Goal: Task Accomplishment & Management: Use online tool/utility

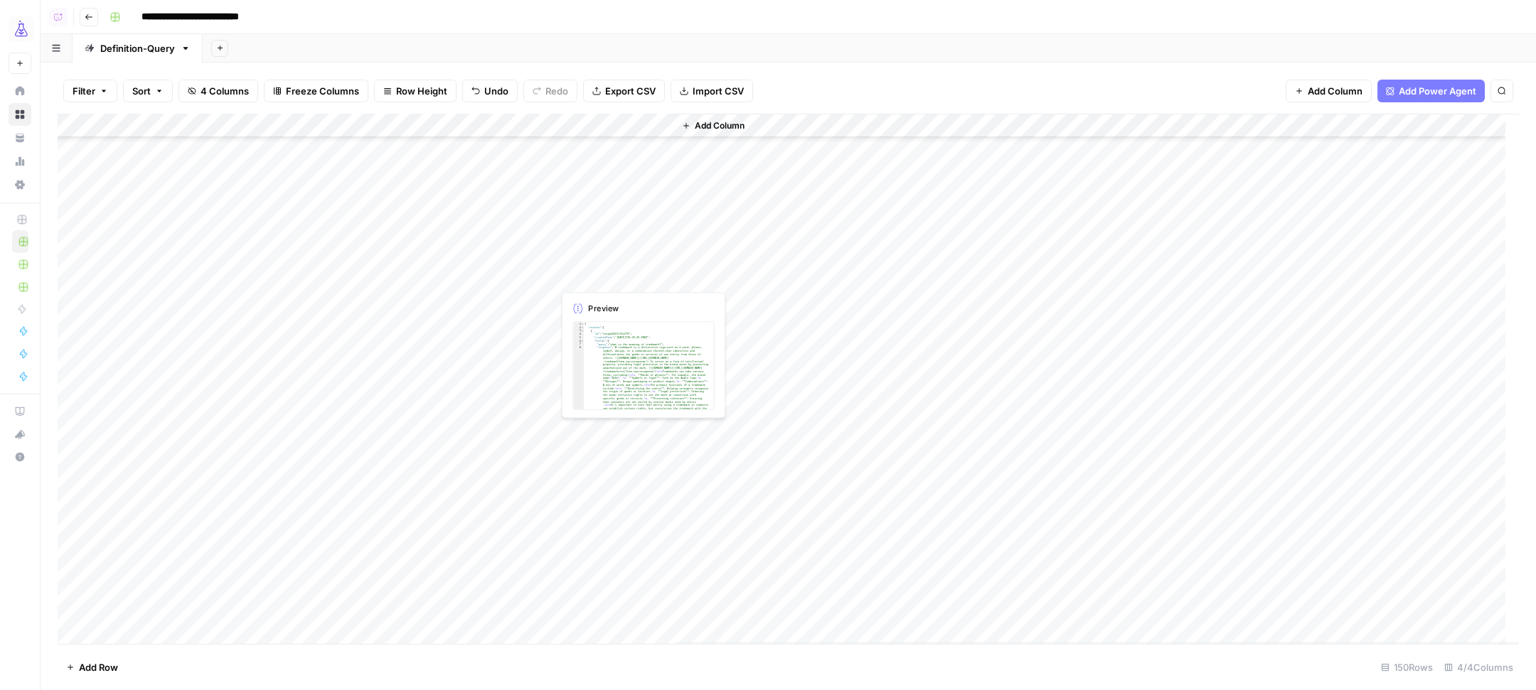
scroll to position [3143, 0]
click at [383, 124] on div "Add Column" at bounding box center [788, 379] width 1461 height 530
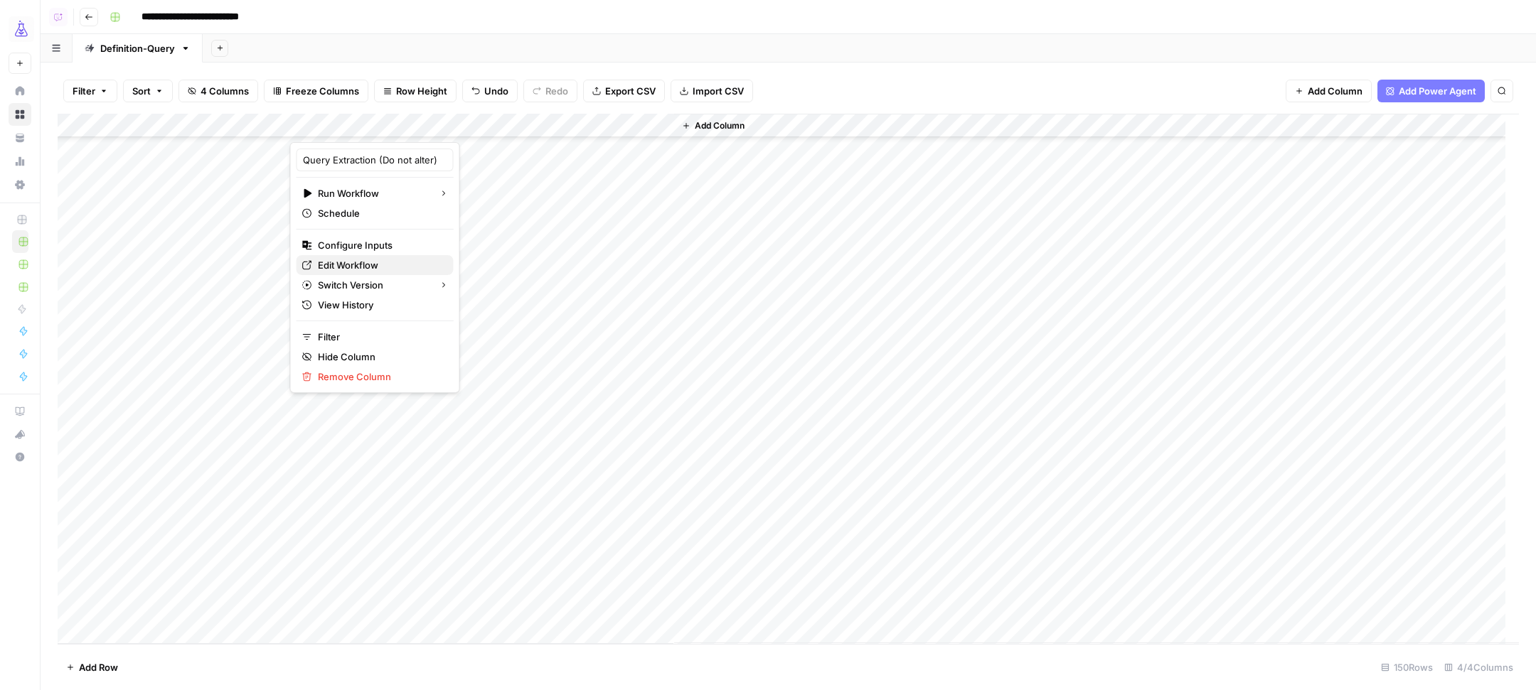
click at [387, 267] on span "Edit Workflow" at bounding box center [380, 265] width 124 height 14
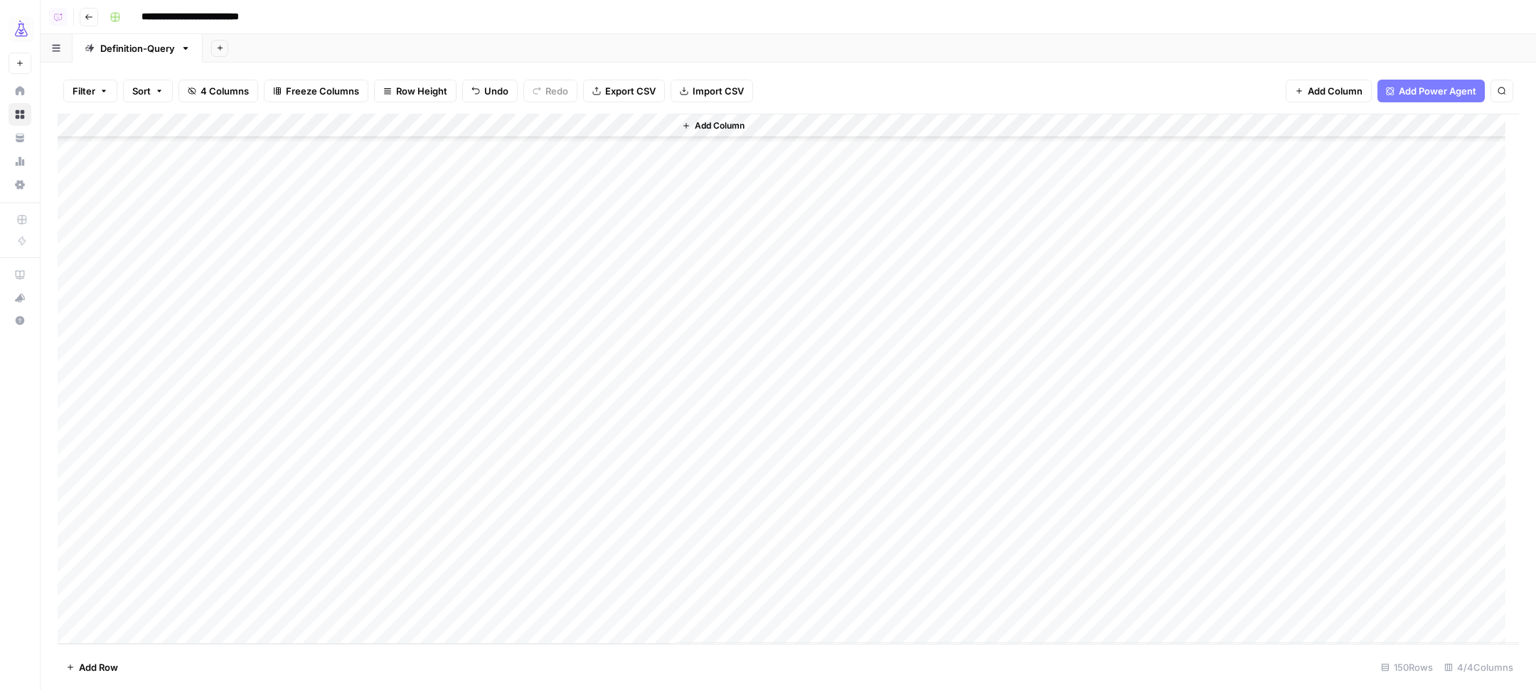
click at [108, 665] on span "Add Row" at bounding box center [98, 668] width 39 height 14
click at [107, 666] on span "Add Row" at bounding box center [98, 668] width 39 height 14
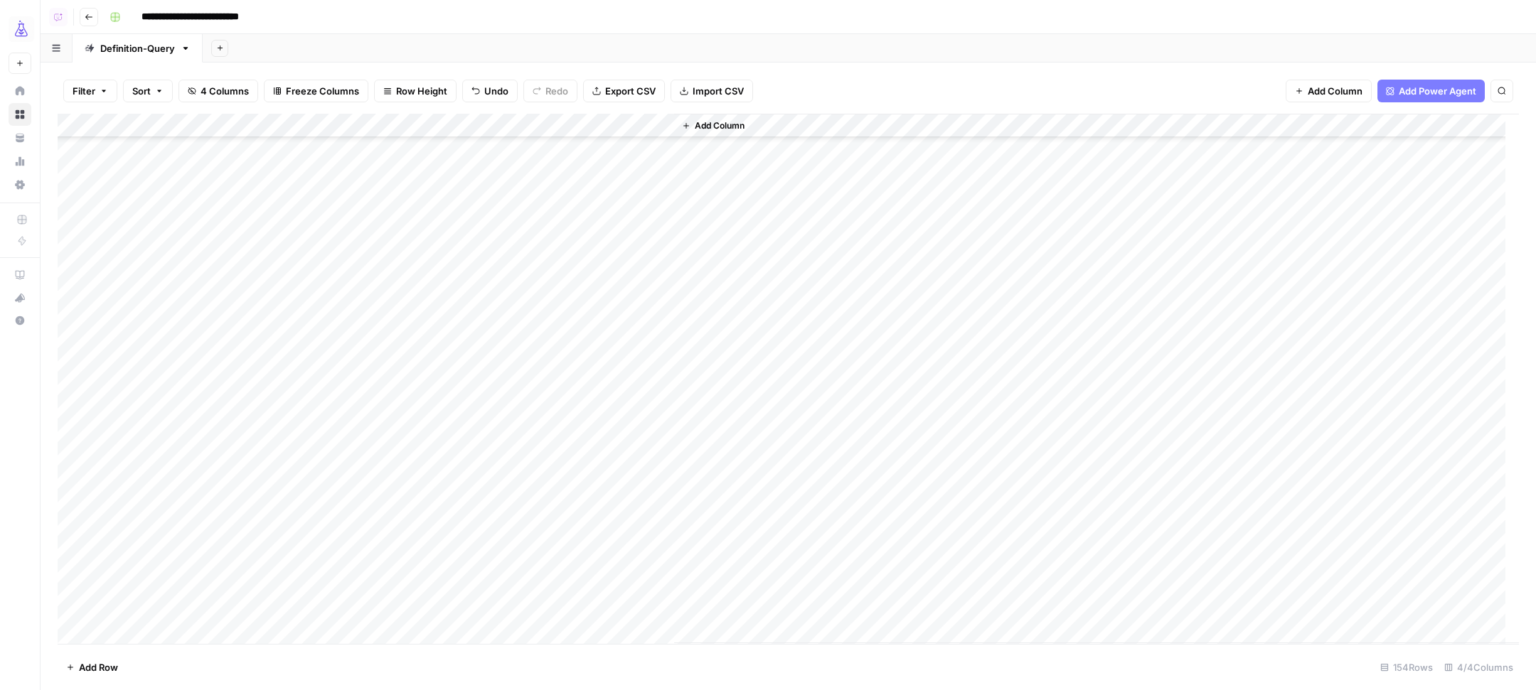
click at [107, 666] on span "Add Row" at bounding box center [98, 668] width 39 height 14
click at [230, 543] on div "Add Column" at bounding box center [788, 379] width 1461 height 530
click at [688, 122] on icon "button" at bounding box center [686, 126] width 9 height 9
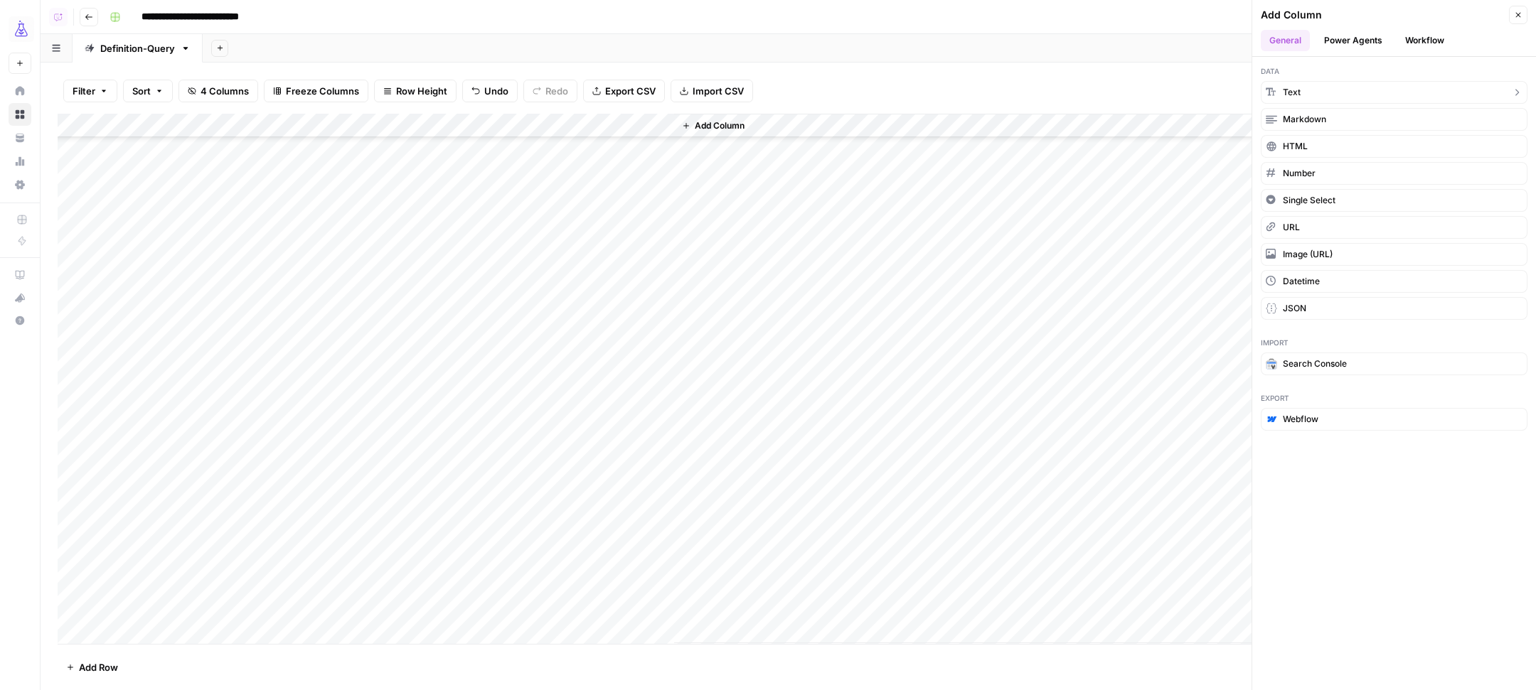
click at [1271, 91] on icon "button" at bounding box center [1273, 92] width 4 height 5
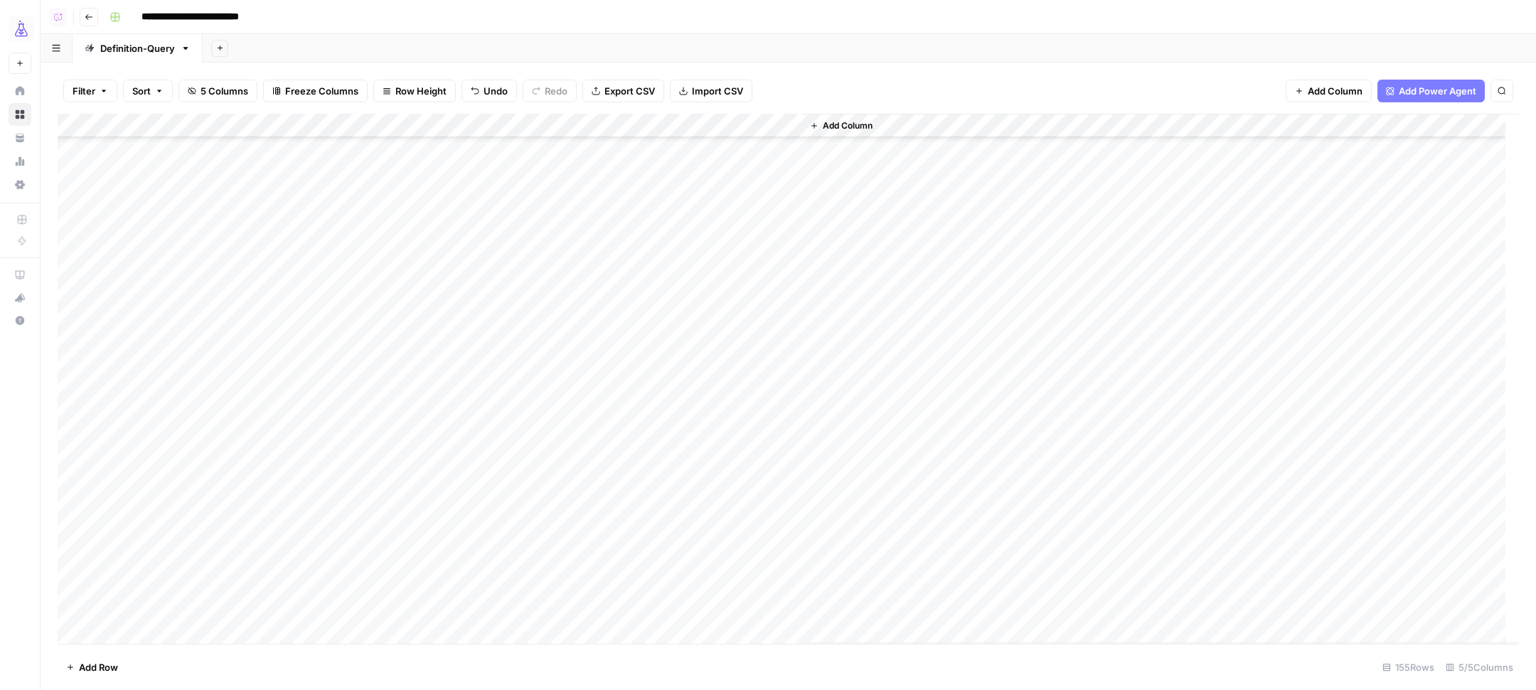
click at [739, 127] on div "Add Column" at bounding box center [788, 379] width 1461 height 530
click at [723, 159] on input "New Column" at bounding box center [759, 160] width 144 height 14
type input "topic"
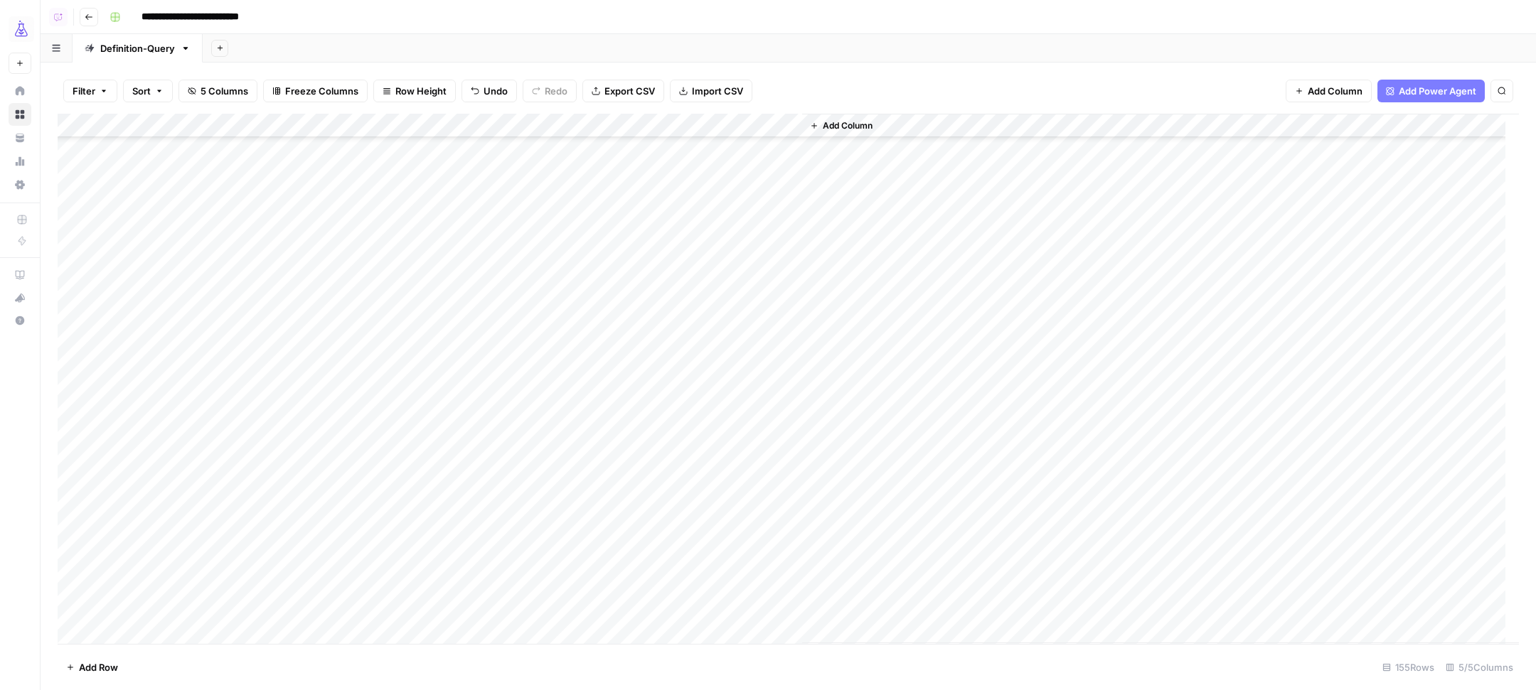
drag, startPoint x: 727, startPoint y: 125, endPoint x: 368, endPoint y: 132, distance: 359.2
click at [368, 132] on div "Add Column" at bounding box center [788, 379] width 1461 height 530
click at [208, 538] on div "Add Column" at bounding box center [788, 379] width 1461 height 530
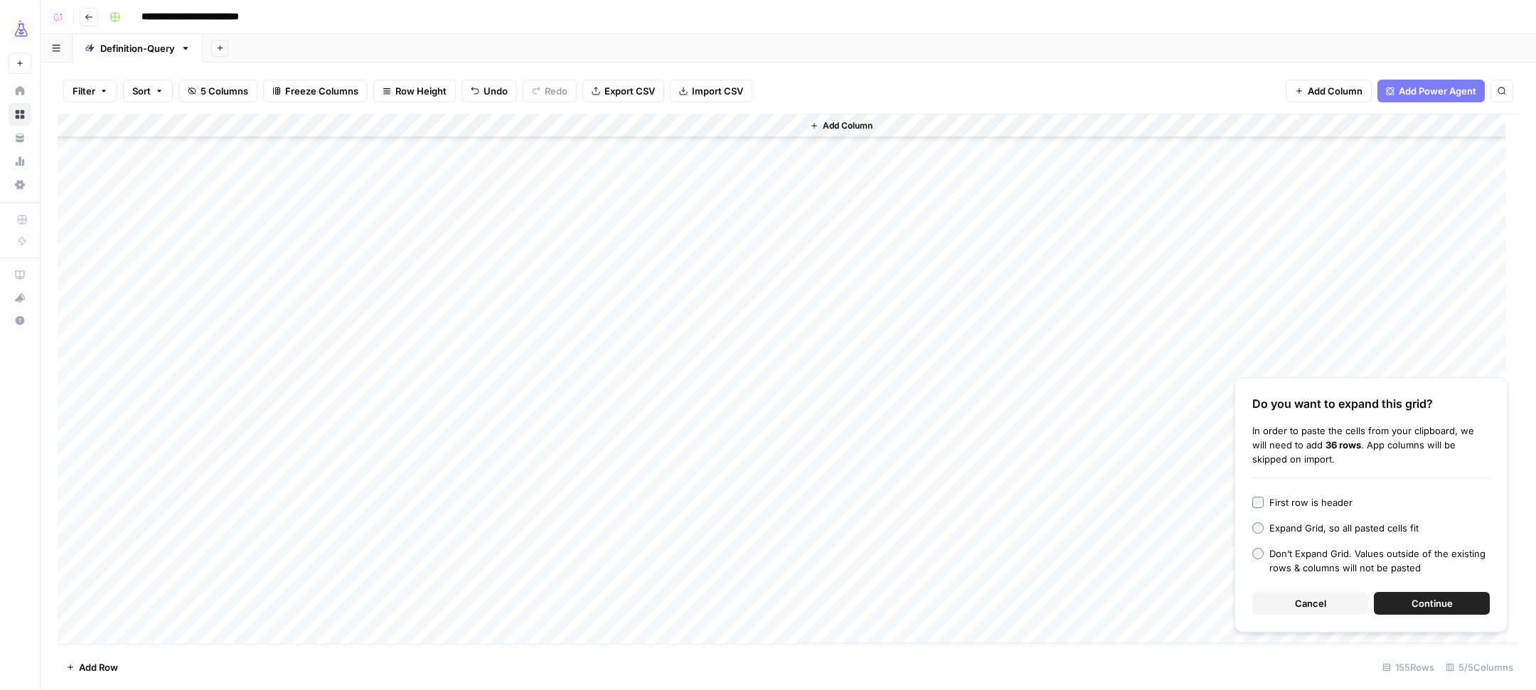
click at [1402, 597] on button "Continue" at bounding box center [1432, 603] width 116 height 23
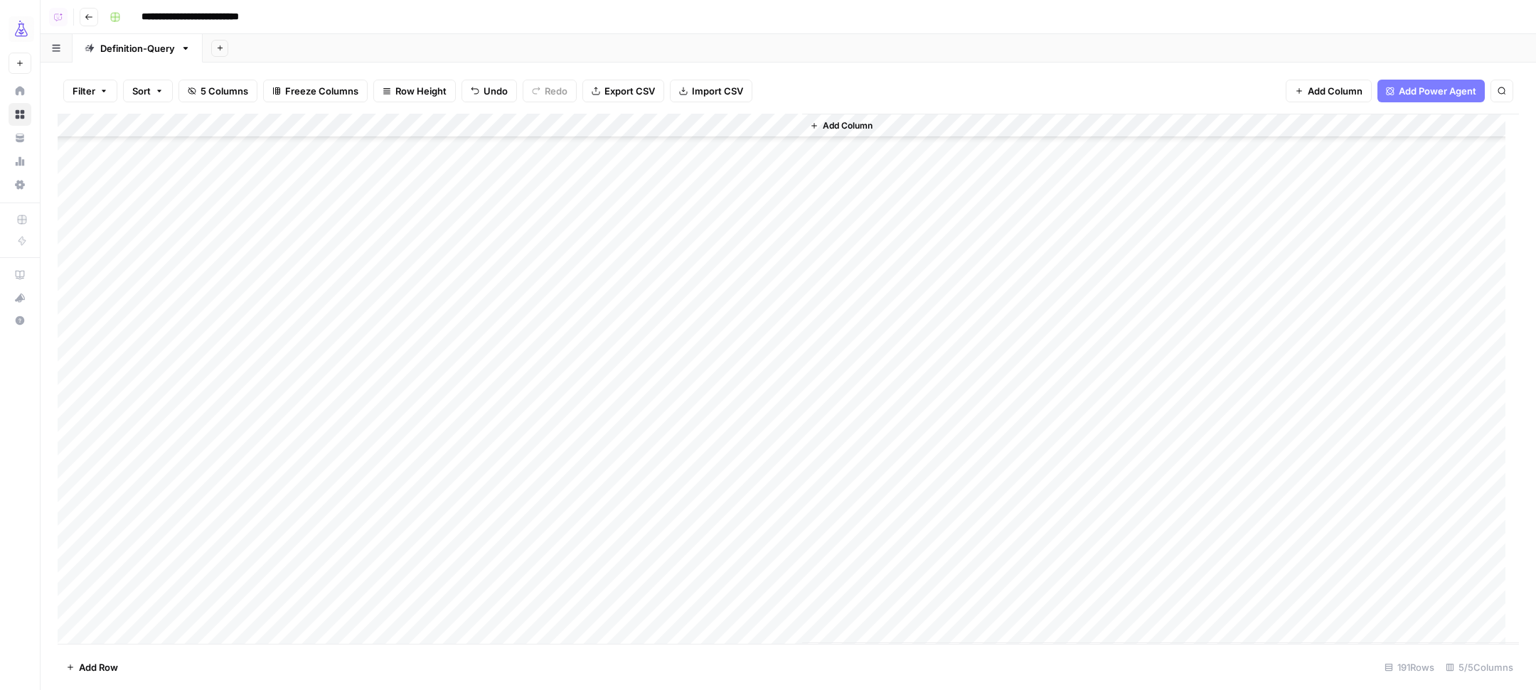
scroll to position [3407, 0]
click at [132, 370] on div "Add Column" at bounding box center [788, 379] width 1461 height 530
click at [140, 368] on textarea "**********" at bounding box center [196, 370] width 228 height 20
click at [326, 370] on div "Add Column" at bounding box center [788, 379] width 1461 height 530
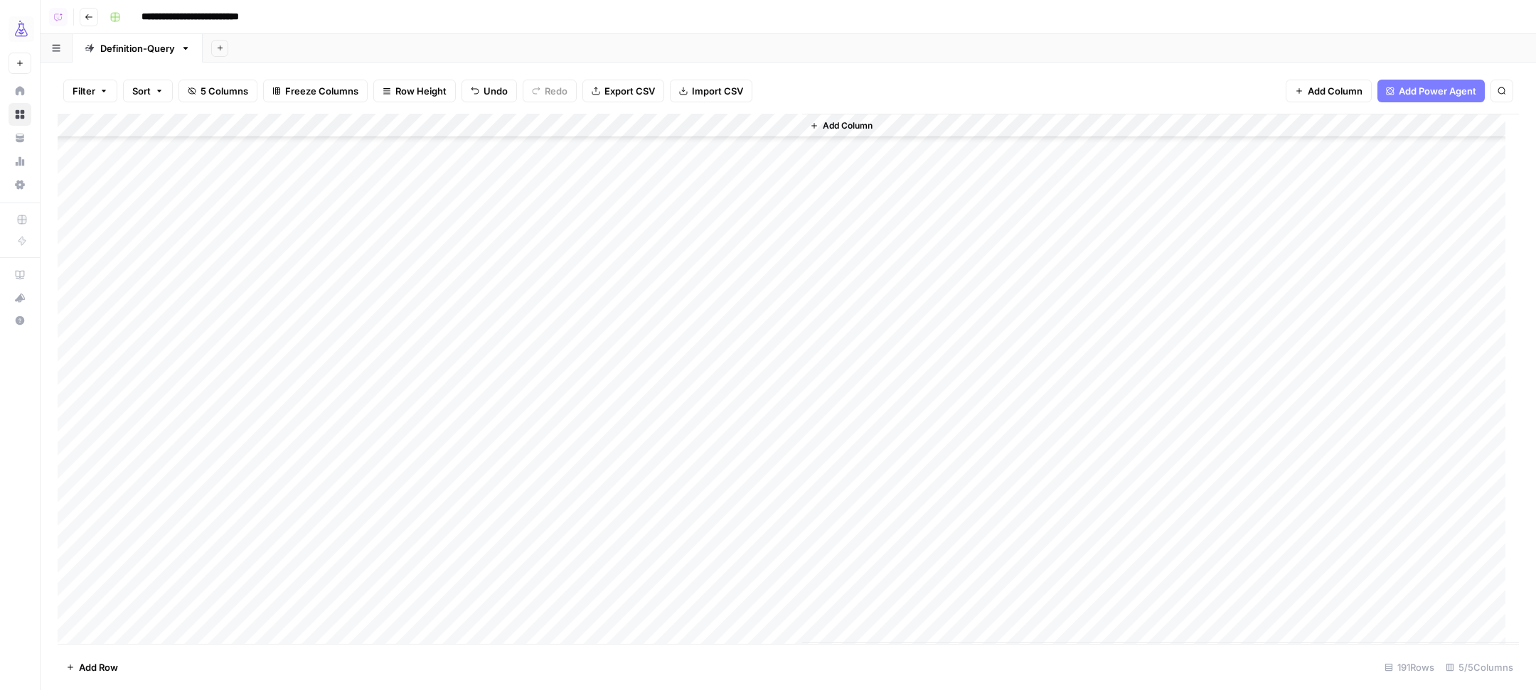
drag, startPoint x: 416, startPoint y: 385, endPoint x: 393, endPoint y: 478, distance: 95.4
click at [393, 478] on div "Add Column" at bounding box center [788, 379] width 1461 height 530
click at [335, 540] on div "Add Column" at bounding box center [788, 379] width 1461 height 530
drag, startPoint x: 418, startPoint y: 299, endPoint x: 386, endPoint y: 415, distance: 120.9
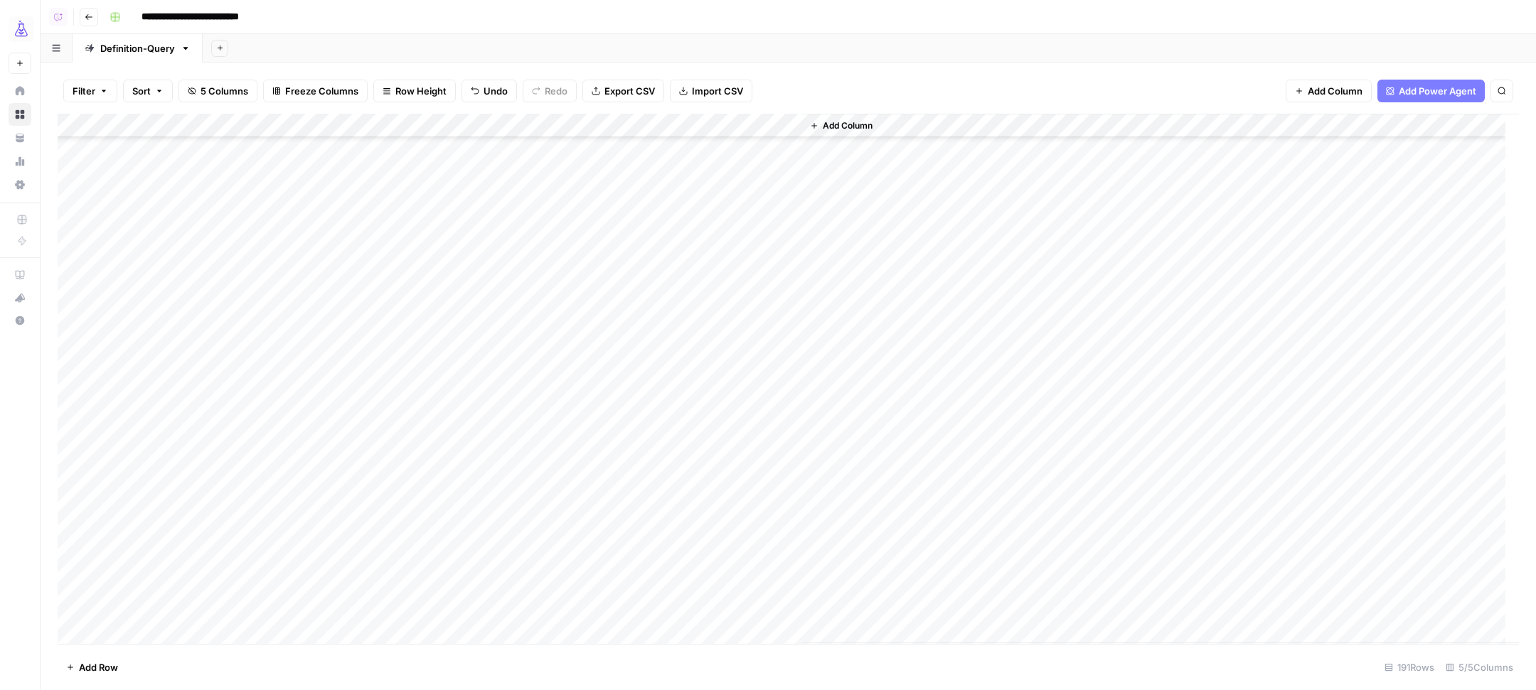
click at [386, 415] on div "Add Column" at bounding box center [788, 379] width 1461 height 530
click at [339, 466] on div "Add Column" at bounding box center [788, 379] width 1461 height 530
type textarea "**********"
click at [353, 465] on div "Add Column" at bounding box center [788, 379] width 1461 height 530
drag, startPoint x: 415, startPoint y: 467, endPoint x: 400, endPoint y: 573, distance: 106.9
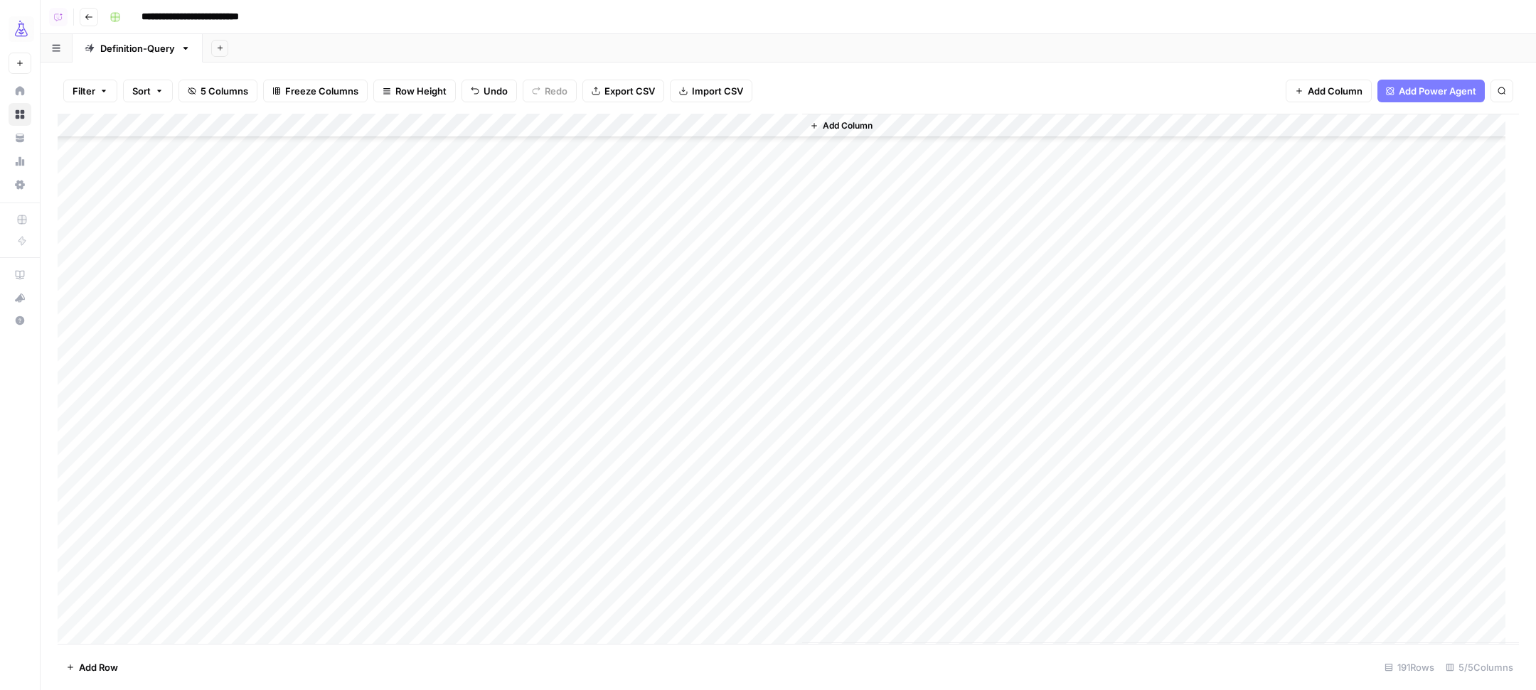
click at [401, 574] on div "Add Column" at bounding box center [788, 379] width 1461 height 530
click at [345, 380] on div "Add Column" at bounding box center [788, 379] width 1461 height 530
type textarea "**********"
click at [355, 381] on div "Add Column" at bounding box center [788, 379] width 1461 height 530
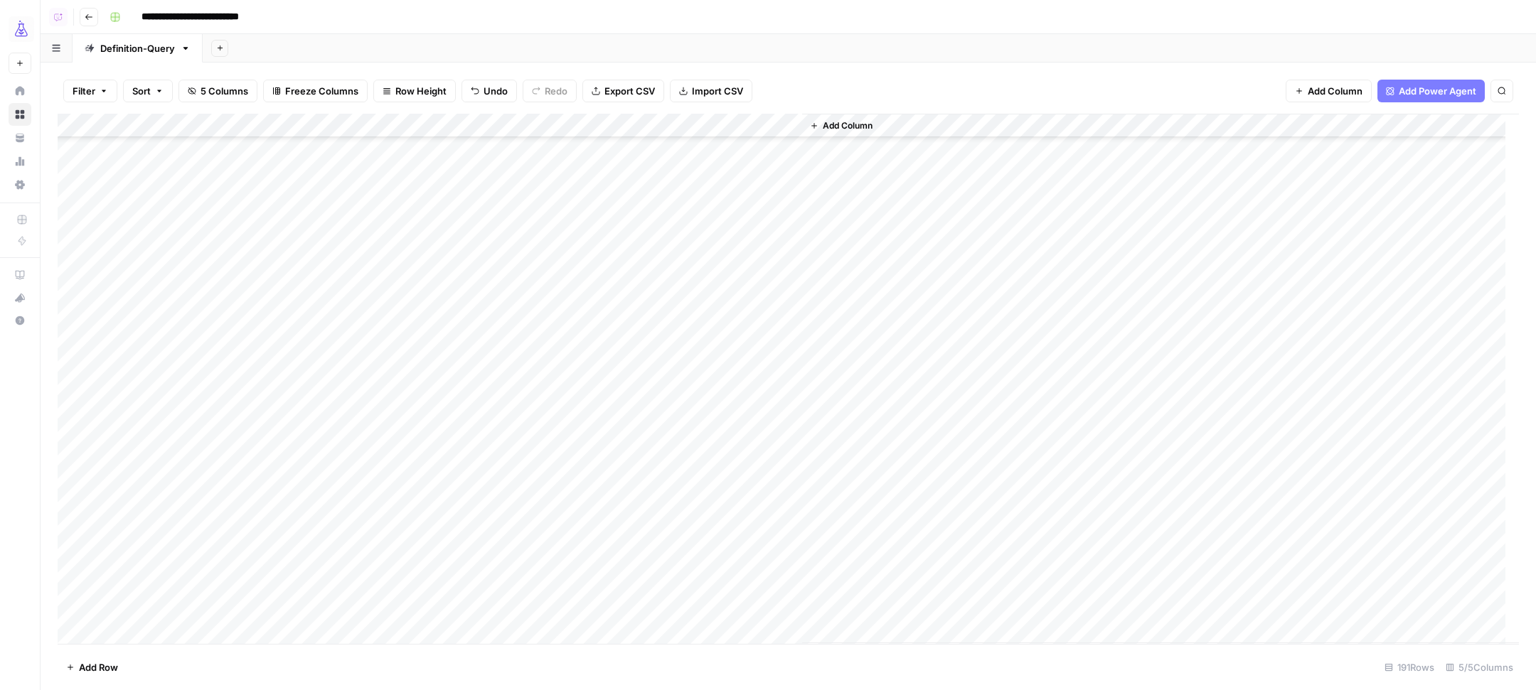
drag, startPoint x: 415, startPoint y: 385, endPoint x: 395, endPoint y: 492, distance: 108.5
click at [395, 492] on div "Add Column" at bounding box center [788, 379] width 1461 height 530
click at [317, 325] on div "Add Column" at bounding box center [788, 379] width 1461 height 530
drag, startPoint x: 417, startPoint y: 329, endPoint x: 376, endPoint y: 440, distance: 118.8
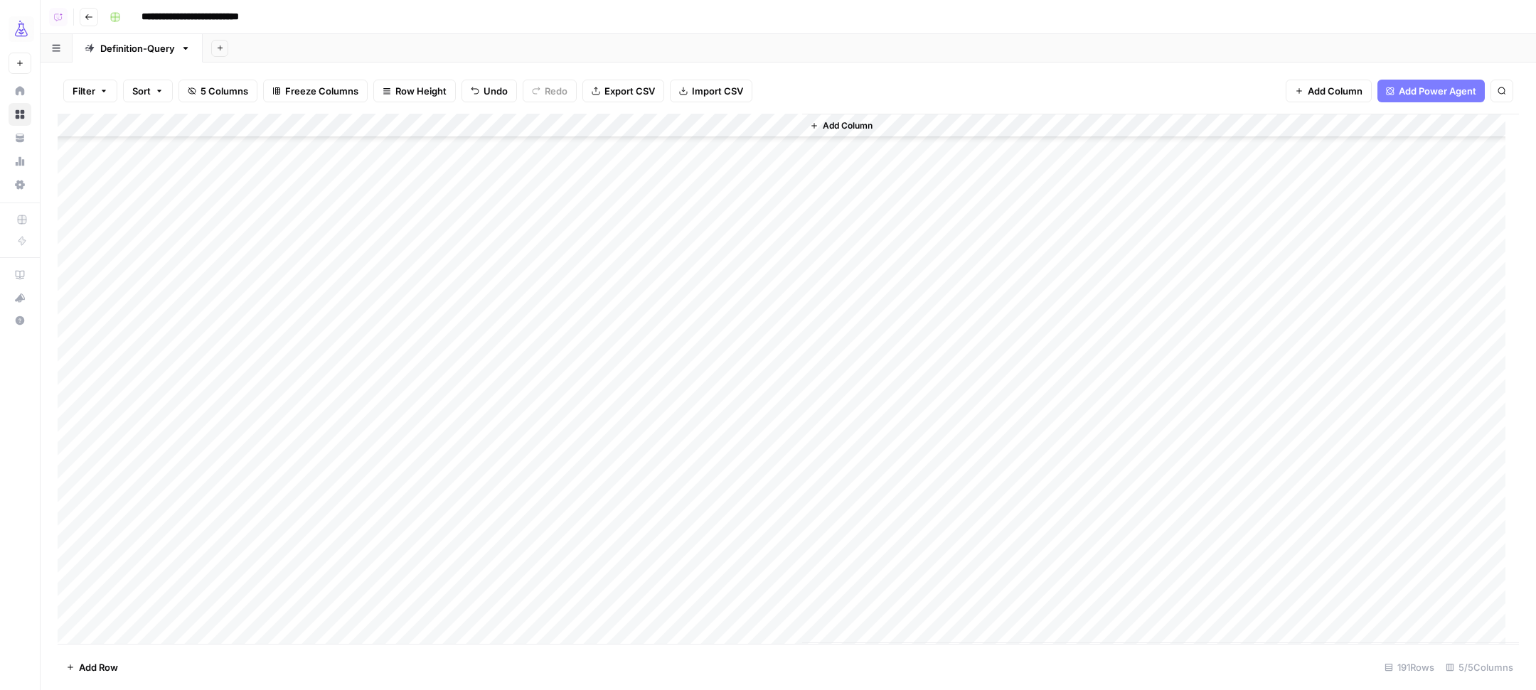
click at [376, 440] on div "Add Column" at bounding box center [788, 379] width 1461 height 530
click at [316, 491] on div "Add Column" at bounding box center [788, 379] width 1461 height 530
drag, startPoint x: 415, startPoint y: 498, endPoint x: 370, endPoint y: 604, distance: 116.0
click at [371, 604] on div "Add Column" at bounding box center [788, 379] width 1461 height 530
click at [70, 462] on div "Add Column" at bounding box center [788, 379] width 1461 height 530
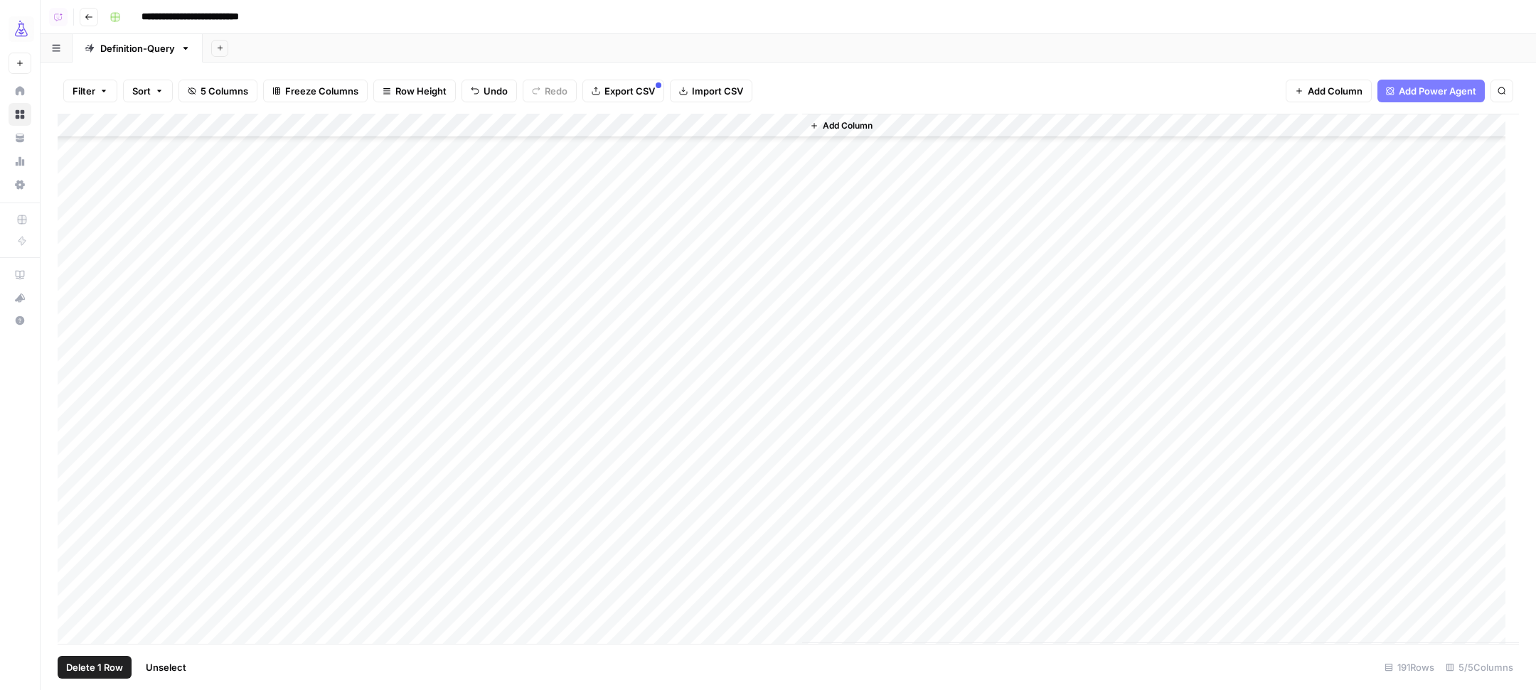
click at [68, 293] on div "Add Column" at bounding box center [788, 379] width 1461 height 530
click at [68, 427] on div "Add Column" at bounding box center [788, 379] width 1461 height 530
click at [71, 257] on div "Add Column" at bounding box center [788, 379] width 1461 height 530
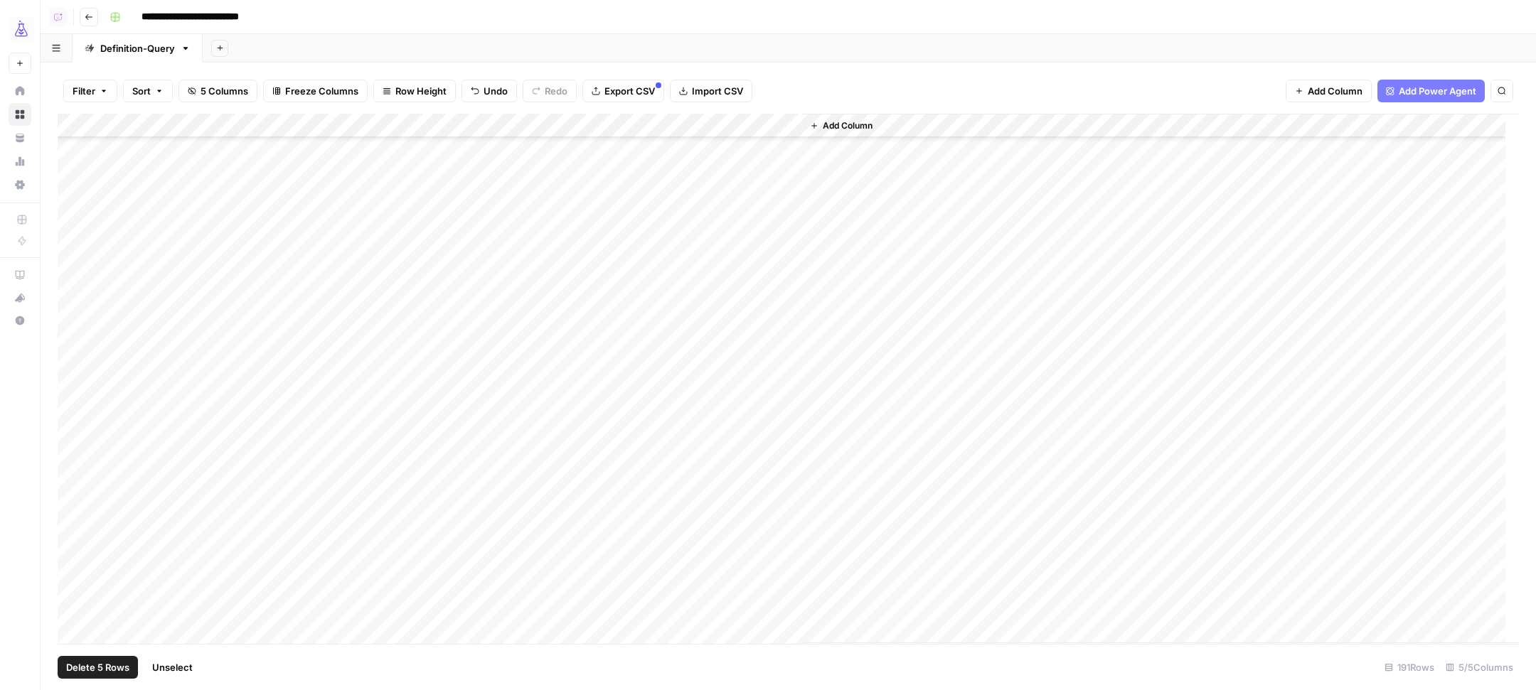
drag, startPoint x: 74, startPoint y: 405, endPoint x: 53, endPoint y: 444, distance: 43.6
click at [74, 405] on div "Add Column" at bounding box center [788, 379] width 1461 height 530
click at [127, 678] on button "Delete 5 Rows" at bounding box center [98, 667] width 80 height 23
click at [718, 163] on span "Delete" at bounding box center [717, 164] width 31 height 14
click at [511, 126] on div "Add Column" at bounding box center [788, 379] width 1461 height 530
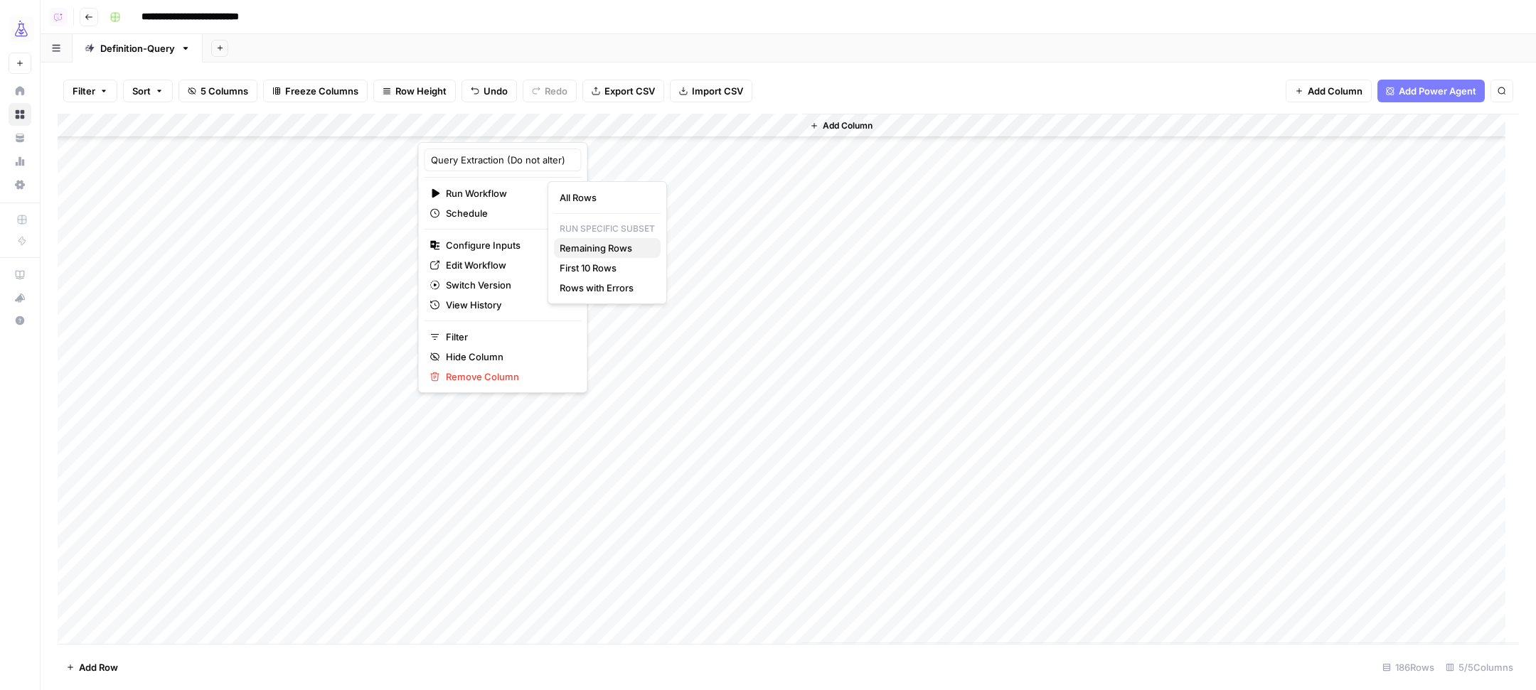
click at [567, 249] on span "Remaining Rows" at bounding box center [605, 248] width 90 height 14
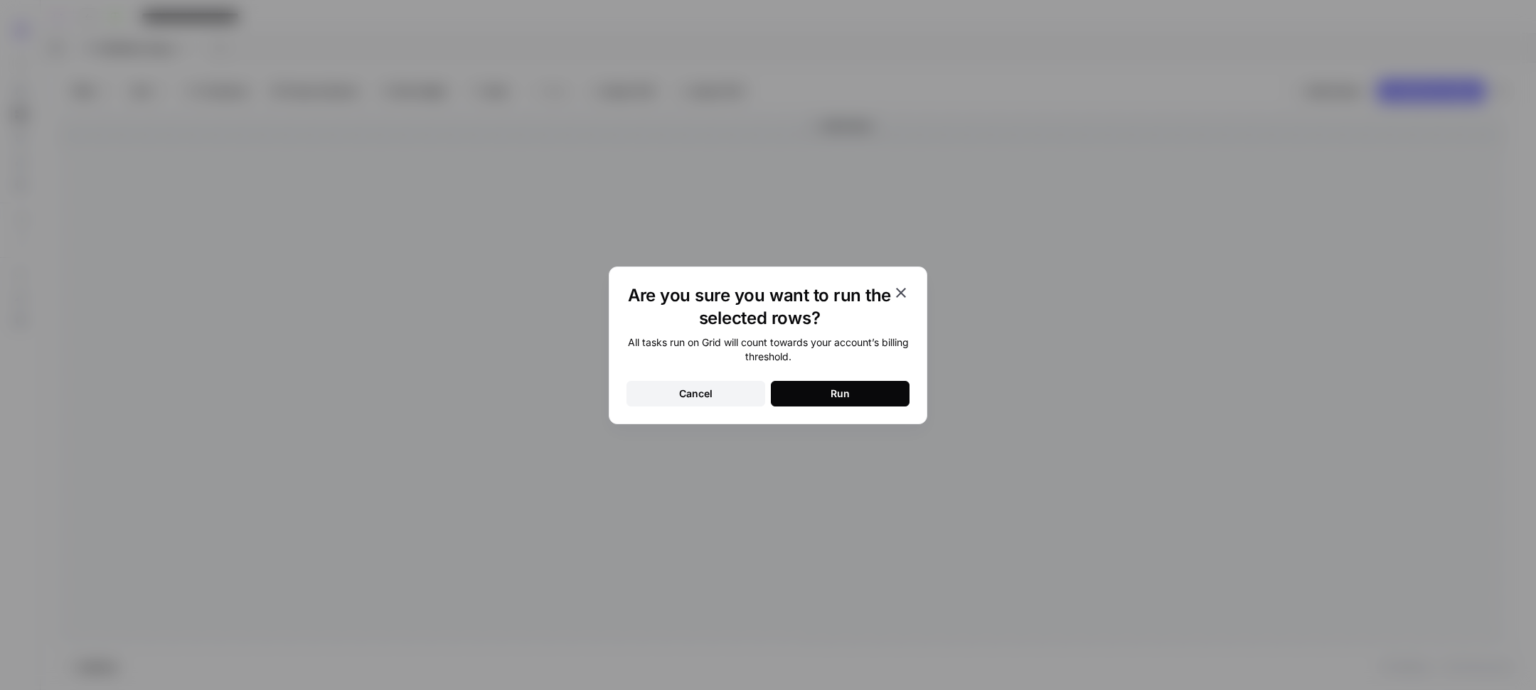
drag, startPoint x: 671, startPoint y: 398, endPoint x: 662, endPoint y: 397, distance: 9.4
click at [671, 398] on button "Cancel" at bounding box center [695, 394] width 139 height 26
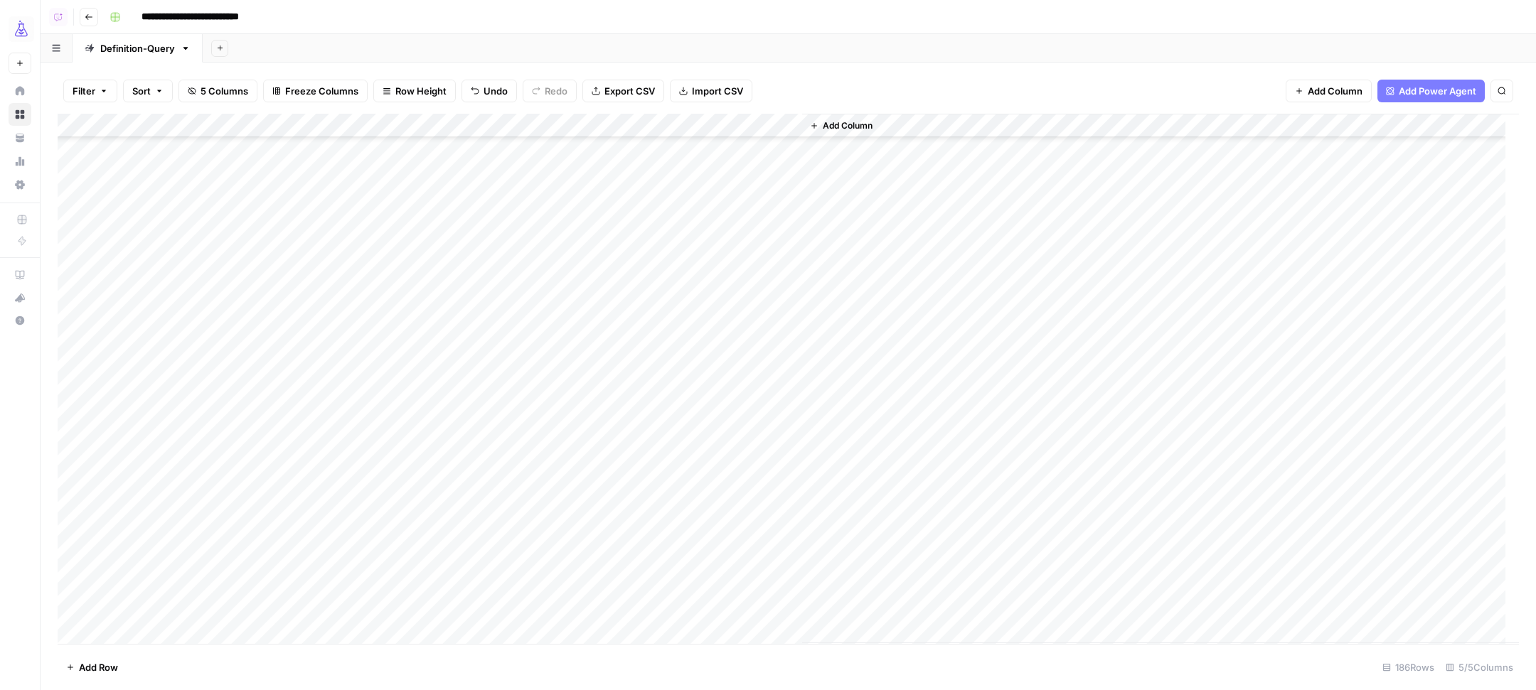
click at [516, 126] on div "Add Column" at bounding box center [788, 379] width 1461 height 530
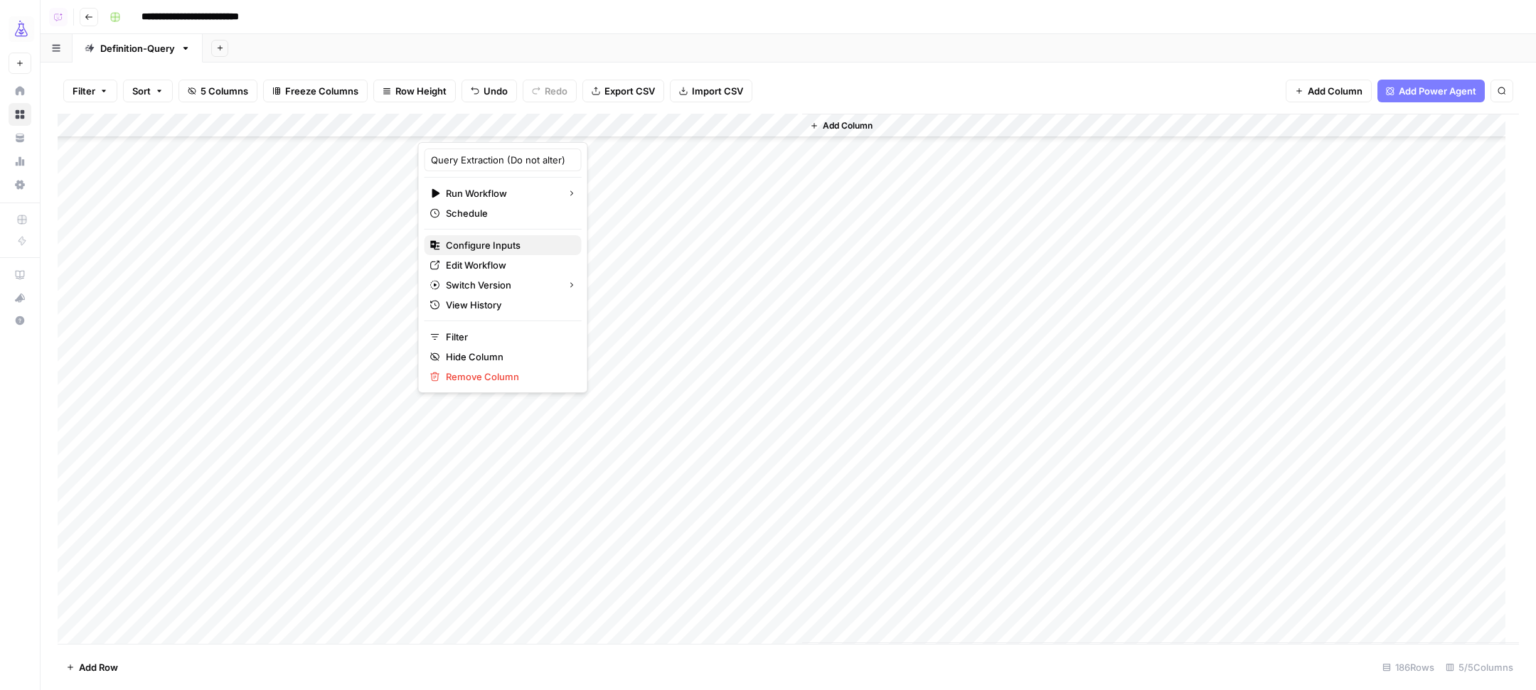
click at [491, 245] on span "Configure Inputs" at bounding box center [508, 245] width 124 height 14
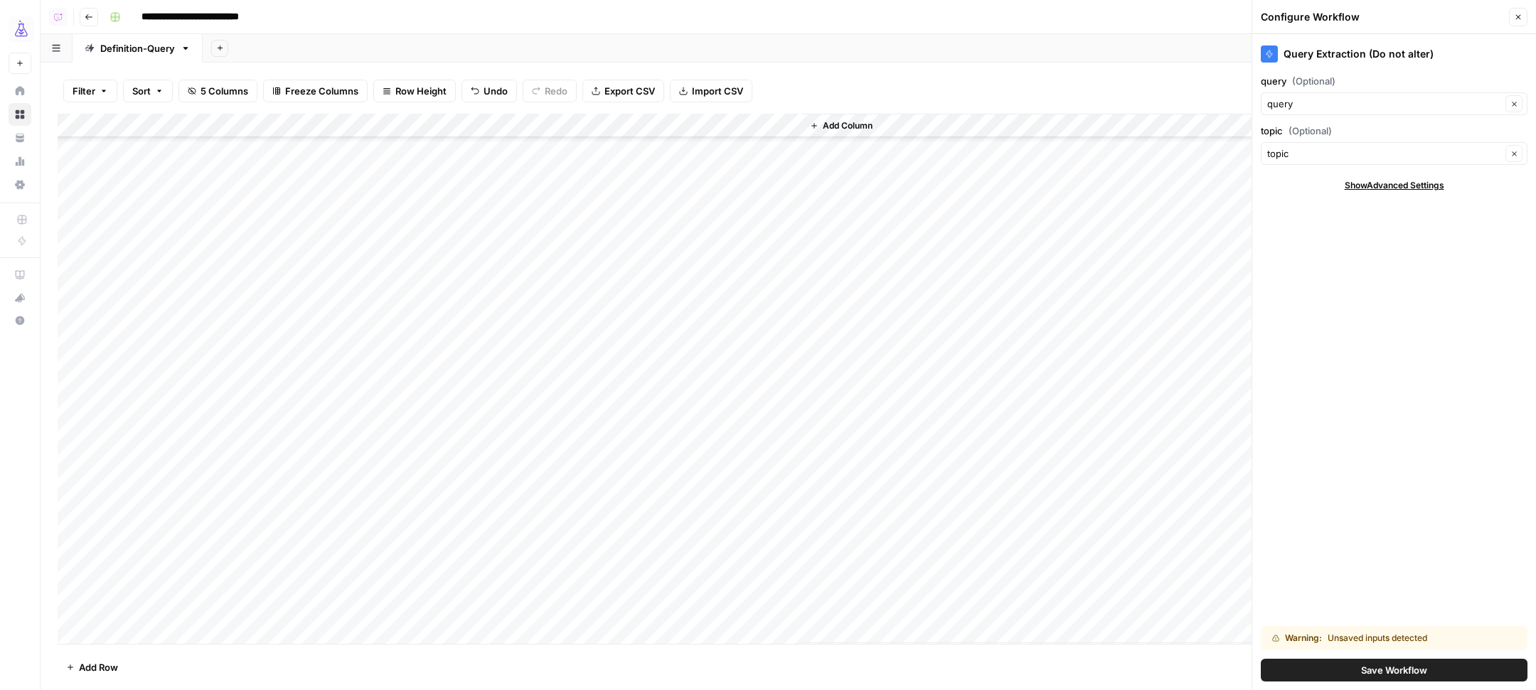
click at [1341, 663] on button "Save Workflow" at bounding box center [1394, 670] width 267 height 23
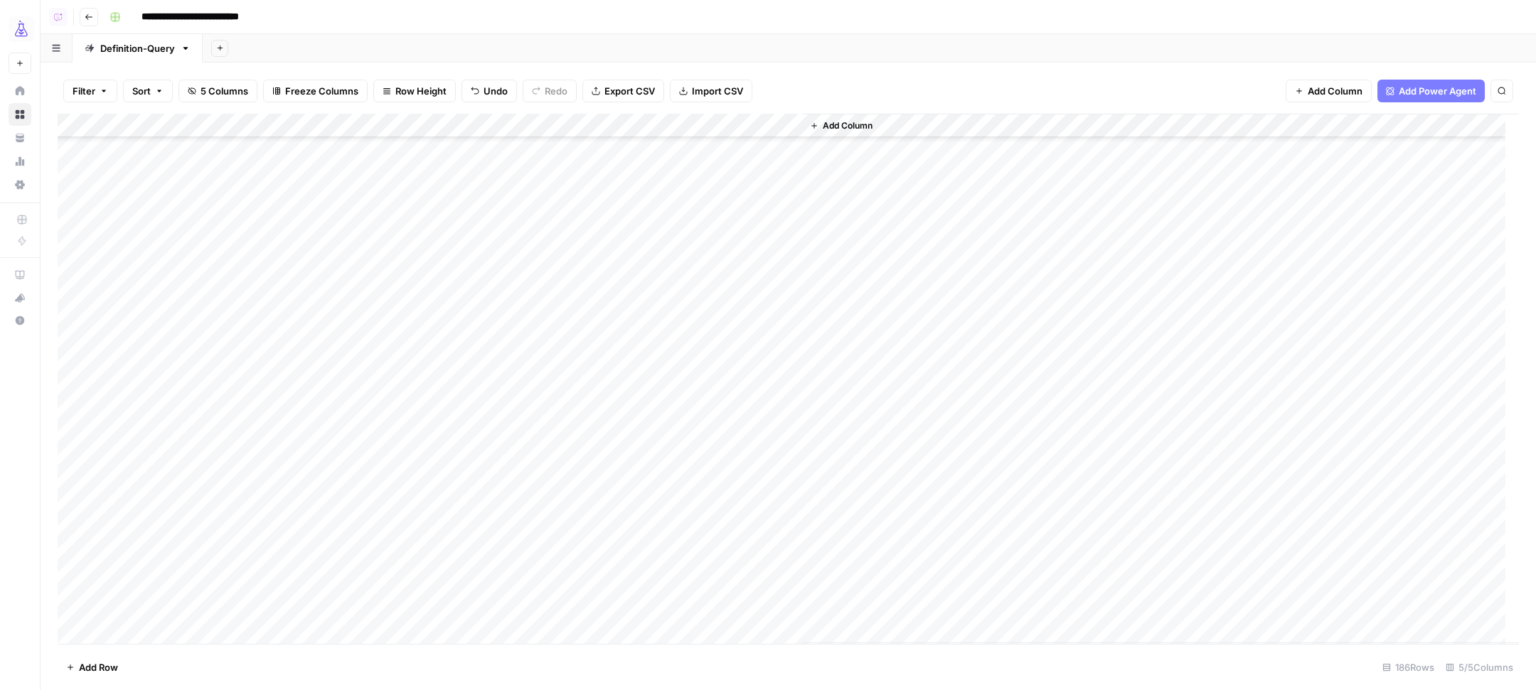
click at [516, 124] on div "Add Column" at bounding box center [788, 379] width 1461 height 530
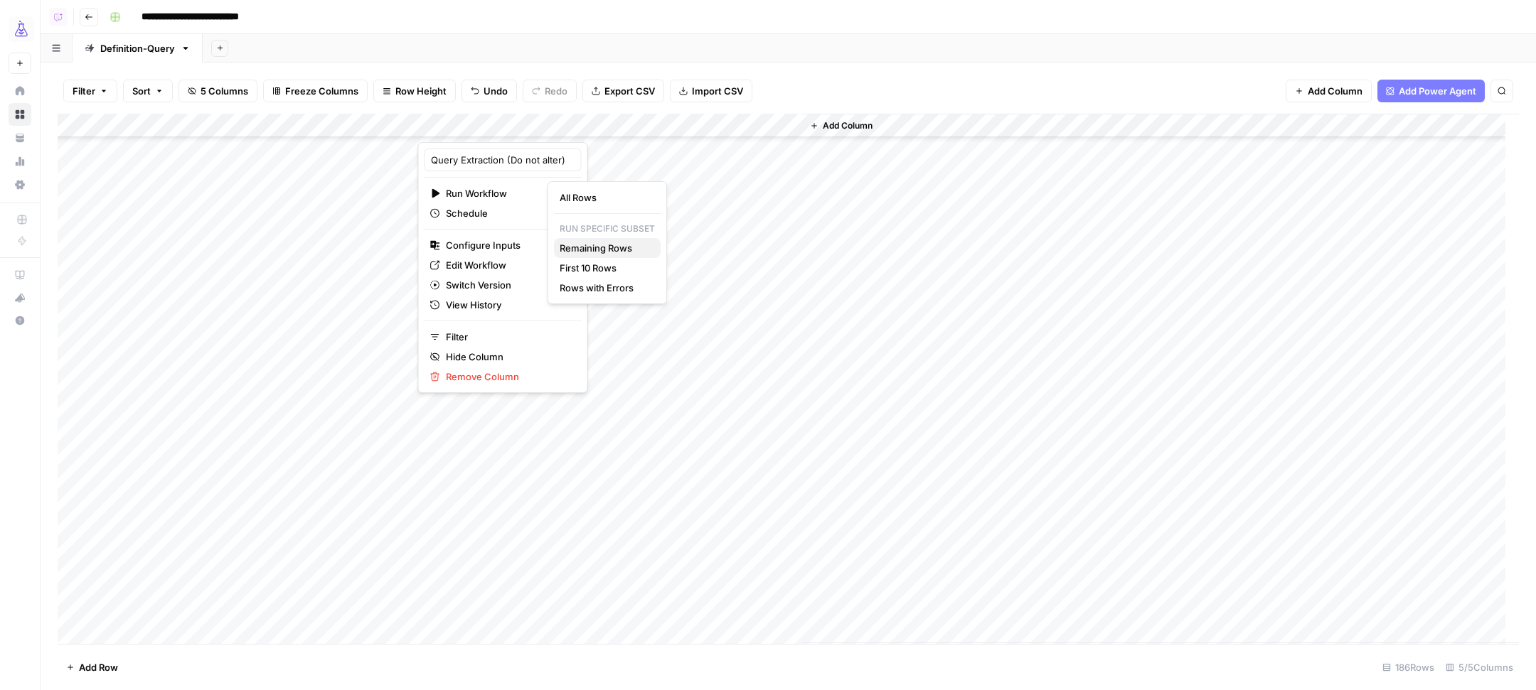
click at [604, 249] on span "Remaining Rows" at bounding box center [605, 248] width 90 height 14
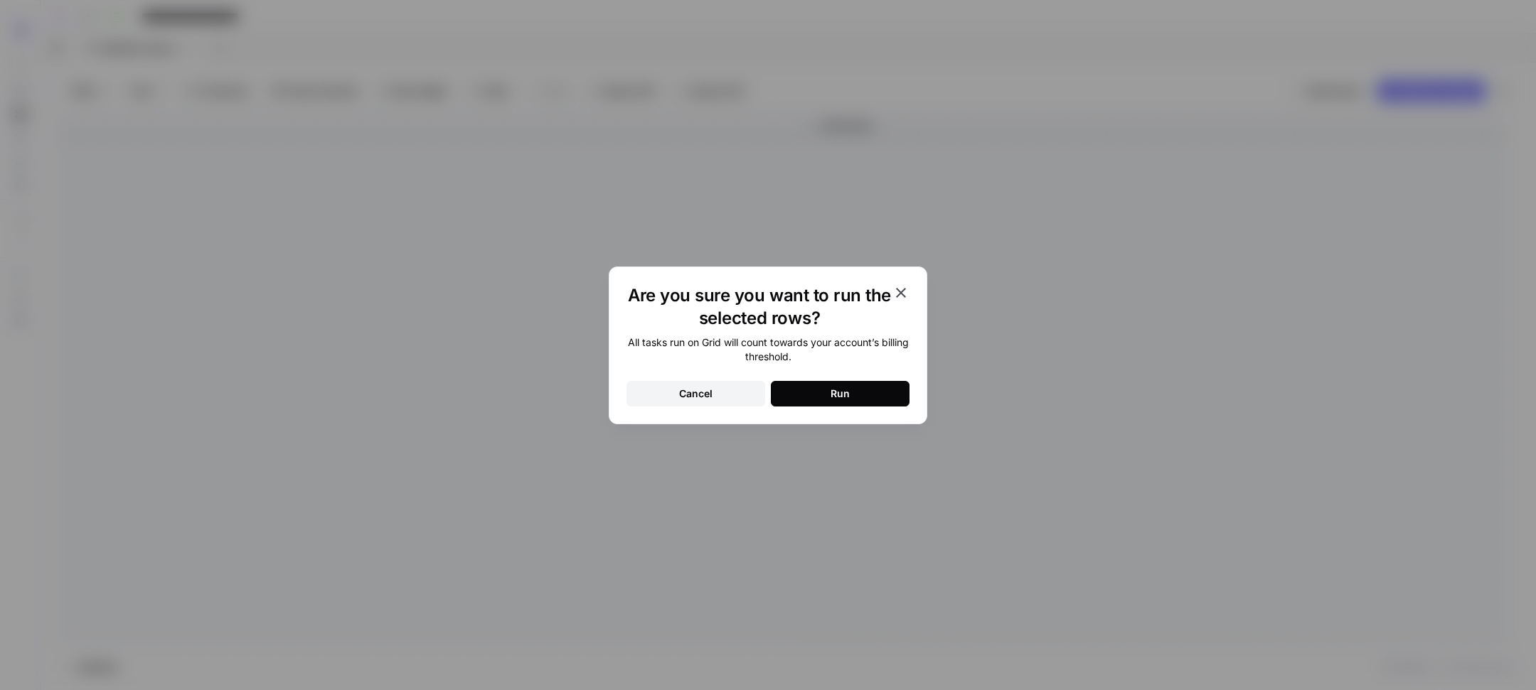
click at [809, 389] on button "Run" at bounding box center [840, 394] width 139 height 26
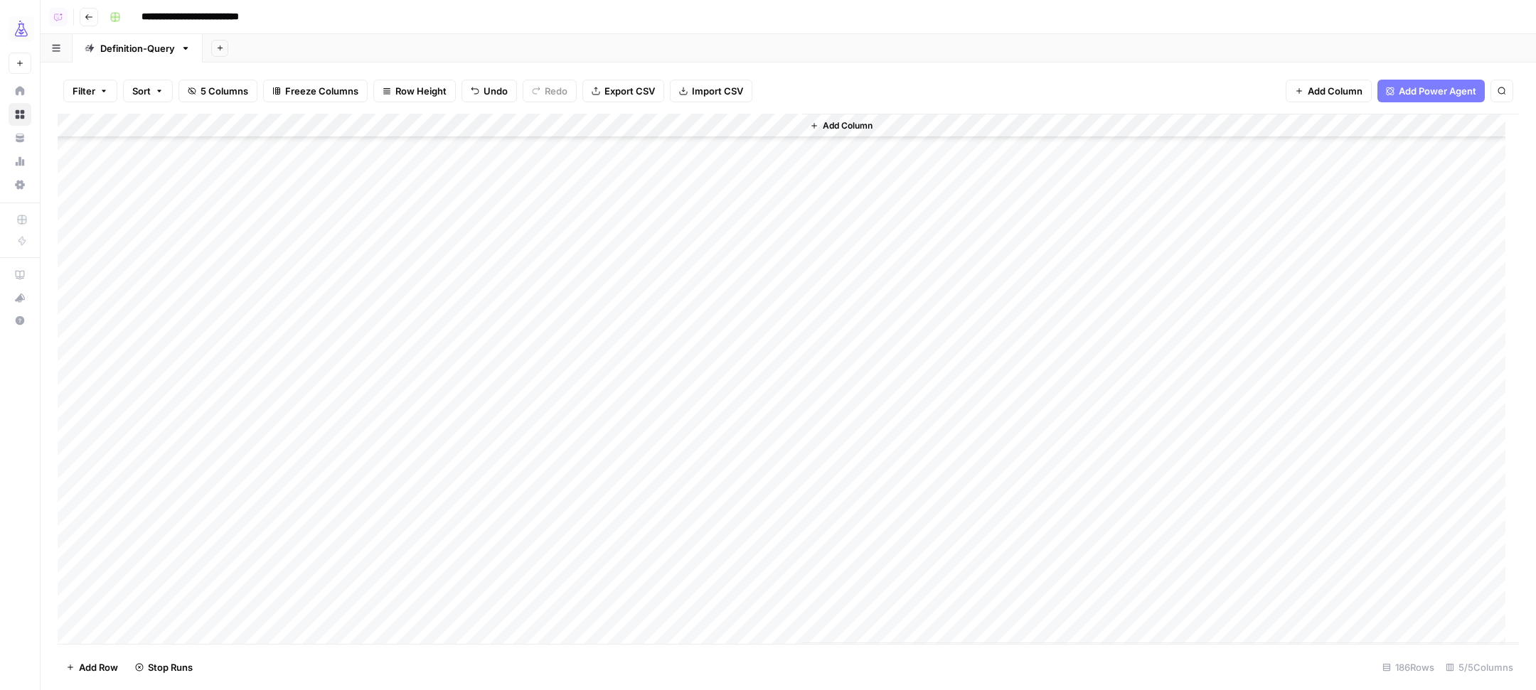
scroll to position [4013, 0]
click at [1008, 289] on div "Add Column" at bounding box center [788, 379] width 1461 height 530
click at [512, 124] on div "Add Column" at bounding box center [788, 379] width 1461 height 530
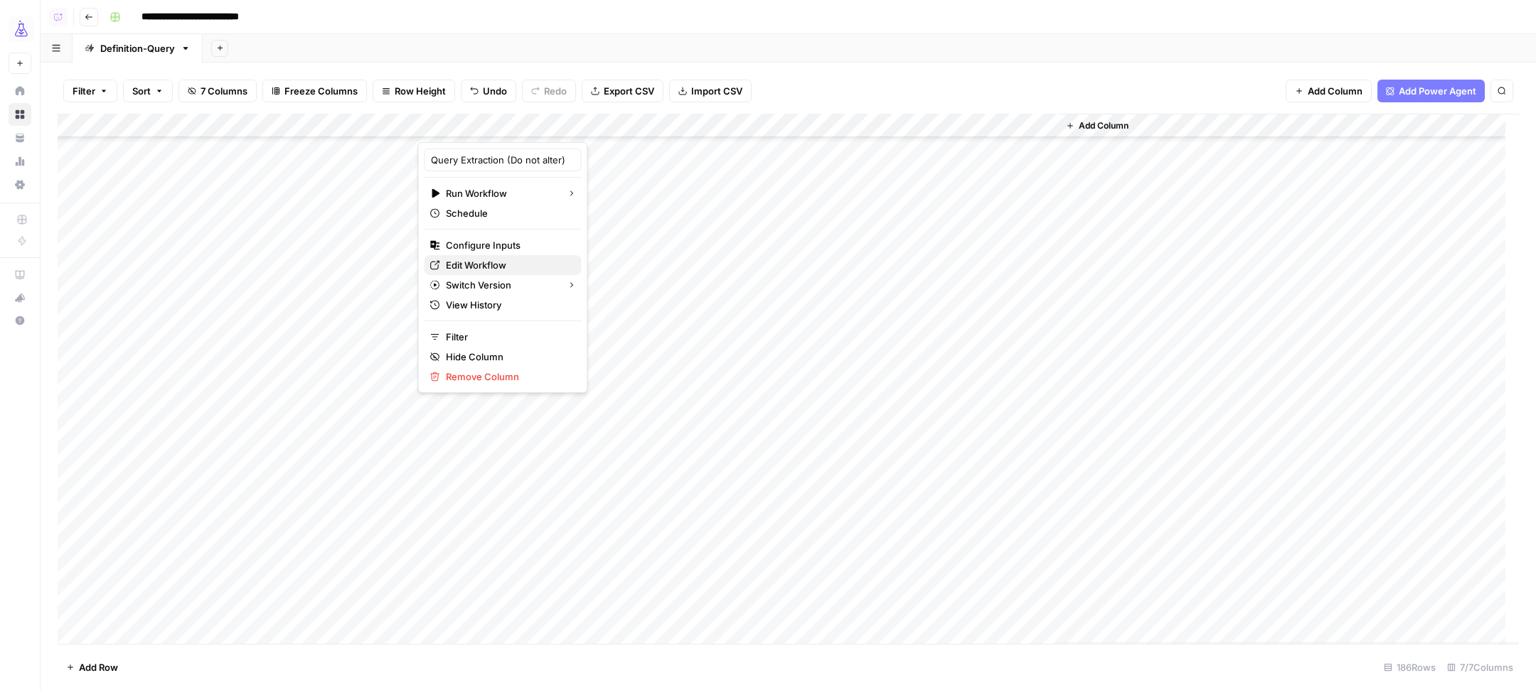
click at [507, 263] on span "Edit Workflow" at bounding box center [508, 265] width 124 height 14
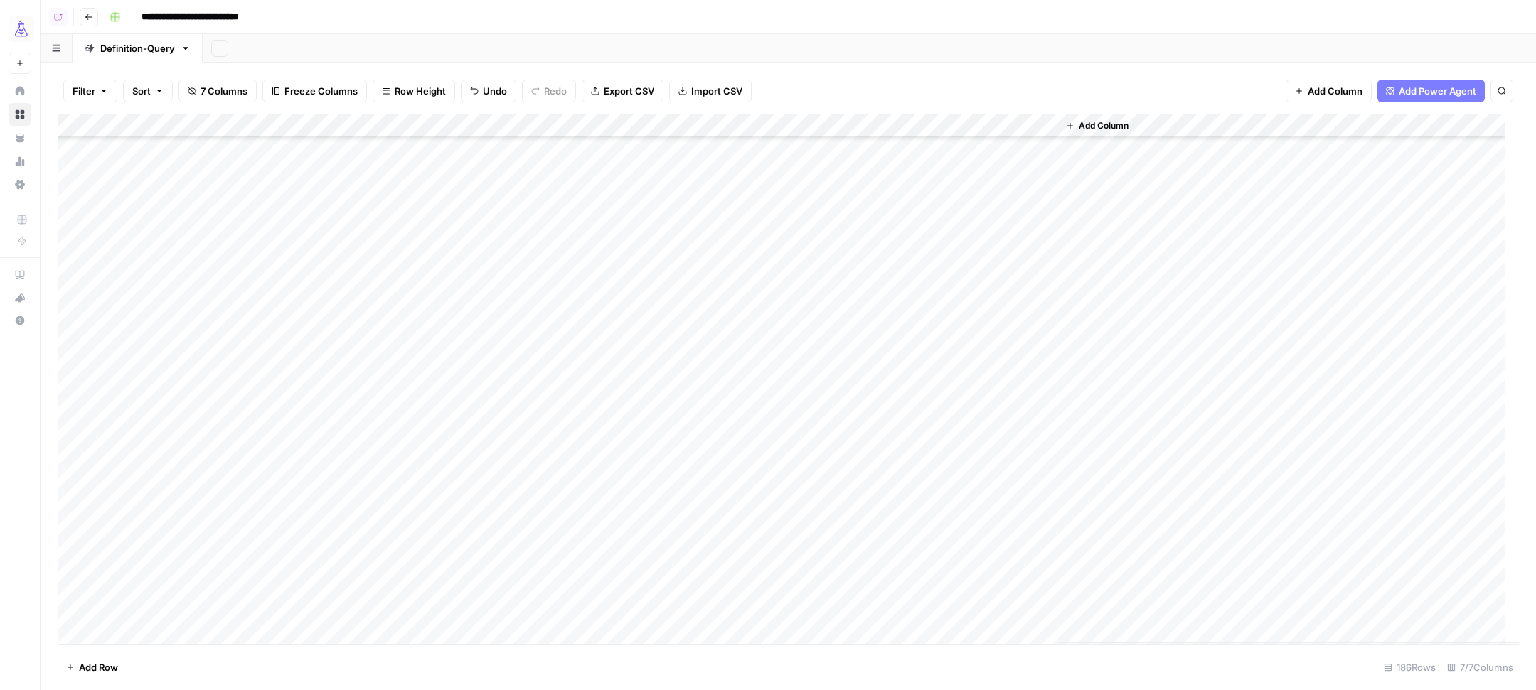
click at [1018, 424] on div "Add Column" at bounding box center [788, 379] width 1461 height 530
click at [989, 420] on div "Add Column" at bounding box center [788, 379] width 1461 height 530
click at [1348, 542] on div "Add Column" at bounding box center [1288, 379] width 461 height 530
click at [71, 334] on div "Add Column" at bounding box center [788, 379] width 1461 height 530
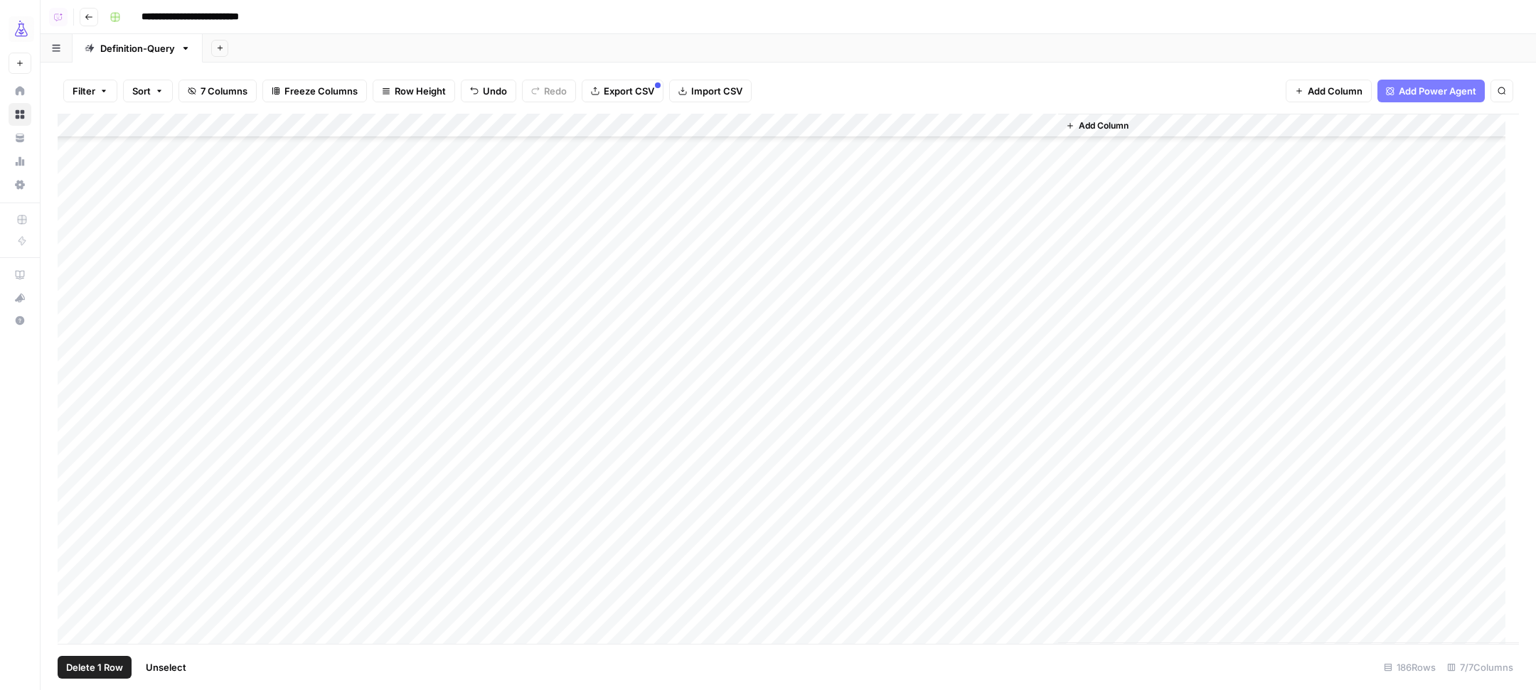
scroll to position [4013, 0]
click at [75, 609] on div "Add Column" at bounding box center [788, 379] width 1461 height 530
click at [516, 129] on div "Add Column" at bounding box center [788, 379] width 1461 height 530
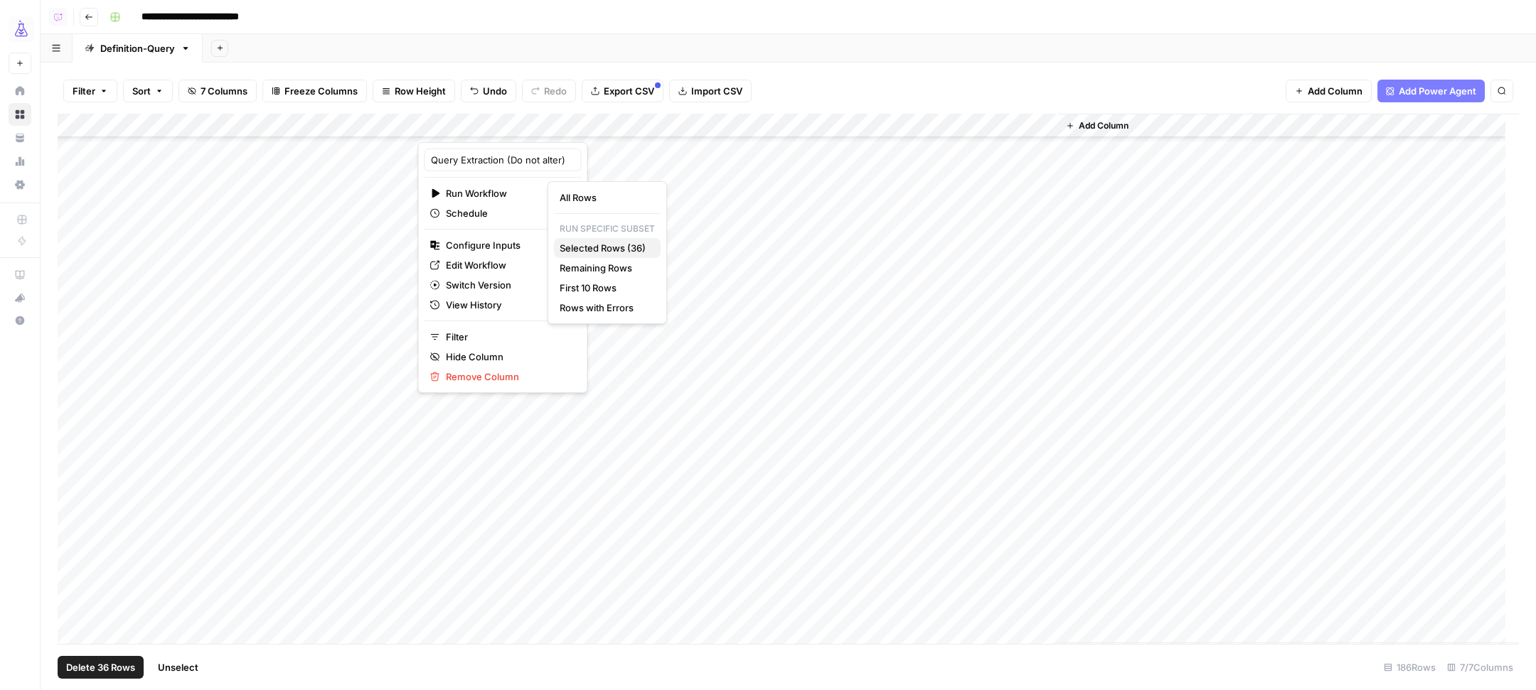
click at [567, 247] on span "Selected Rows (36)" at bounding box center [605, 248] width 90 height 14
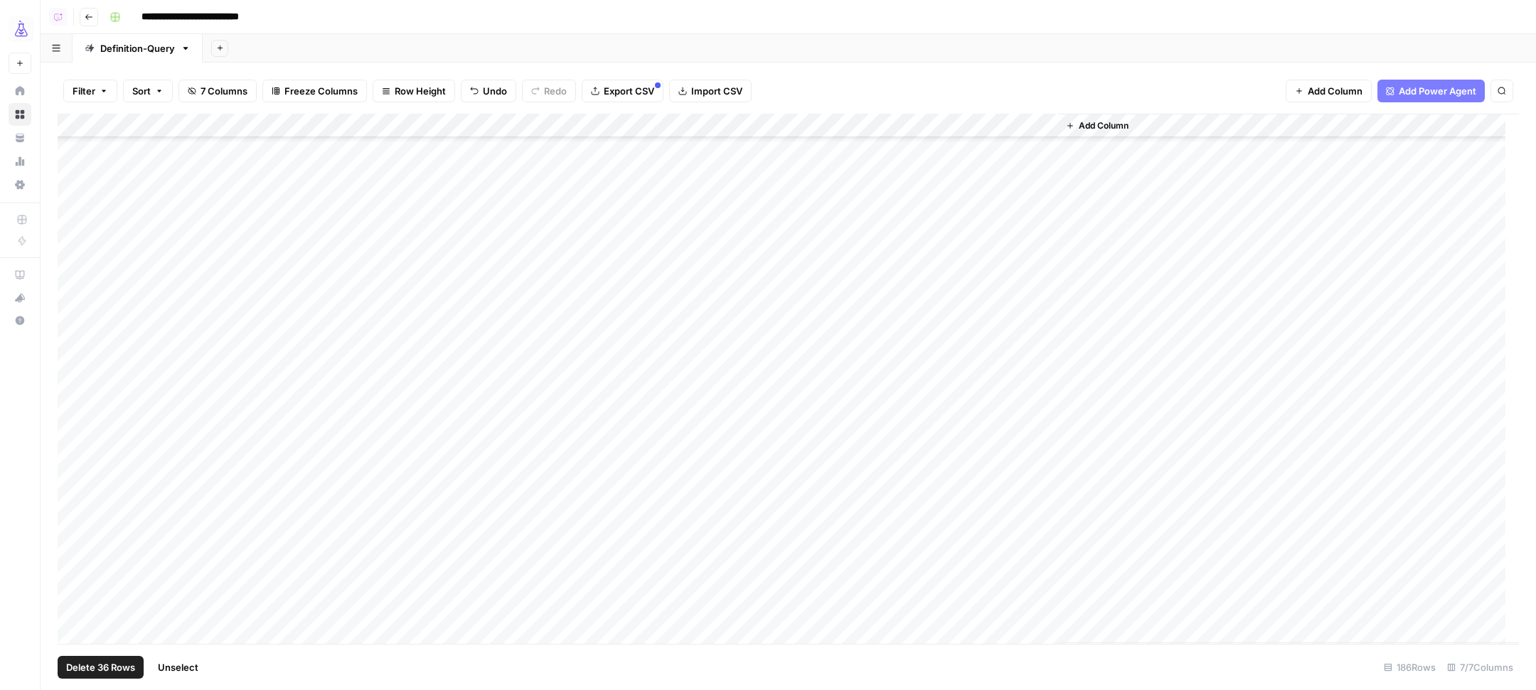
click at [989, 388] on div "Add Column" at bounding box center [788, 379] width 1461 height 530
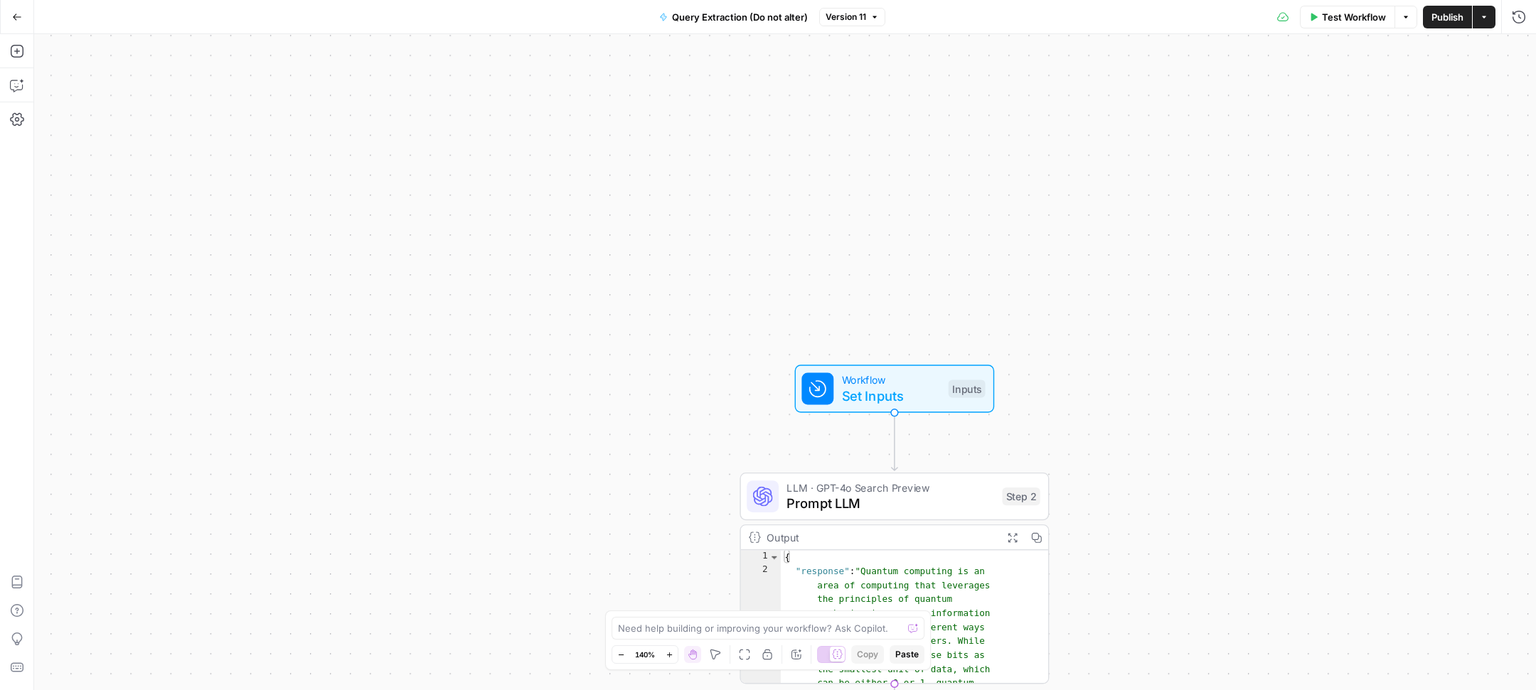
click at [876, 391] on span "Set Inputs" at bounding box center [891, 396] width 99 height 20
click at [1207, 159] on button "Add Field" at bounding box center [1239, 159] width 521 height 23
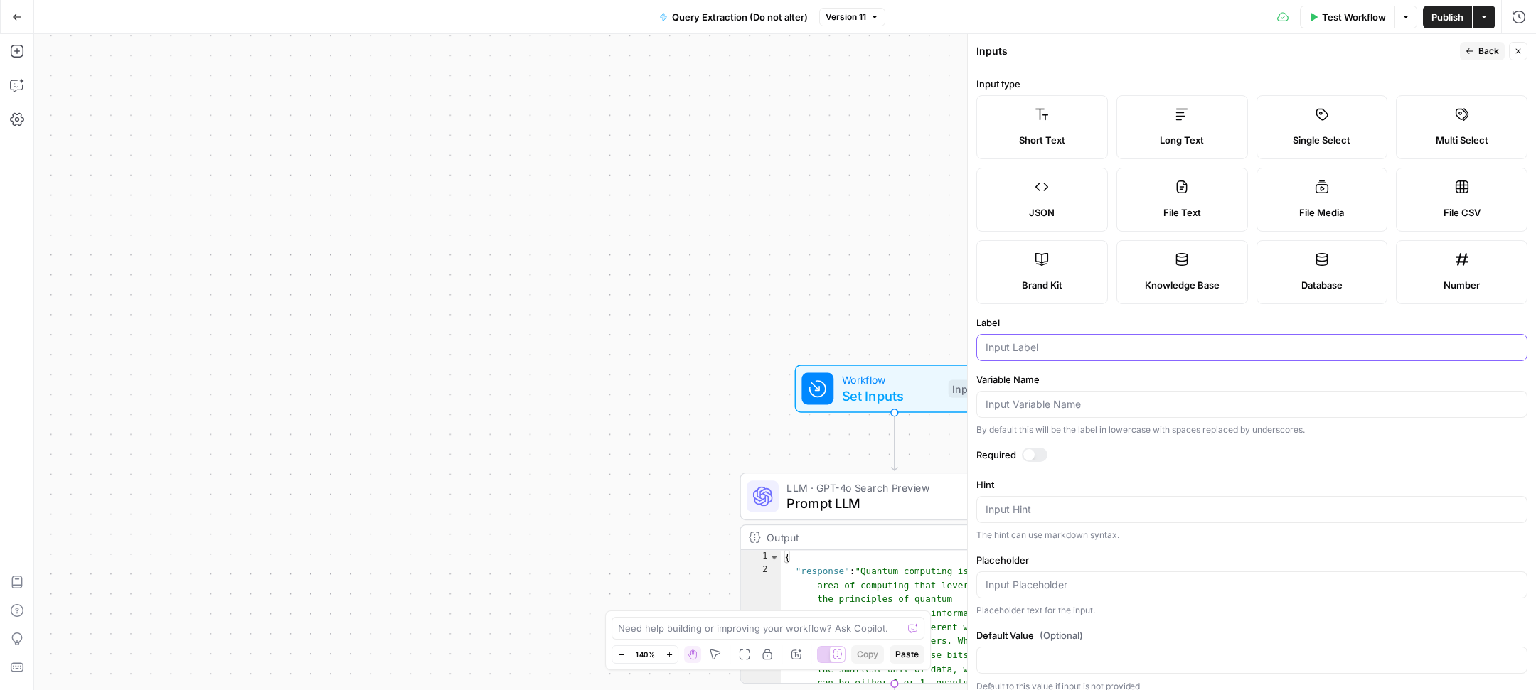
click at [1050, 346] on input "Label" at bounding box center [1252, 348] width 533 height 14
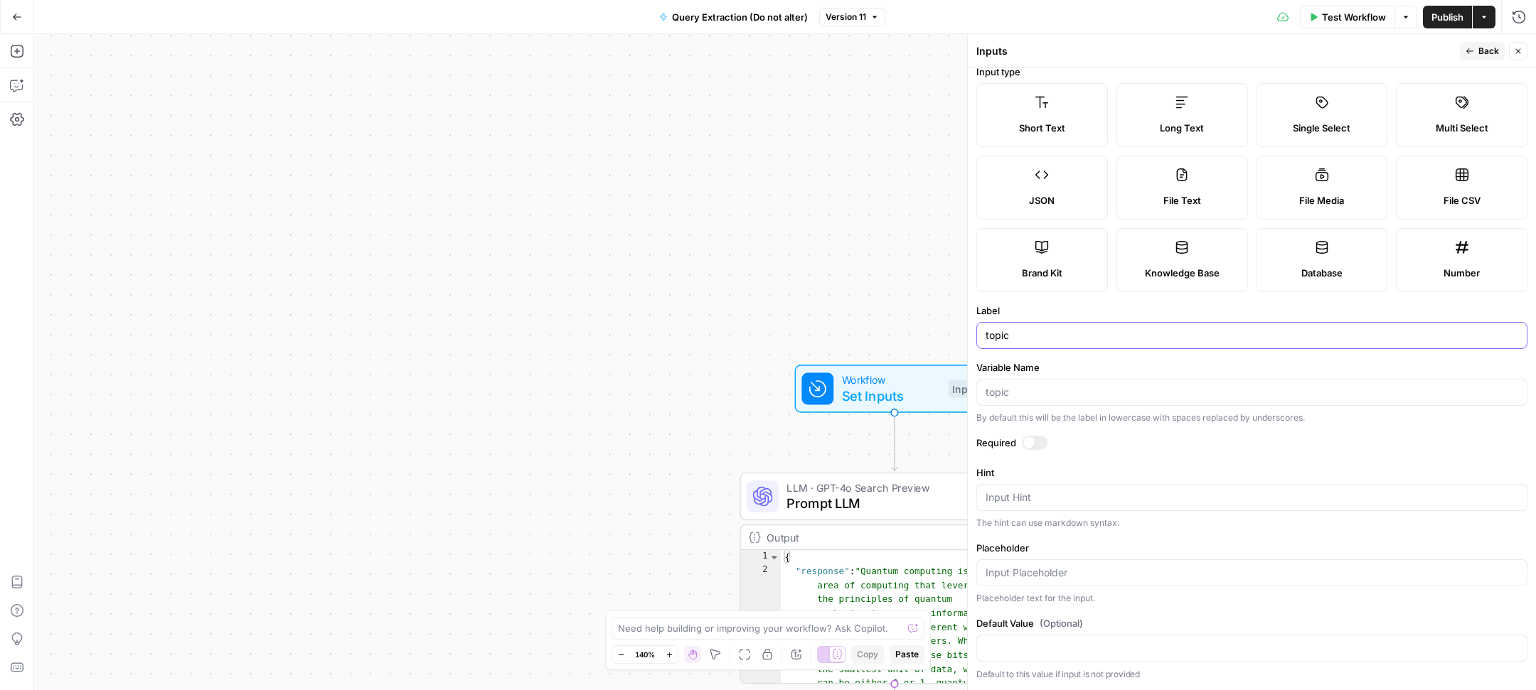
type input "topic"
click at [1141, 420] on div "By default this will be the label in lowercase with spaces replaced by undersco…" at bounding box center [1251, 418] width 551 height 13
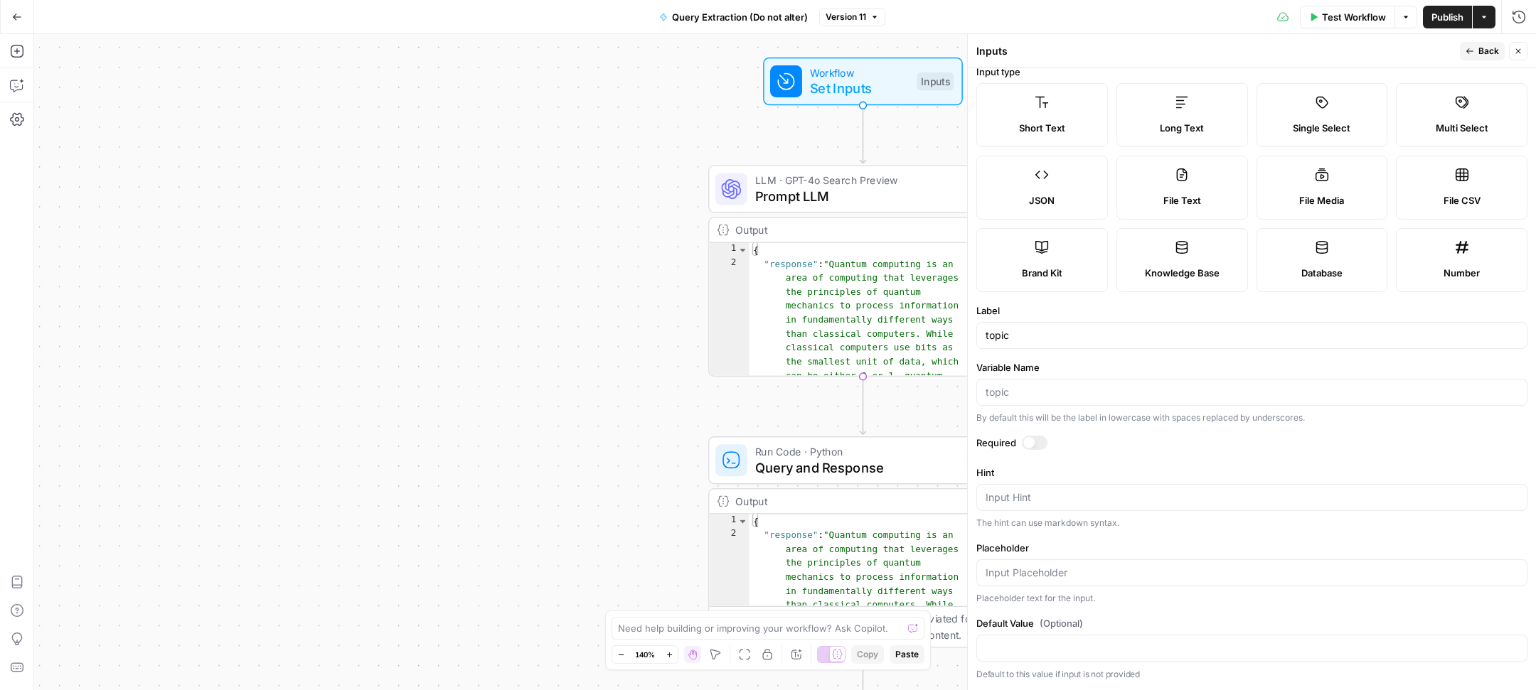
scroll to position [1, 0]
click at [820, 460] on span "Query and Response" at bounding box center [856, 468] width 203 height 20
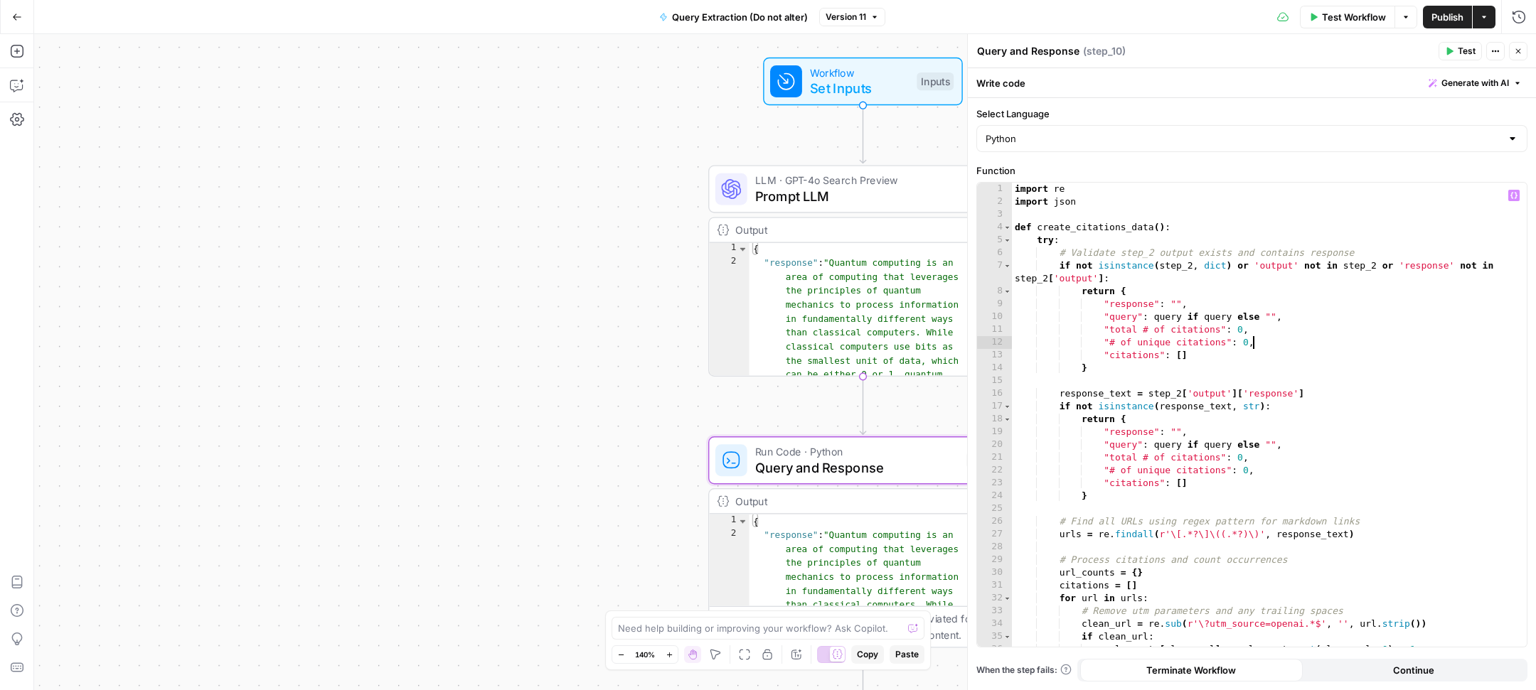
click at [1289, 343] on div "import re import json def create_citations_data ( ) : try : # Validate step_2 o…" at bounding box center [1262, 427] width 501 height 489
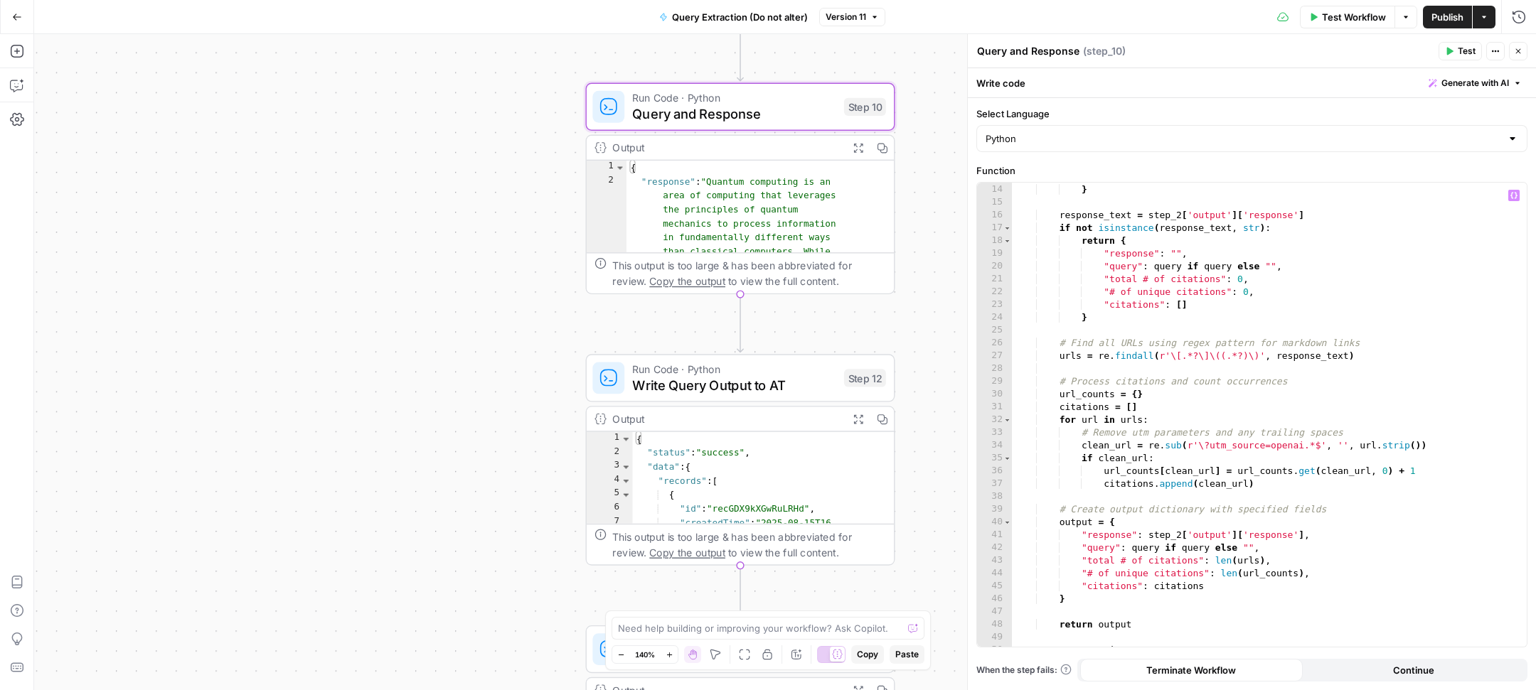
scroll to position [183, 0]
click at [1210, 579] on div "} response_text = step_2 [ 'output' ] [ 'response' ] if not isinstance ( respon…" at bounding box center [1262, 422] width 501 height 489
type textarea "**********"
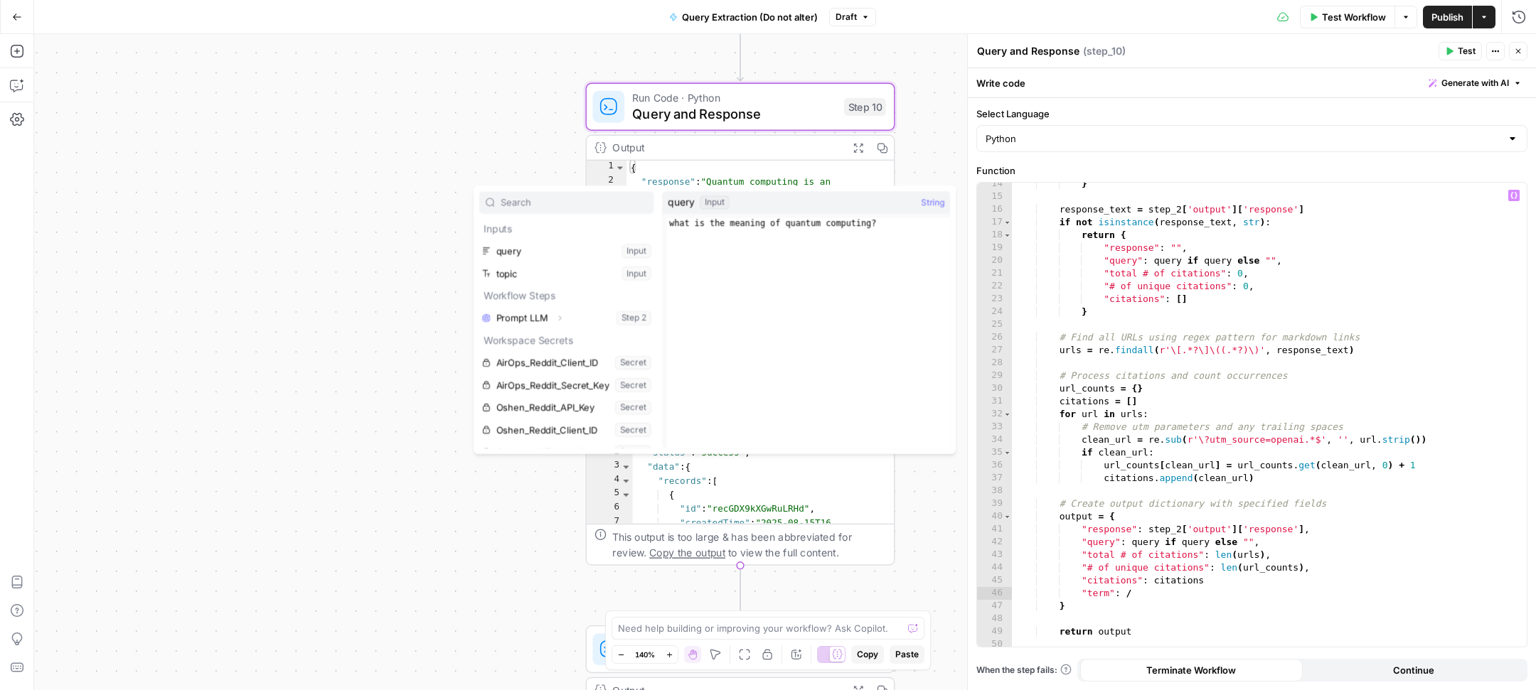
scroll to position [0, 87]
click at [599, 274] on button "Select variable topic" at bounding box center [564, 273] width 178 height 23
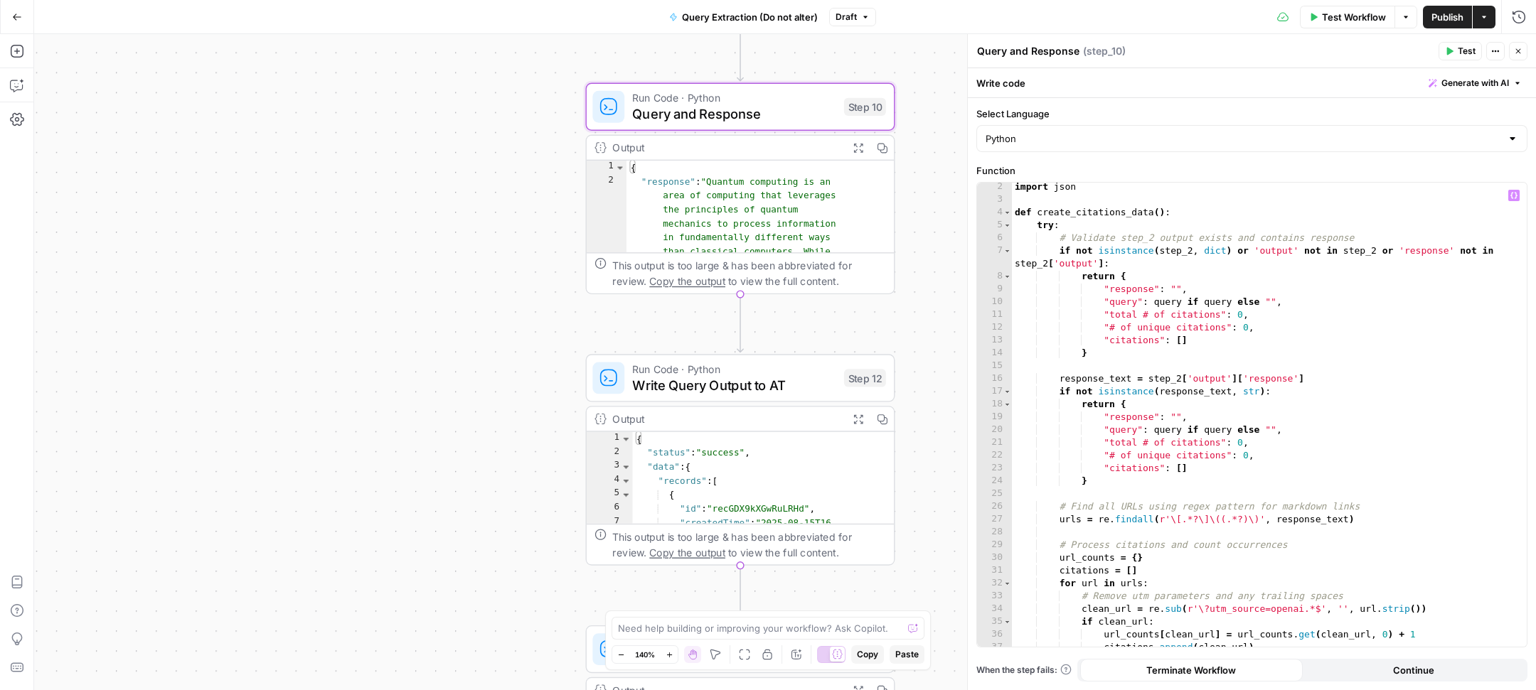
scroll to position [0, 0]
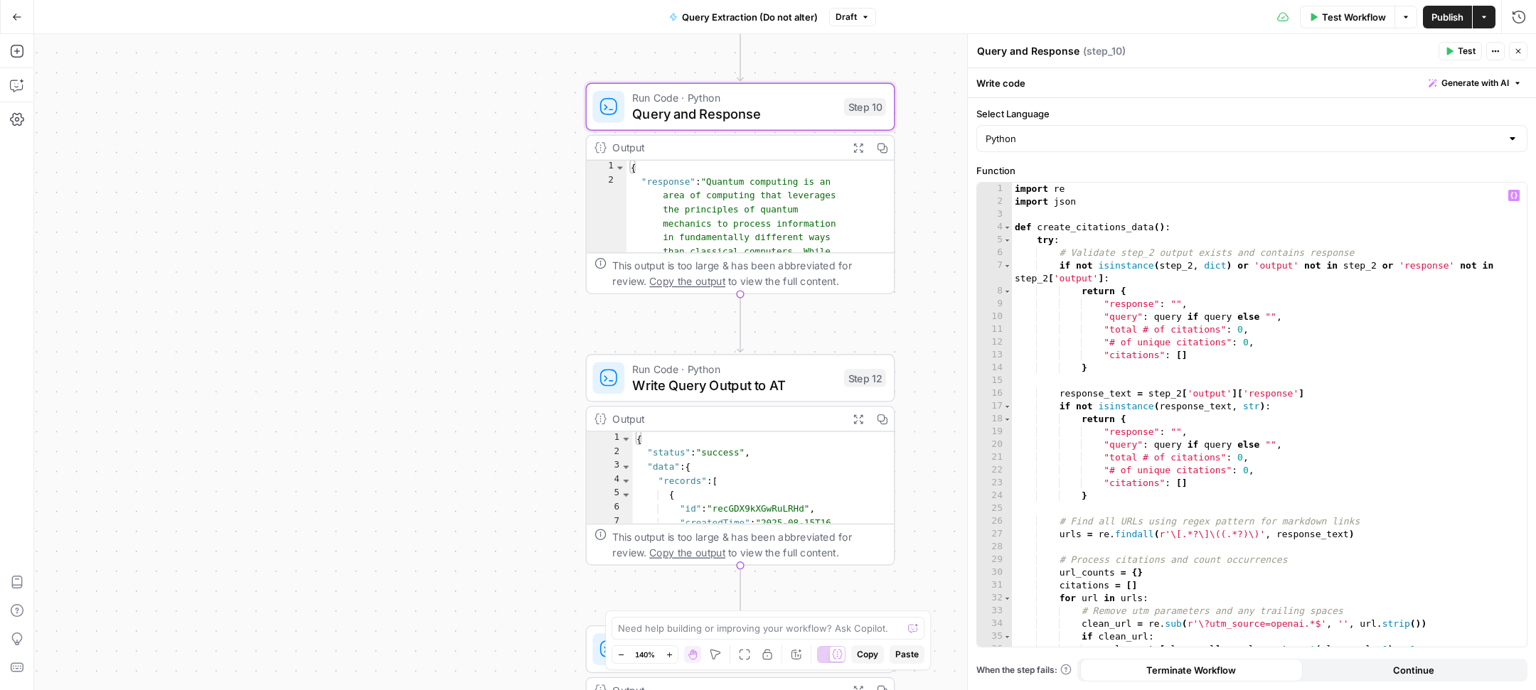
click at [1200, 356] on div "import re import json def create_citations_data ( ) : try : # Validate step_2 o…" at bounding box center [1262, 427] width 501 height 489
type textarea "**********"
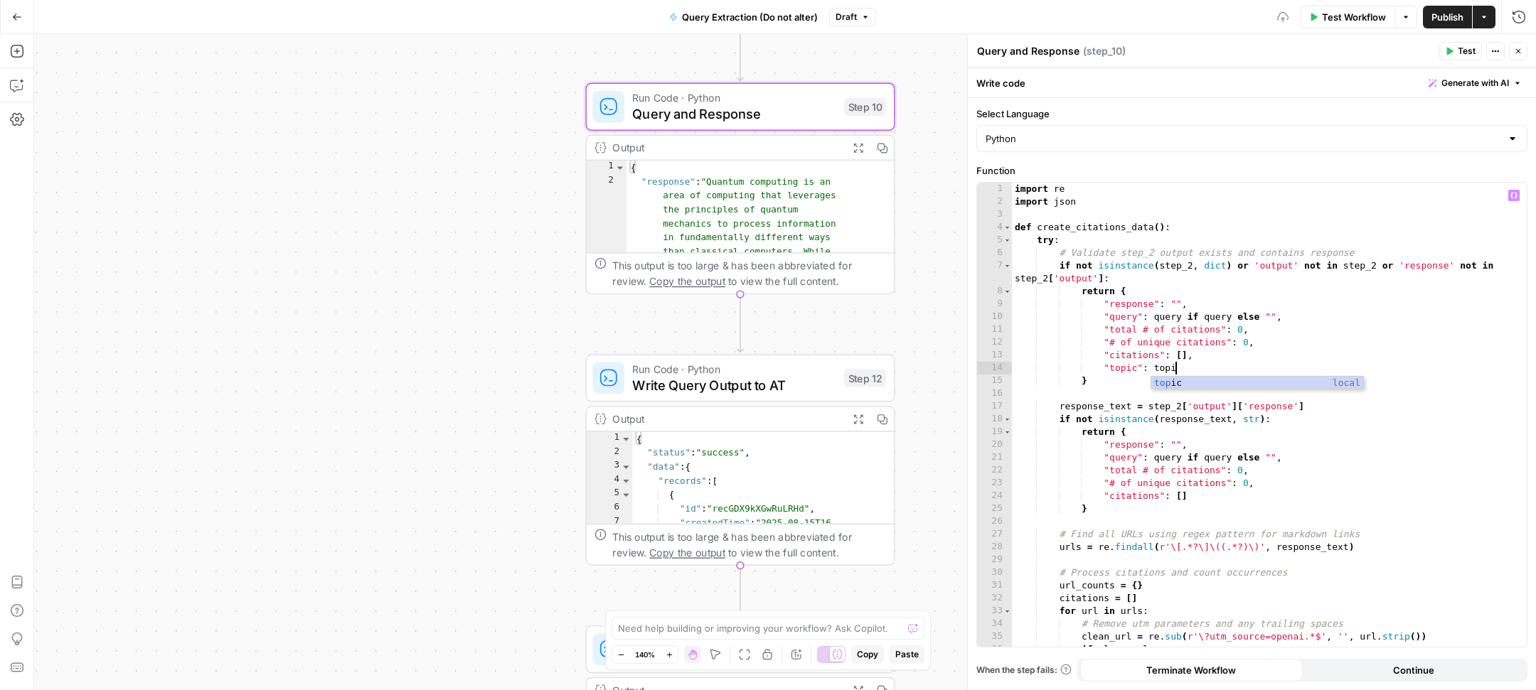
scroll to position [0, 127]
drag, startPoint x: 1180, startPoint y: 368, endPoint x: 1100, endPoint y: 366, distance: 80.4
click at [1100, 366] on div "import re import json def create_citations_data ( ) : try : # Validate step_2 o…" at bounding box center [1262, 427] width 501 height 489
click at [1212, 496] on div "import re import json def create_citations_data ( ) : try : # Validate step_2 o…" at bounding box center [1262, 427] width 501 height 489
type textarea "**********"
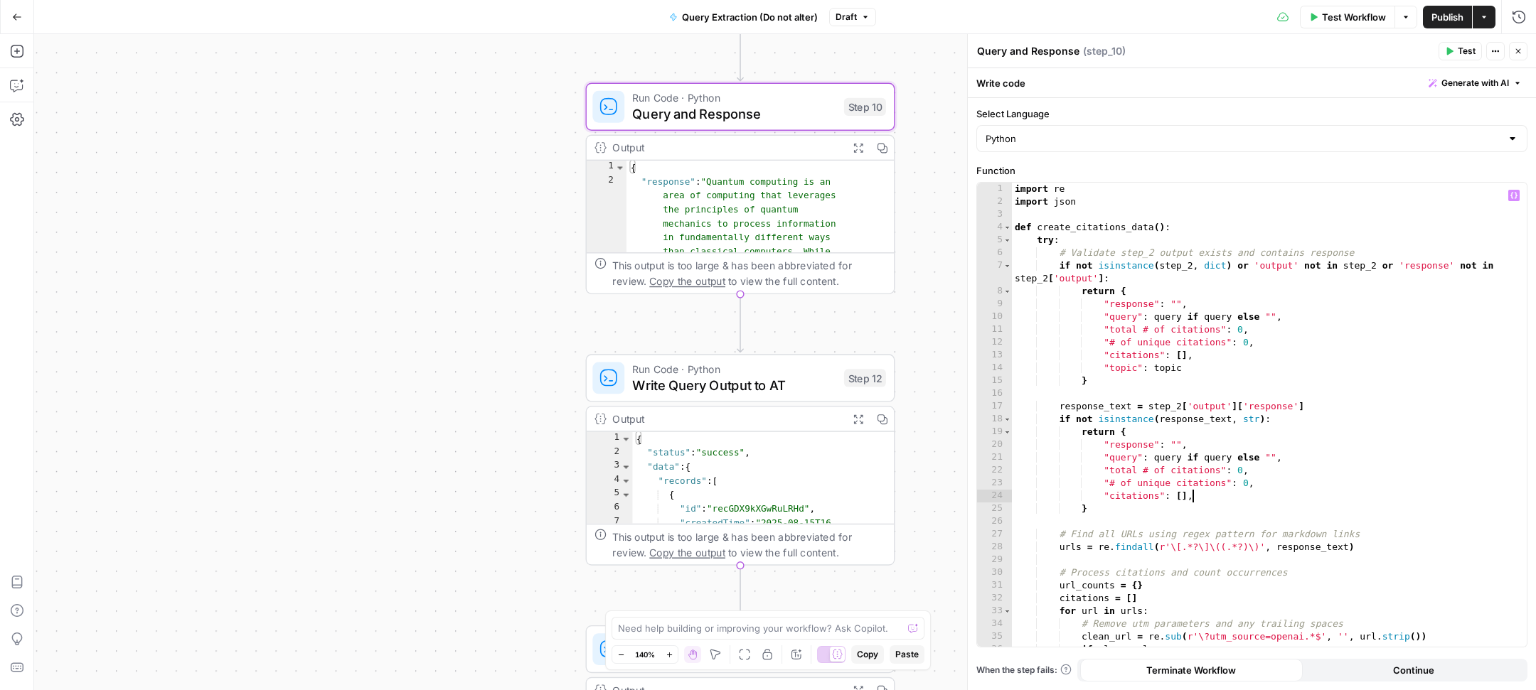
scroll to position [0, 66]
paste textarea "**********"
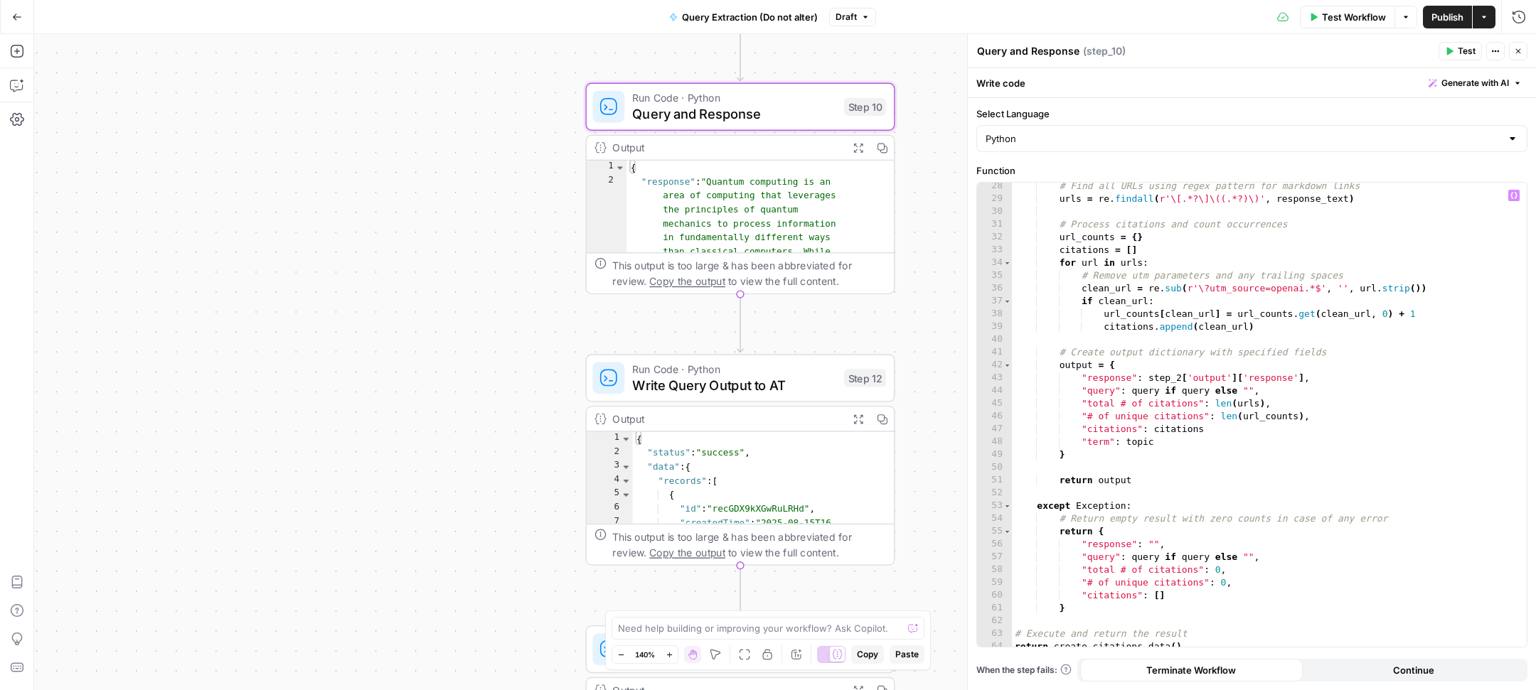
scroll to position [368, 0]
click at [1185, 590] on div "# Find all URLs using regex pattern for markdown links urls = re . findall ( r'…" at bounding box center [1262, 417] width 501 height 489
type textarea "**********"
paste textarea "**********"
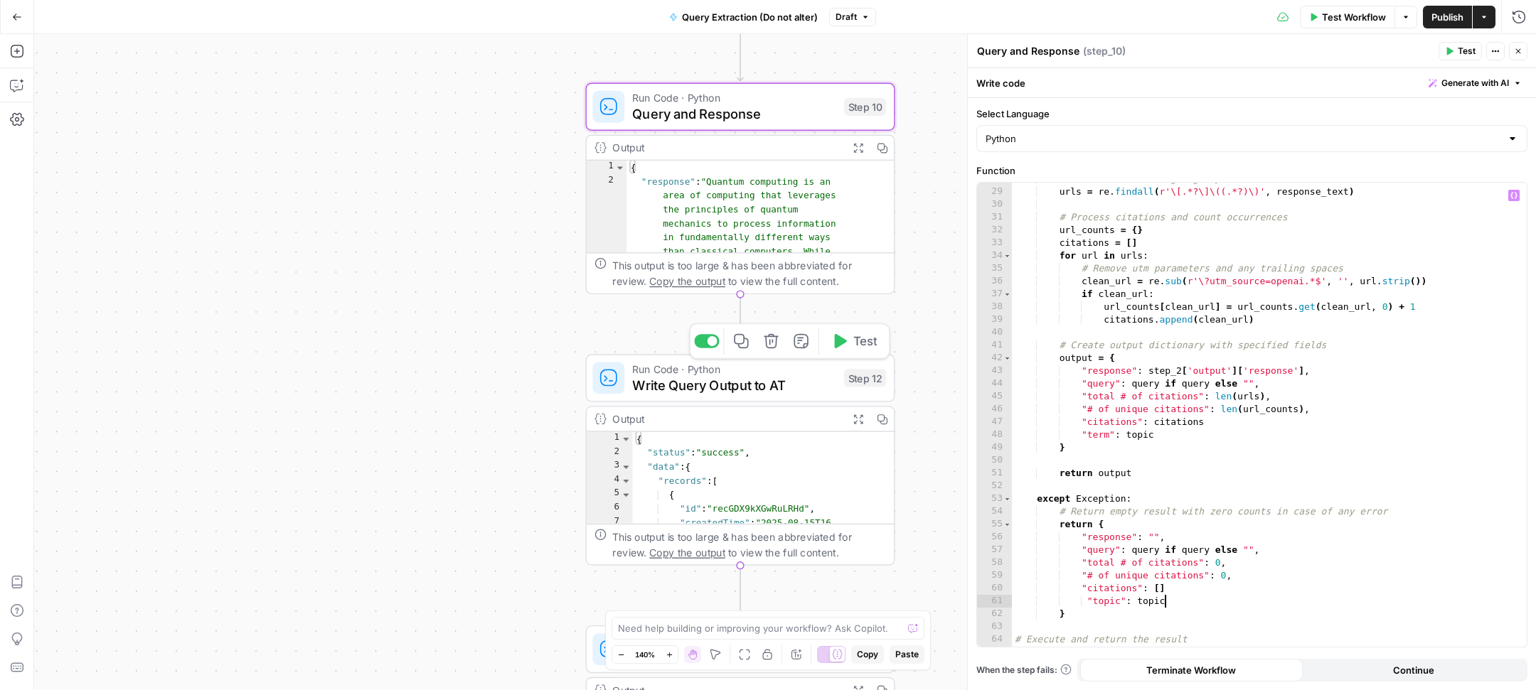
type textarea "**********"
click at [674, 379] on span "Write Query Output to AT" at bounding box center [733, 385] width 203 height 20
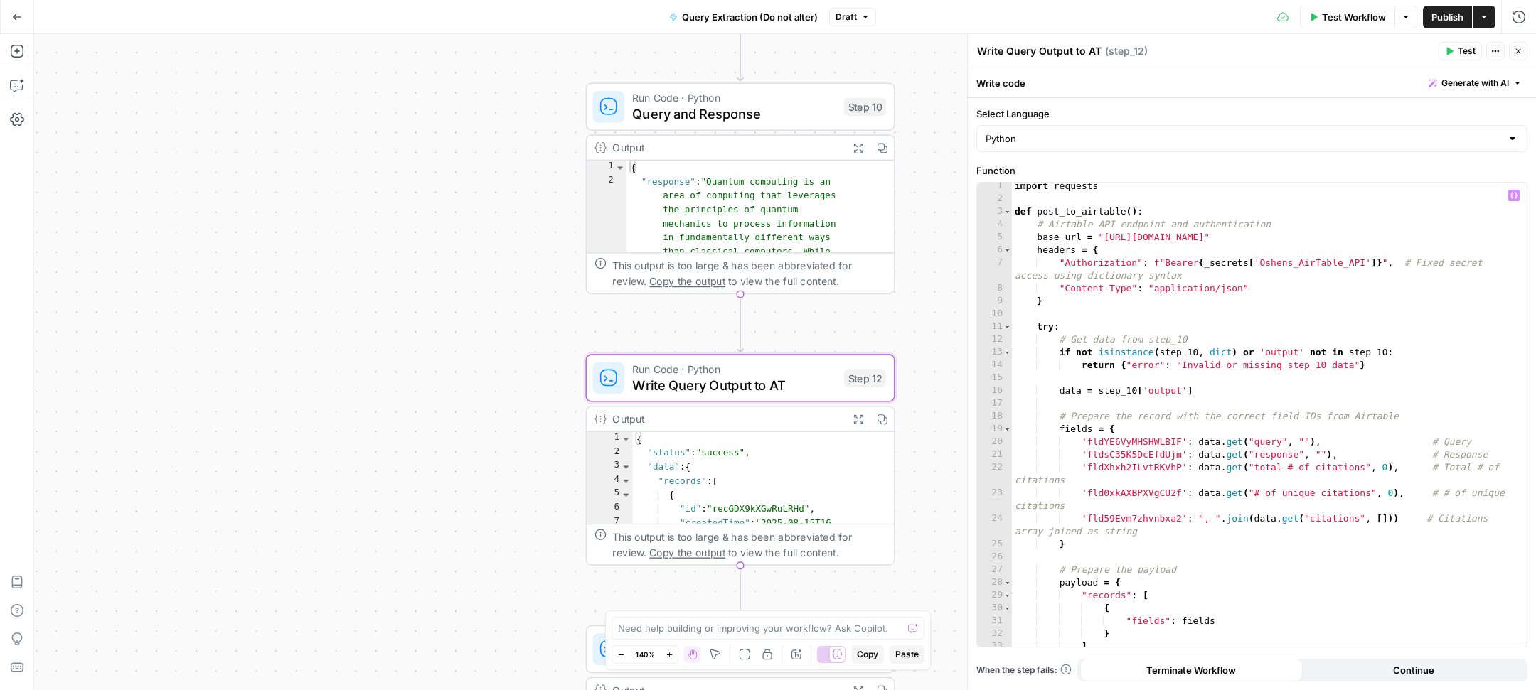
scroll to position [29, 0]
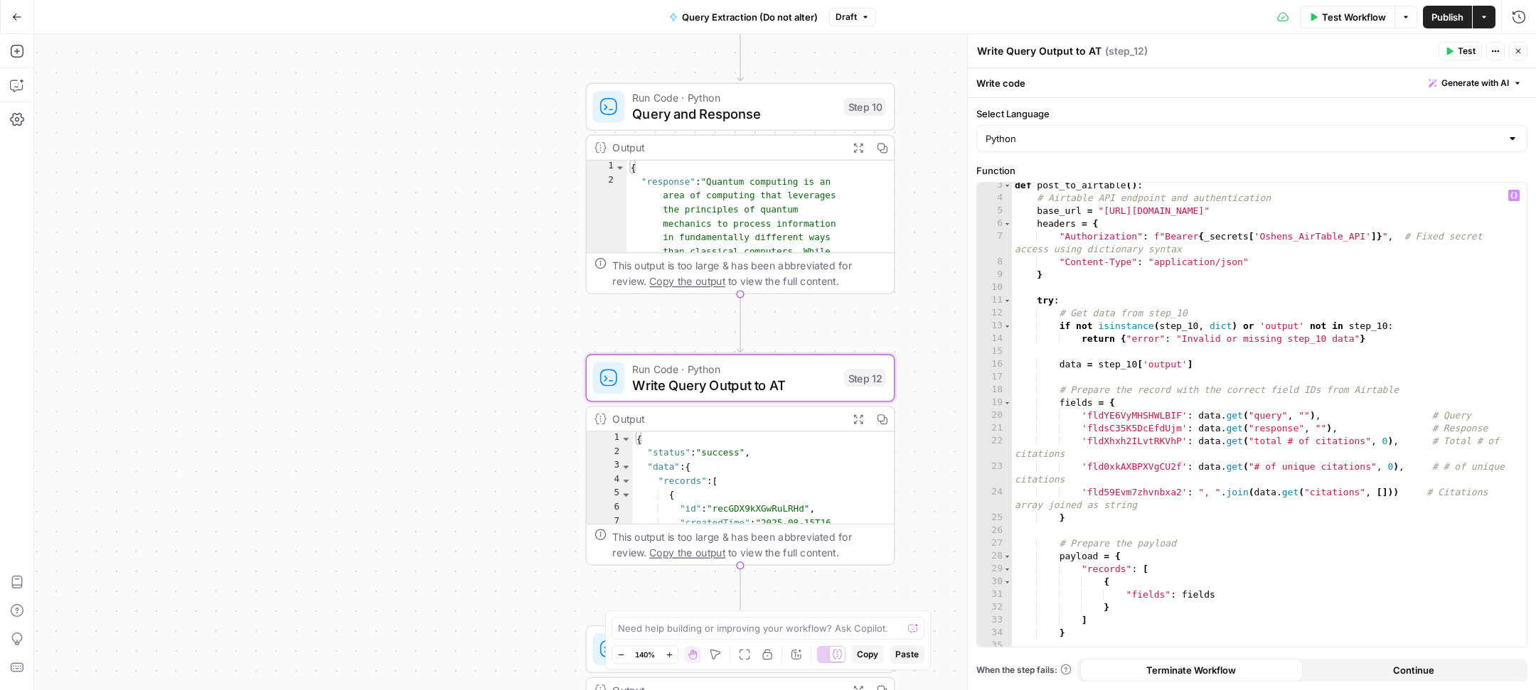
type textarea "**********"
drag, startPoint x: 1328, startPoint y: 416, endPoint x: 1075, endPoint y: 418, distance: 252.5
click at [1075, 418] on div "def post_to_airtable ( ) : # Airtable API endpoint and authentication base_url …" at bounding box center [1262, 423] width 501 height 489
click at [1491, 417] on div "def post_to_airtable ( ) : # Airtable API endpoint and authentication base_url …" at bounding box center [1262, 423] width 501 height 489
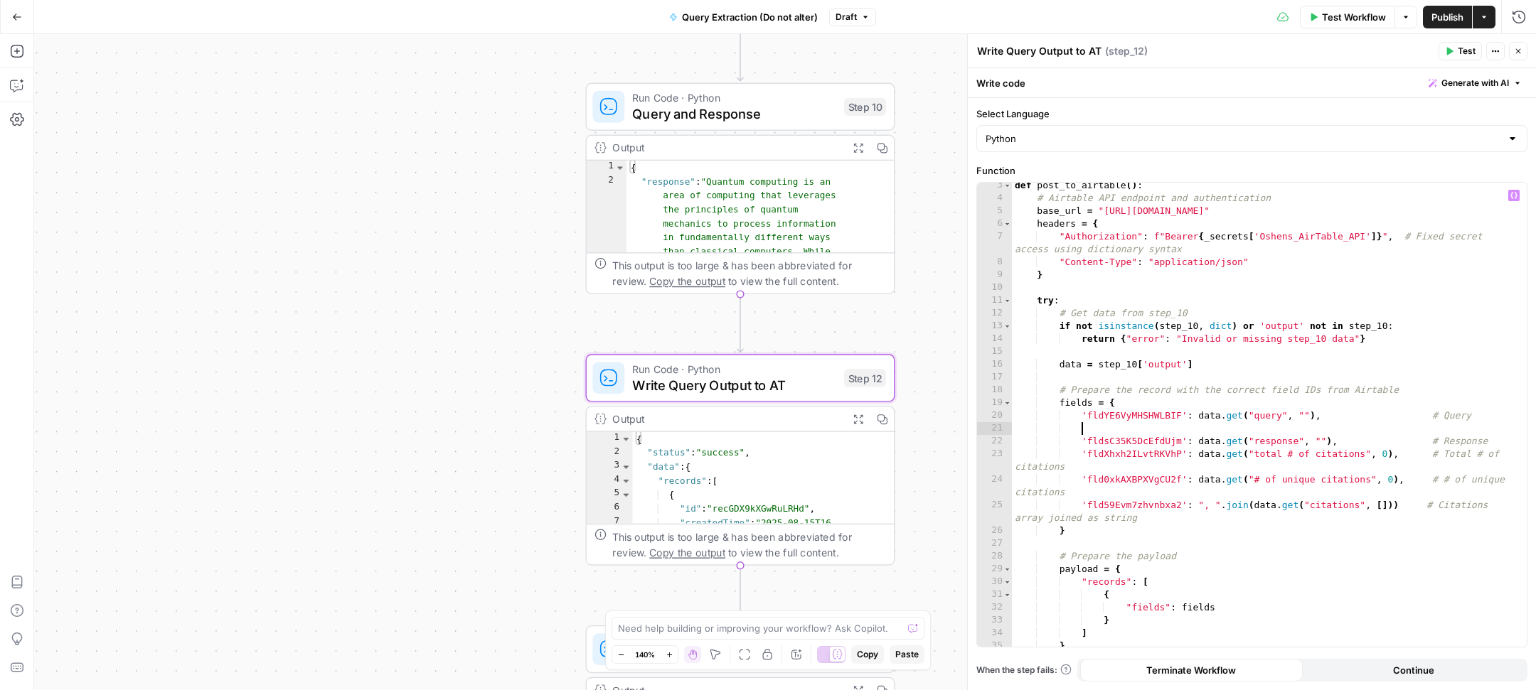
paste textarea "**********"
click at [1269, 430] on div "def post_to_airtable ( ) : # Airtable API endpoint and authentication base_url …" at bounding box center [1262, 423] width 501 height 489
click at [1132, 428] on div "def post_to_airtable ( ) : # Airtable API endpoint and authentication base_url …" at bounding box center [1262, 423] width 501 height 489
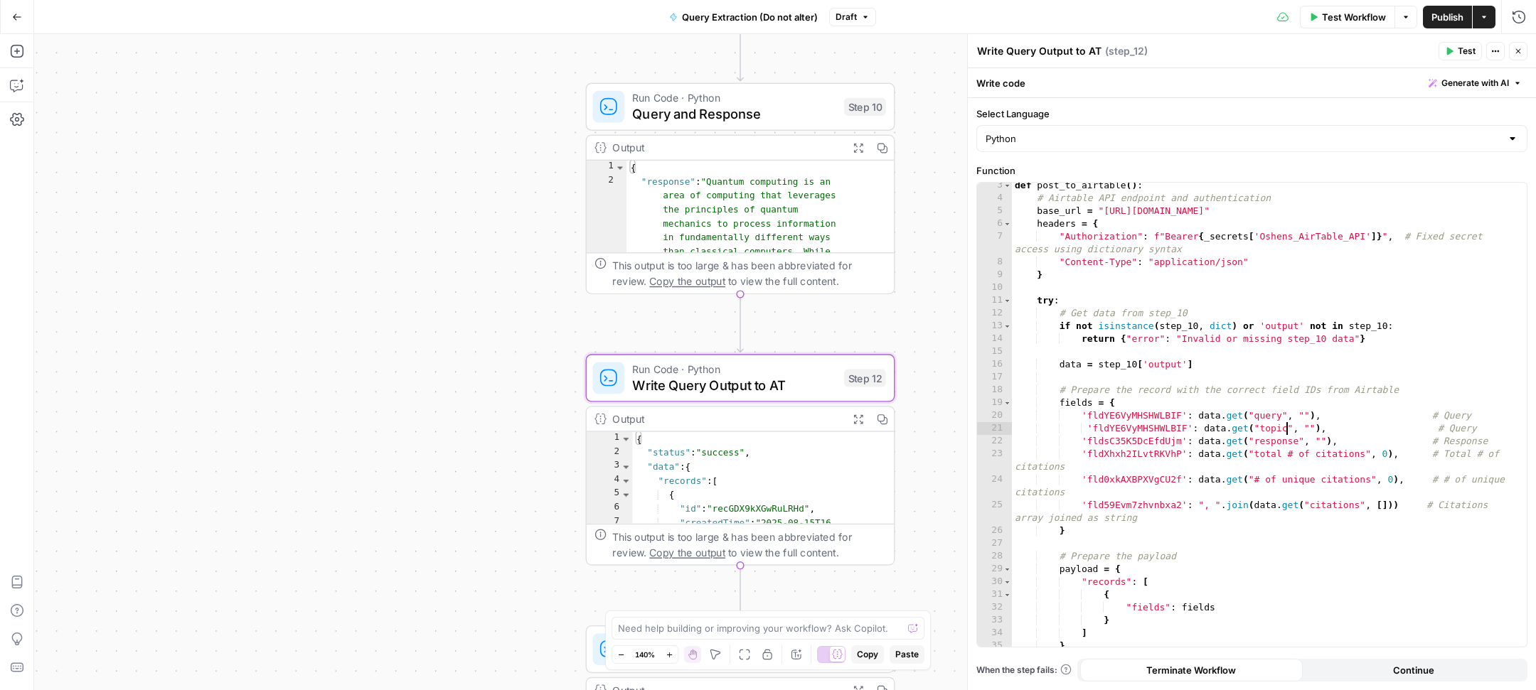
click at [1132, 428] on div "def post_to_airtable ( ) : # Airtable API endpoint and authentication base_url …" at bounding box center [1262, 423] width 501 height 489
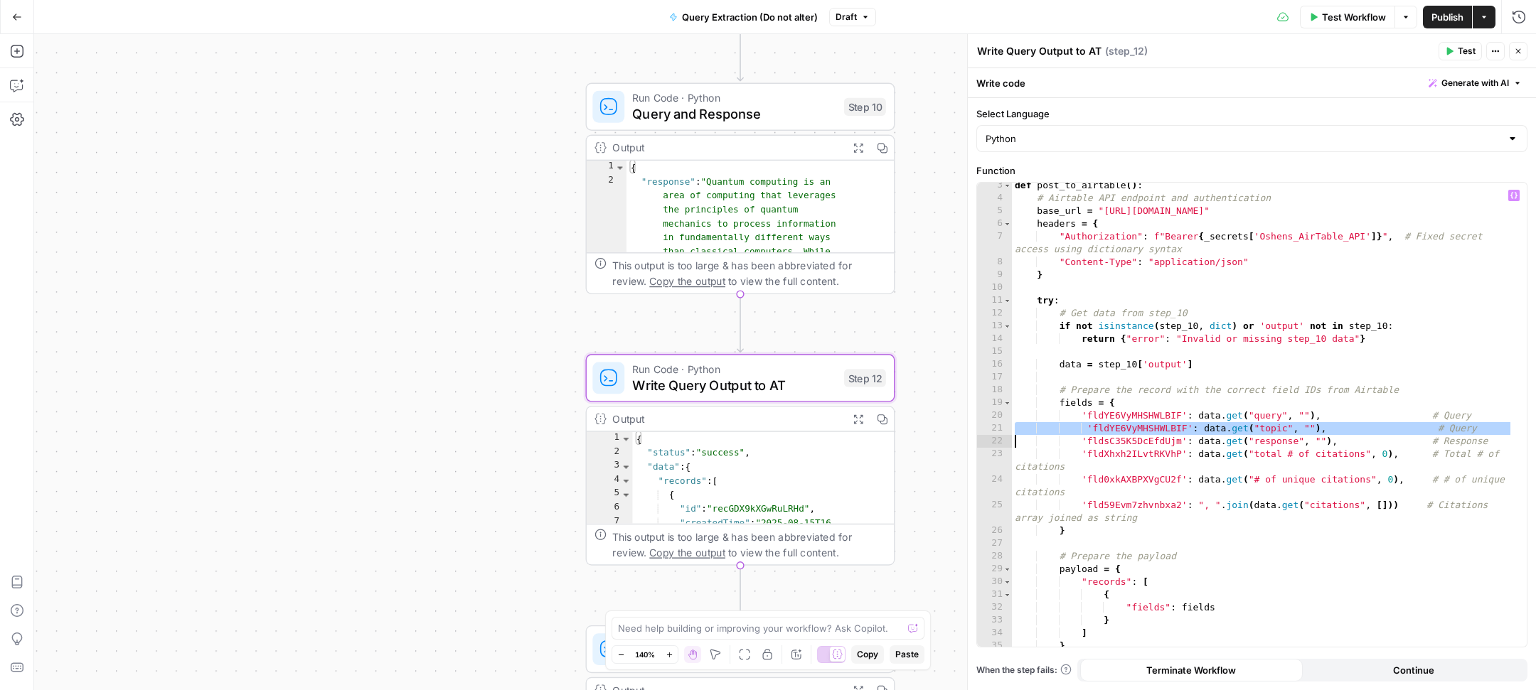
click at [1143, 428] on div "def post_to_airtable ( ) : # Airtable API endpoint and authentication base_url …" at bounding box center [1262, 423] width 501 height 489
paste textarea
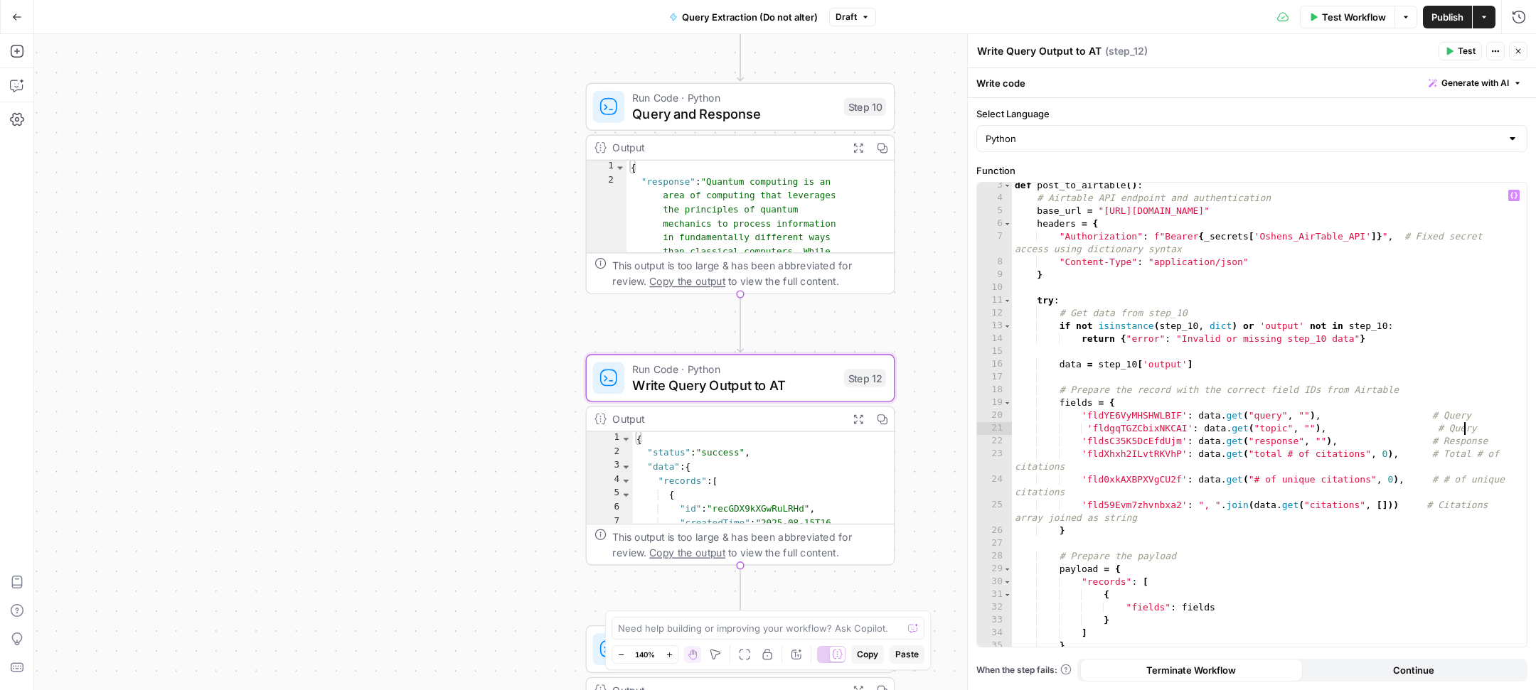
click at [1467, 433] on div "def post_to_airtable ( ) : # Airtable API endpoint and authentication base_url …" at bounding box center [1262, 423] width 501 height 489
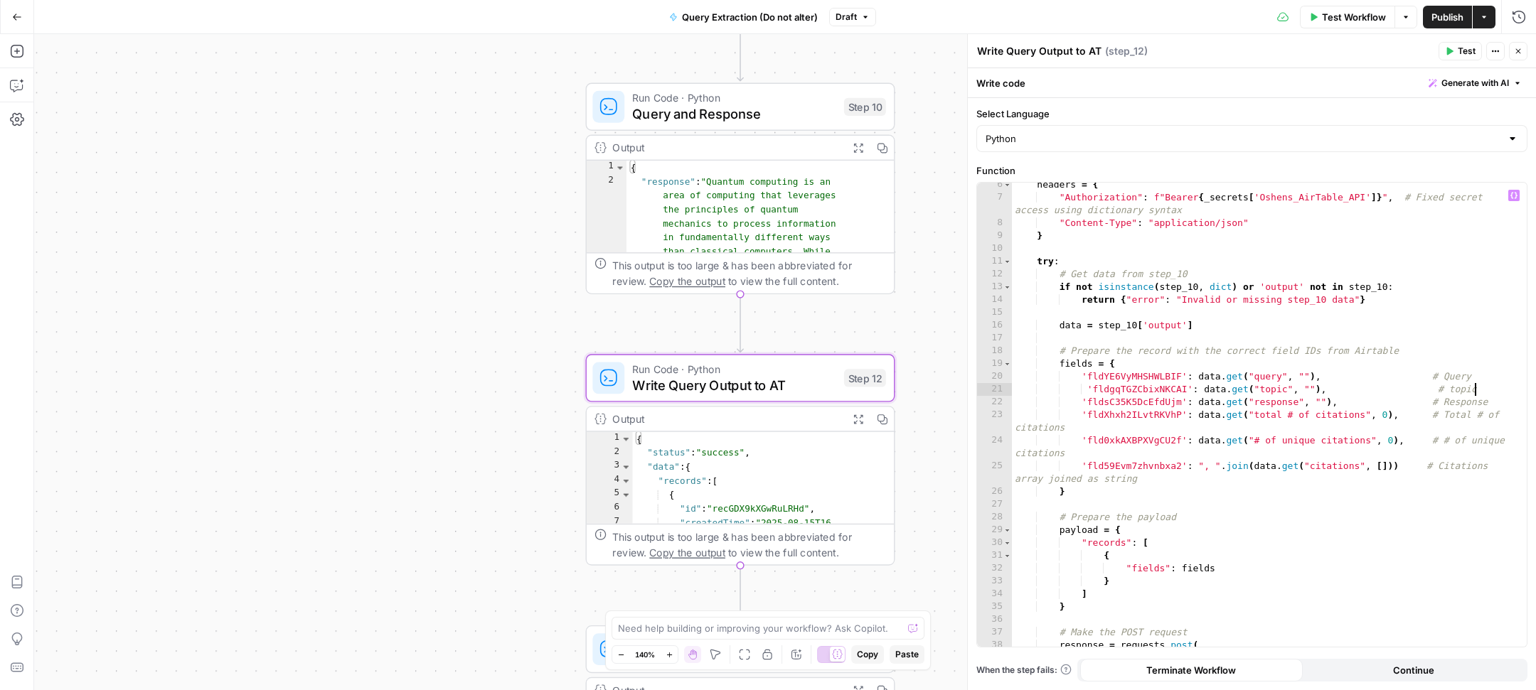
scroll to position [70, 0]
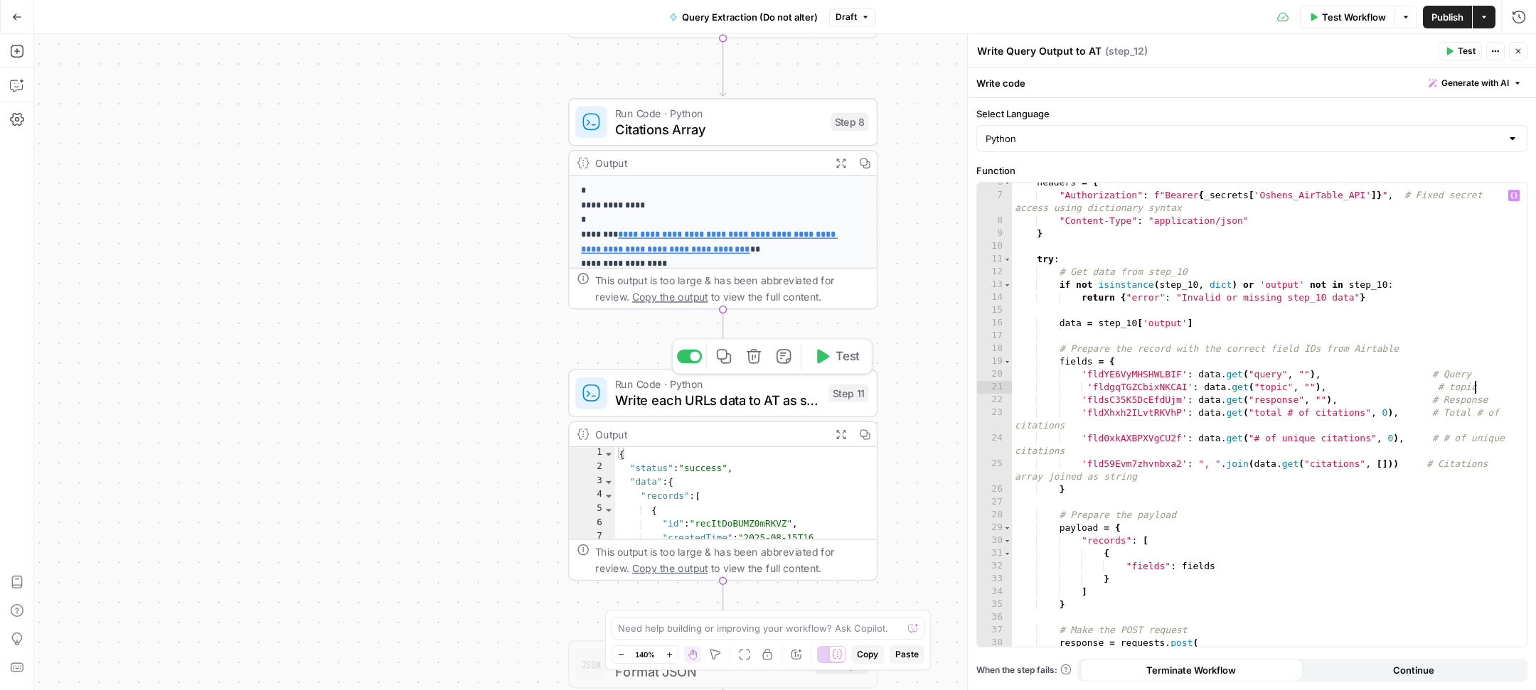
type textarea "**********"
click at [671, 398] on span "Write each URLs data to AT as single records" at bounding box center [718, 400] width 206 height 20
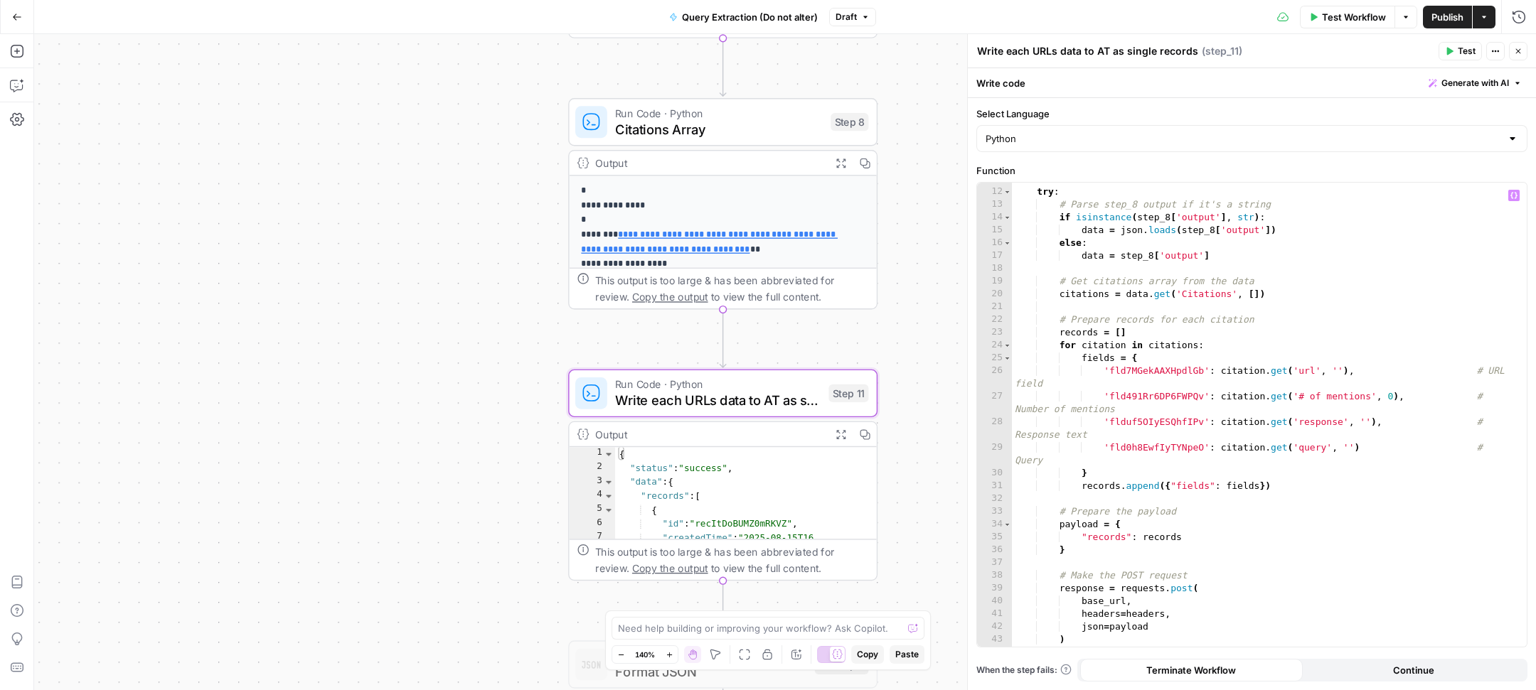
scroll to position [141, 0]
type textarea "**********"
drag, startPoint x: 1099, startPoint y: 367, endPoint x: 1367, endPoint y: 364, distance: 268.1
click at [1367, 364] on div "try : # Parse step_8 output if it's a string if isinstance ( step_8 [ 'output' …" at bounding box center [1262, 426] width 501 height 489
click at [1157, 375] on div "try : # Parse step_8 output if it's a string if isinstance ( step_8 [ 'output' …" at bounding box center [1262, 426] width 501 height 489
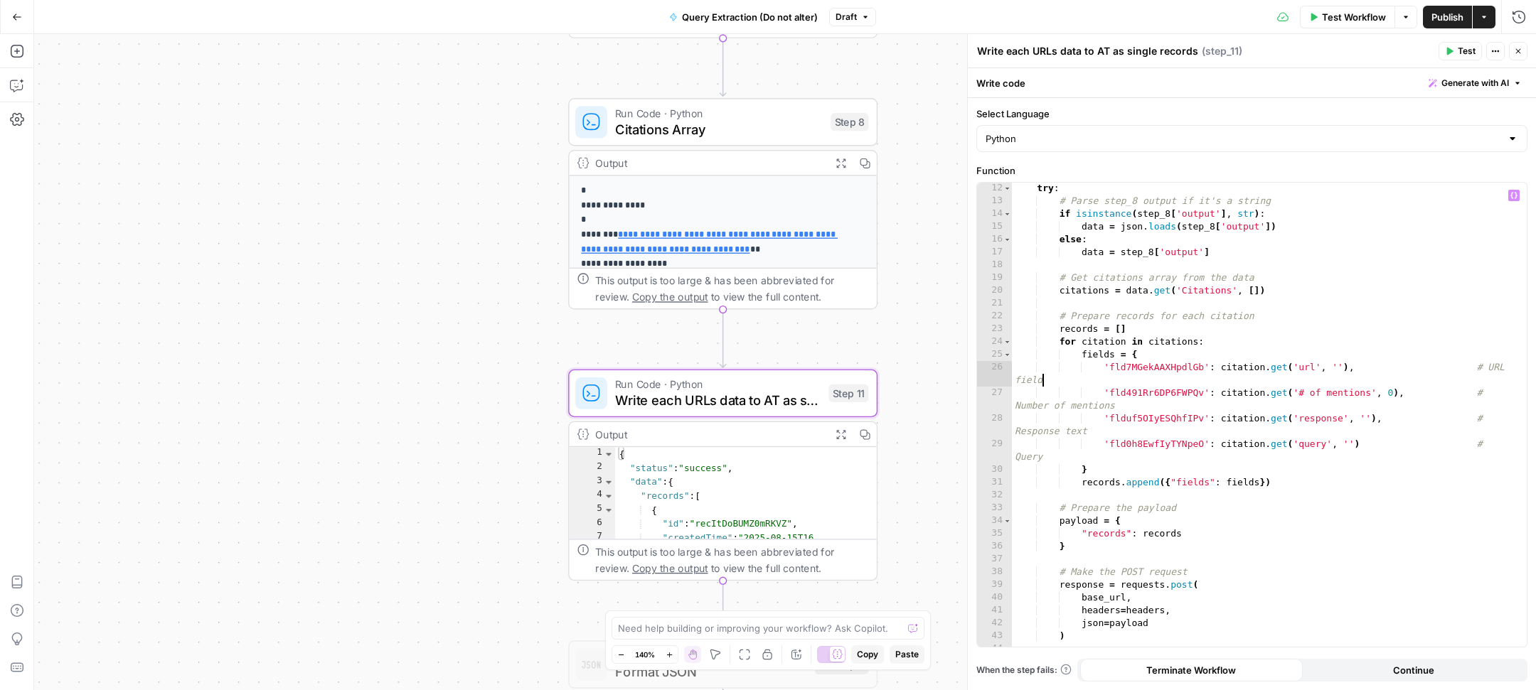
scroll to position [0, 68]
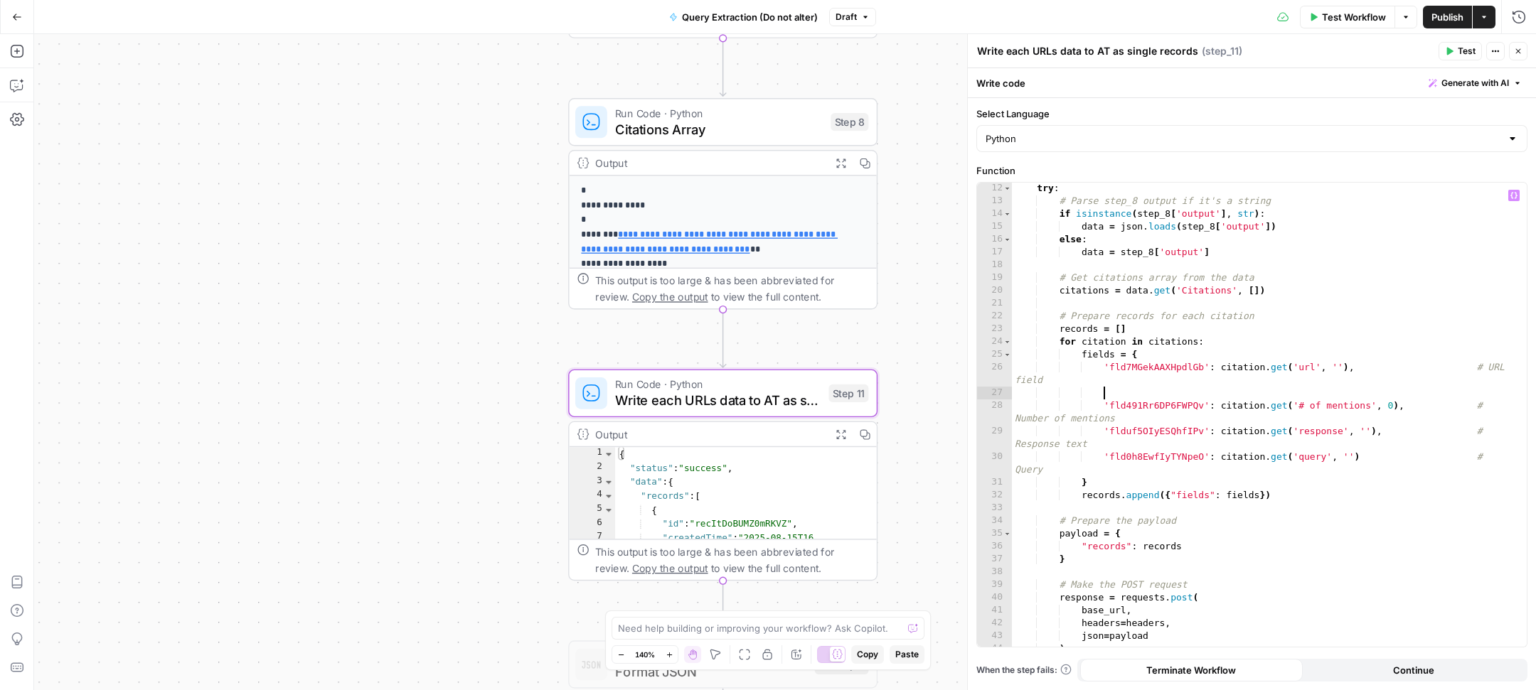
paste textarea "**********"
click at [1436, 390] on div "try : # Parse step_8 output if it's a string if isinstance ( step_8 [ 'output' …" at bounding box center [1262, 426] width 501 height 489
click at [1473, 388] on div "try : # Parse step_8 output if it's a string if isinstance ( step_8 [ 'output' …" at bounding box center [1262, 415] width 501 height 489
click at [1449, 393] on div "try : # Parse step_8 output if it's a string if isinstance ( step_8 [ 'output' …" at bounding box center [1262, 415] width 501 height 489
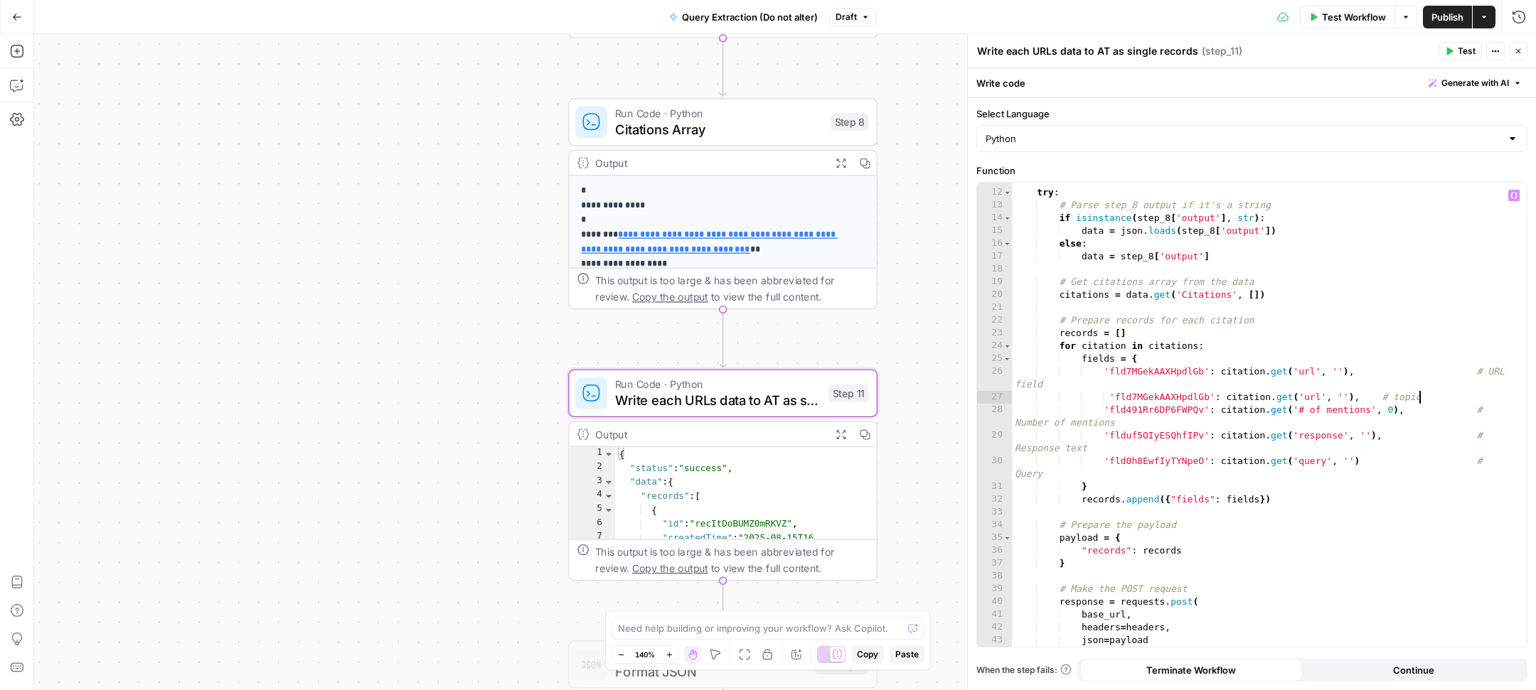
scroll to position [0, 310]
click at [1148, 398] on div "try : # Parse step_8 output if it's a string if isinstance ( step_8 [ 'output' …" at bounding box center [1262, 418] width 501 height 489
click at [1148, 398] on div "try : # Parse step_8 output if it's a string if isinstance ( step_8 [ 'output' …" at bounding box center [1262, 416] width 501 height 489
paste textarea
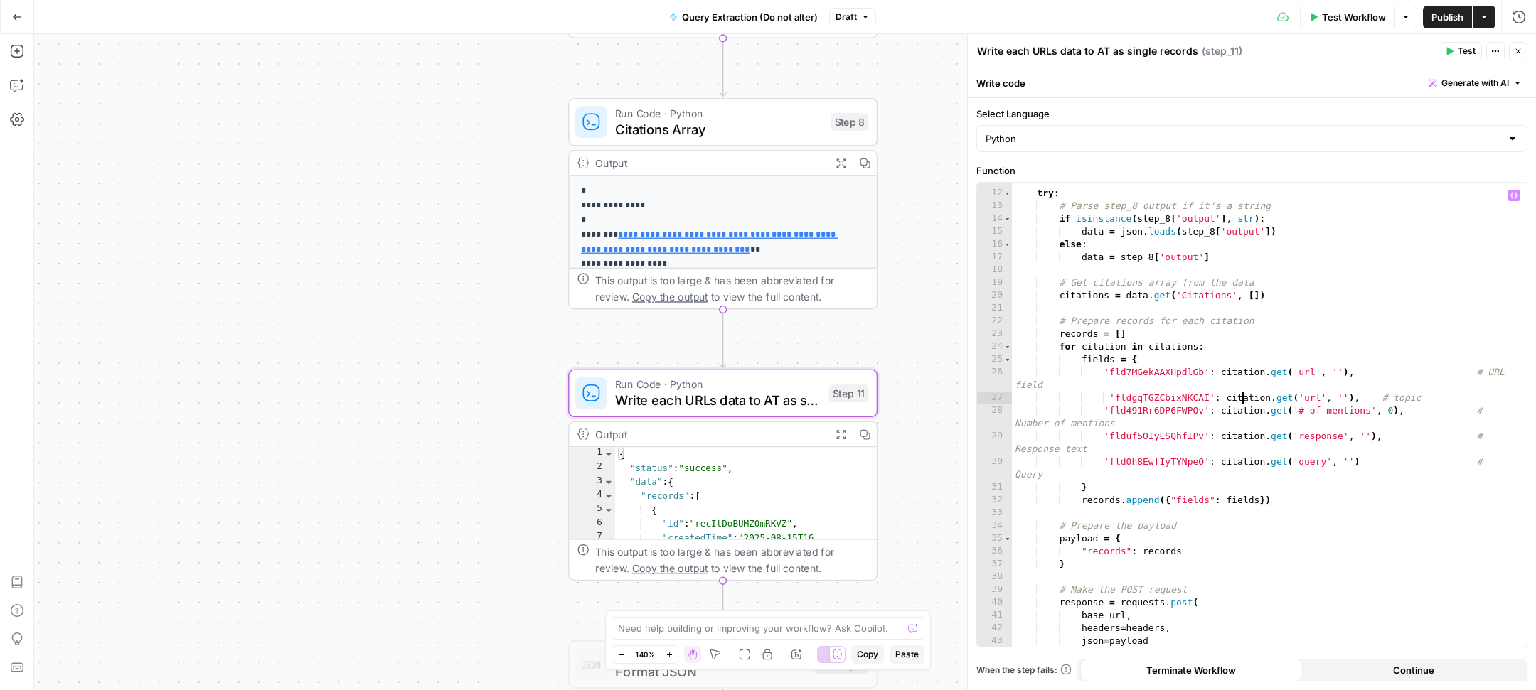
click at [1244, 401] on div "try : # Parse step_8 output if it's a string if isinstance ( step_8 [ 'output' …" at bounding box center [1262, 418] width 501 height 489
click at [1306, 397] on div "try : # Parse step_8 output if it's a string if isinstance ( step_8 [ 'output' …" at bounding box center [1262, 417] width 501 height 489
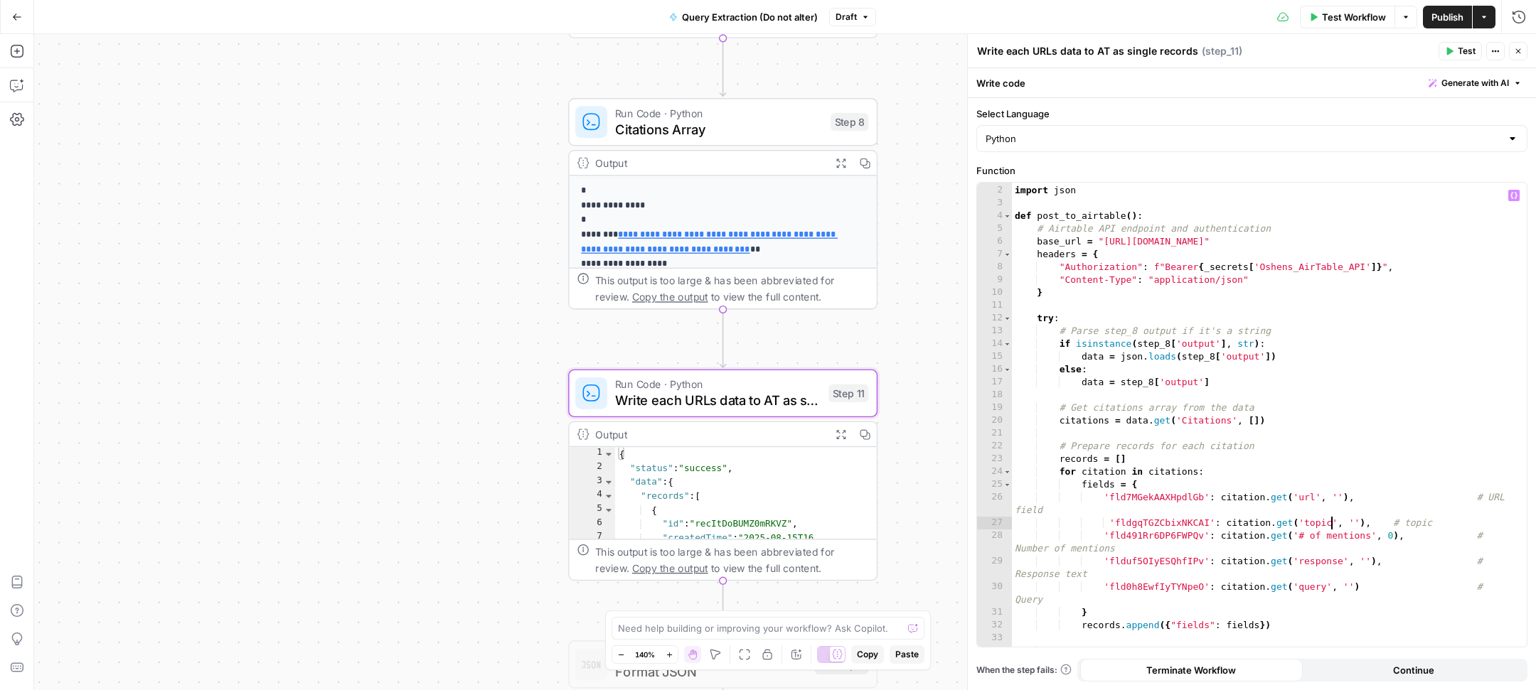
scroll to position [0, 0]
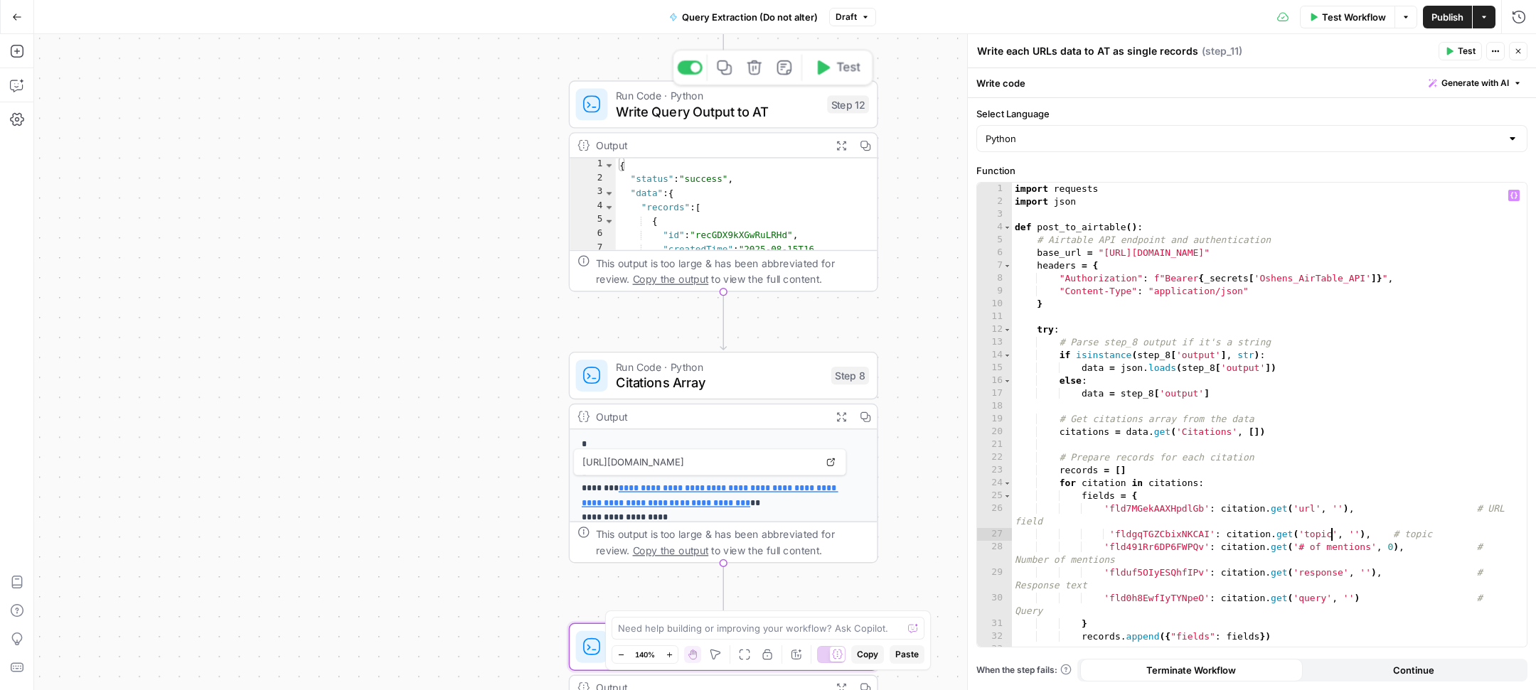
type textarea "**********"
click at [732, 113] on span "Write Query Output to AT" at bounding box center [717, 112] width 203 height 20
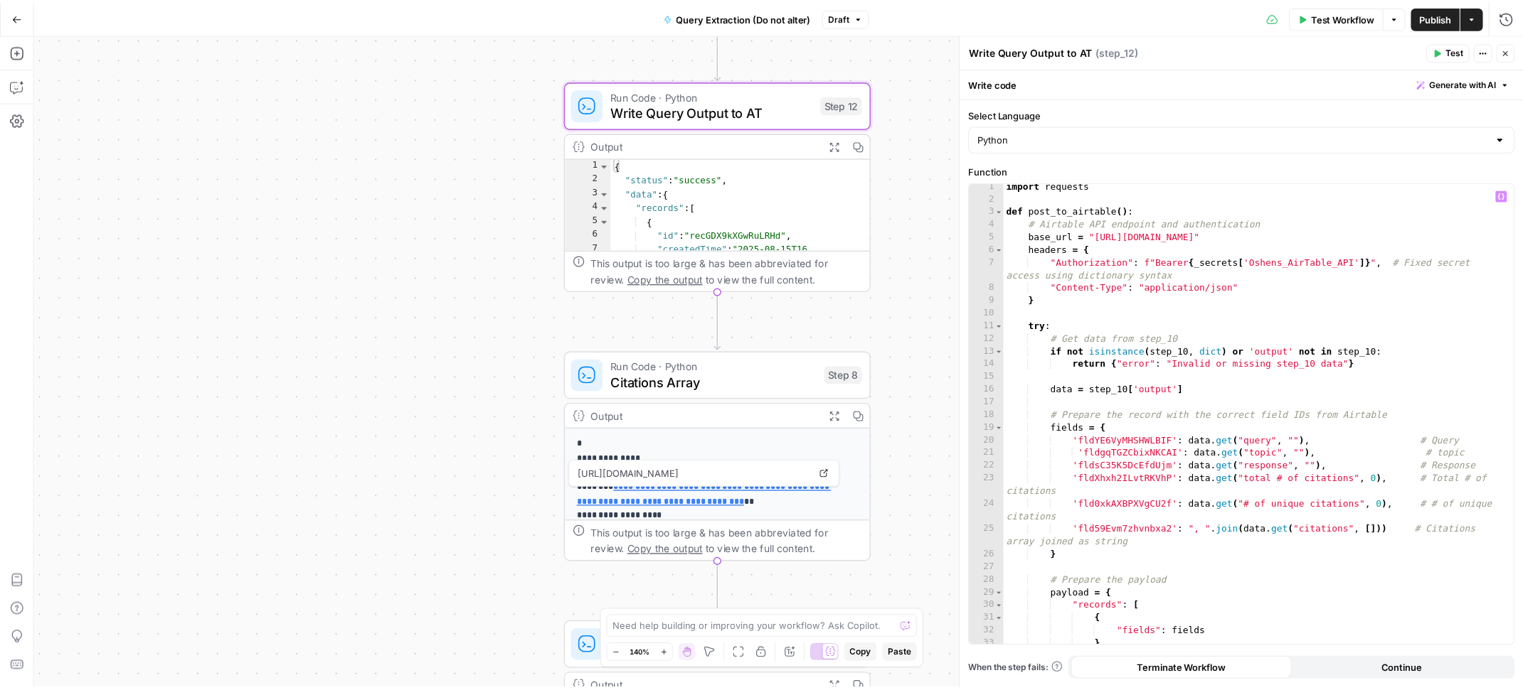
scroll to position [5, 0]
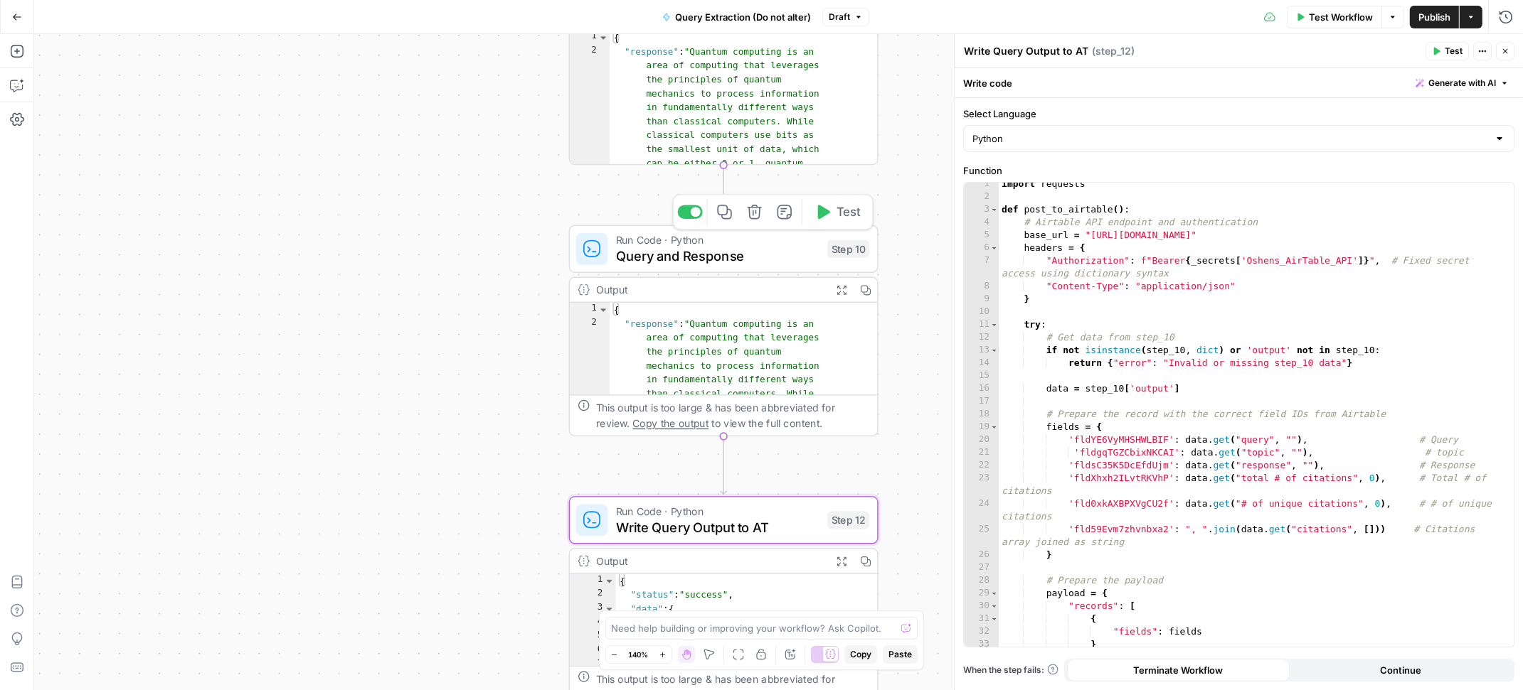
click at [713, 255] on span "Query and Response" at bounding box center [717, 256] width 203 height 20
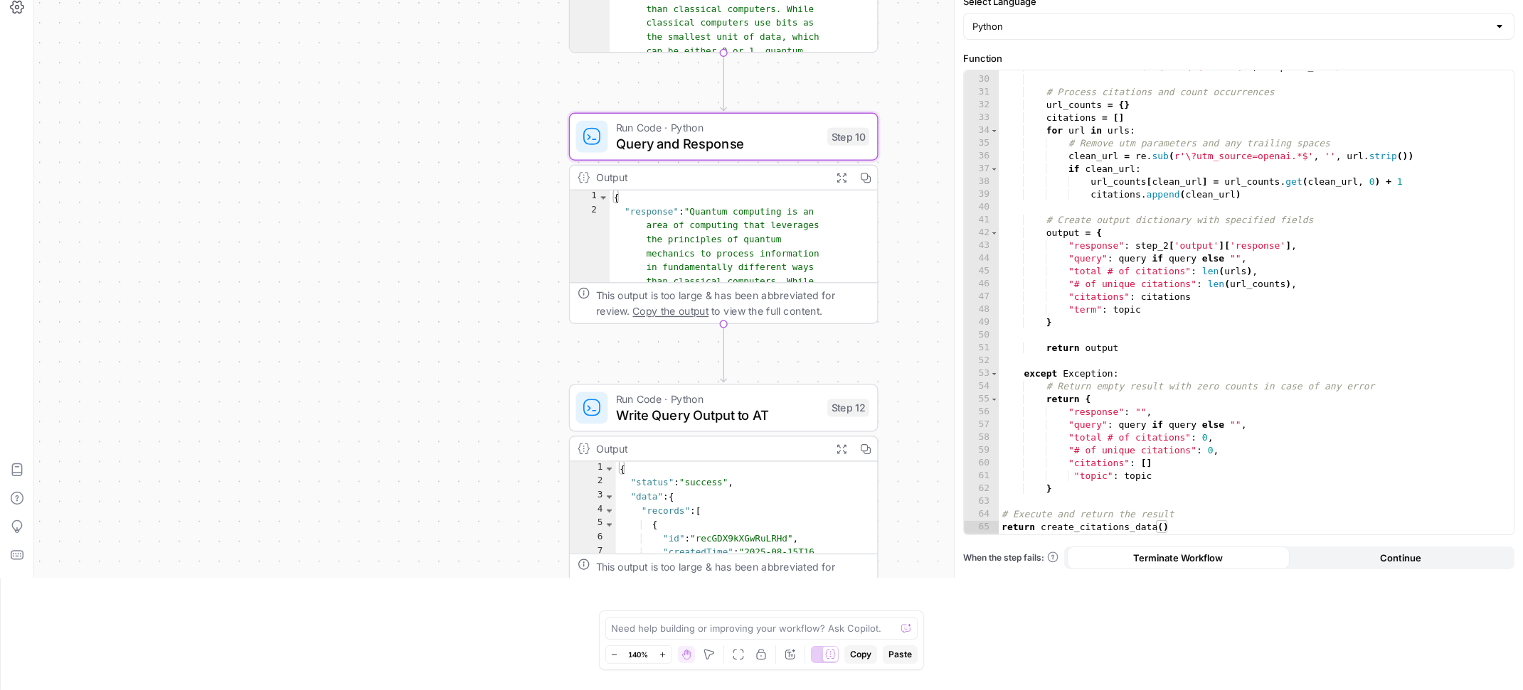
scroll to position [93, 0]
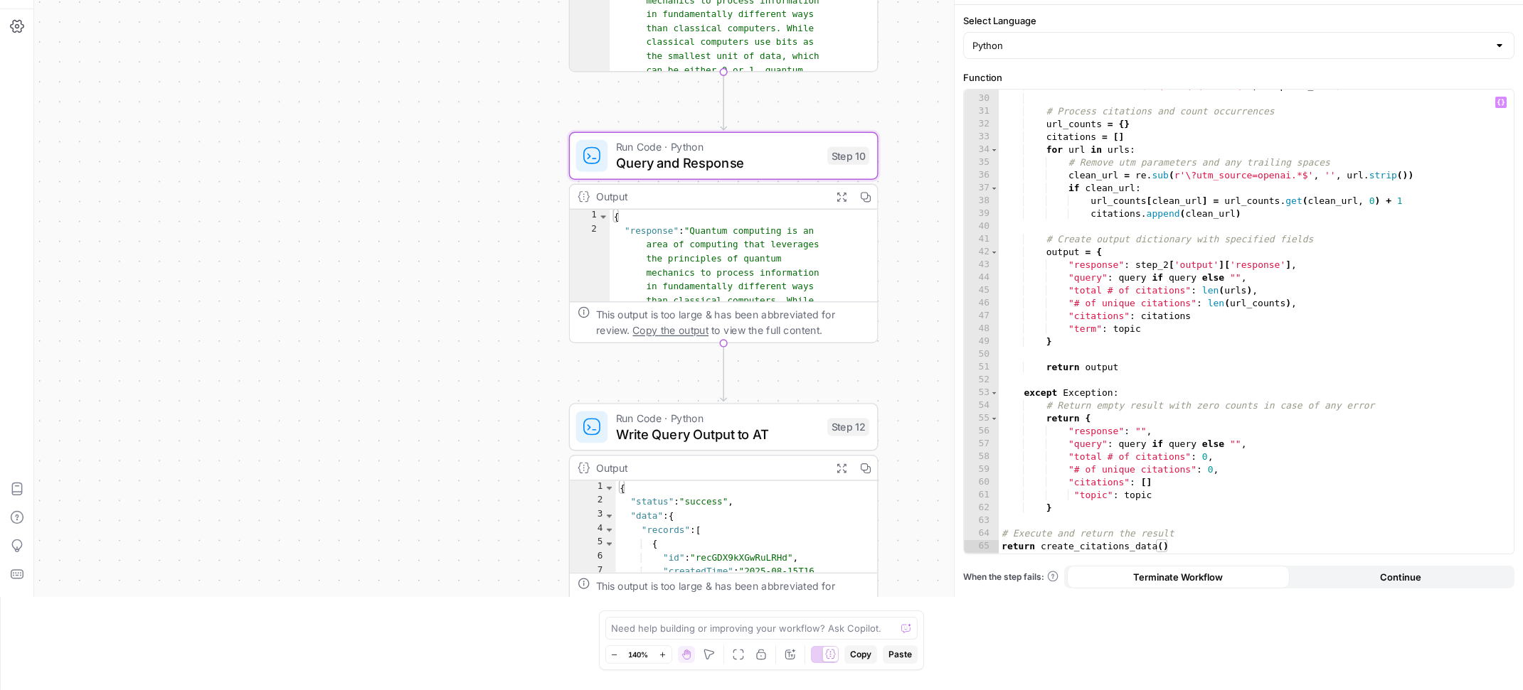
click at [1089, 499] on div "urls = re . findall ( r'\[.*?\]\((.*?)\)' , response_text ) # Process citations…" at bounding box center [1248, 324] width 501 height 489
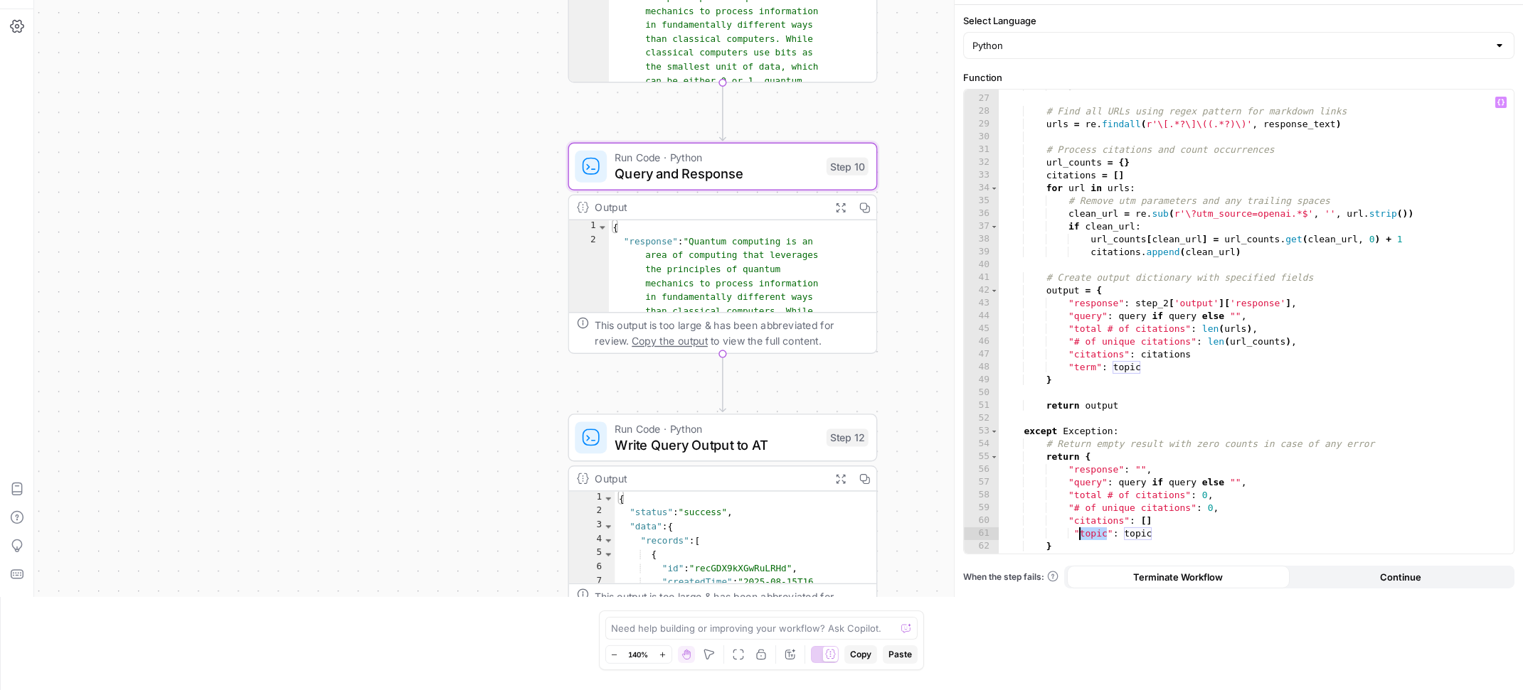
scroll to position [343, 0]
click at [1082, 368] on div "} # Find all URLs using regex pattern for markdown links urls = re . findall ( …" at bounding box center [1248, 324] width 501 height 489
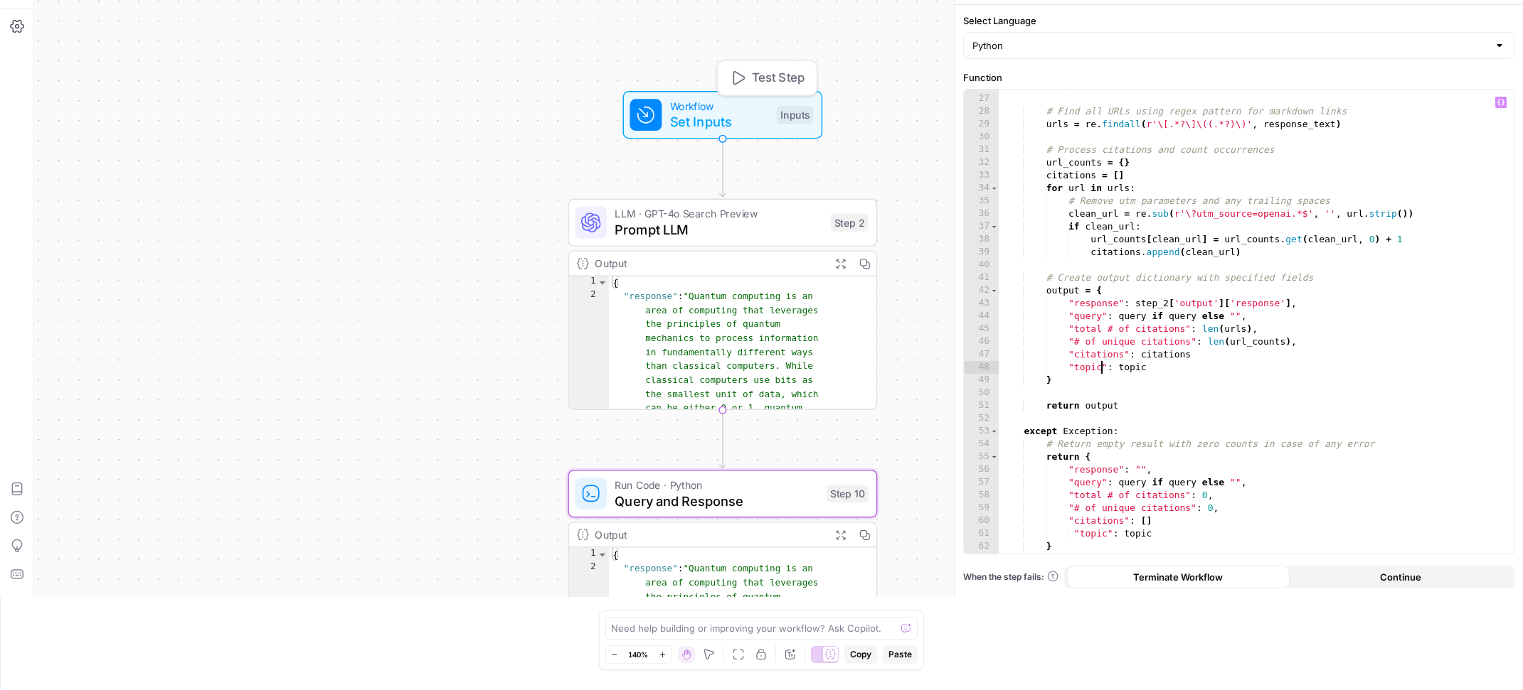
type textarea "**********"
click at [777, 117] on div "Inputs" at bounding box center [795, 115] width 37 height 18
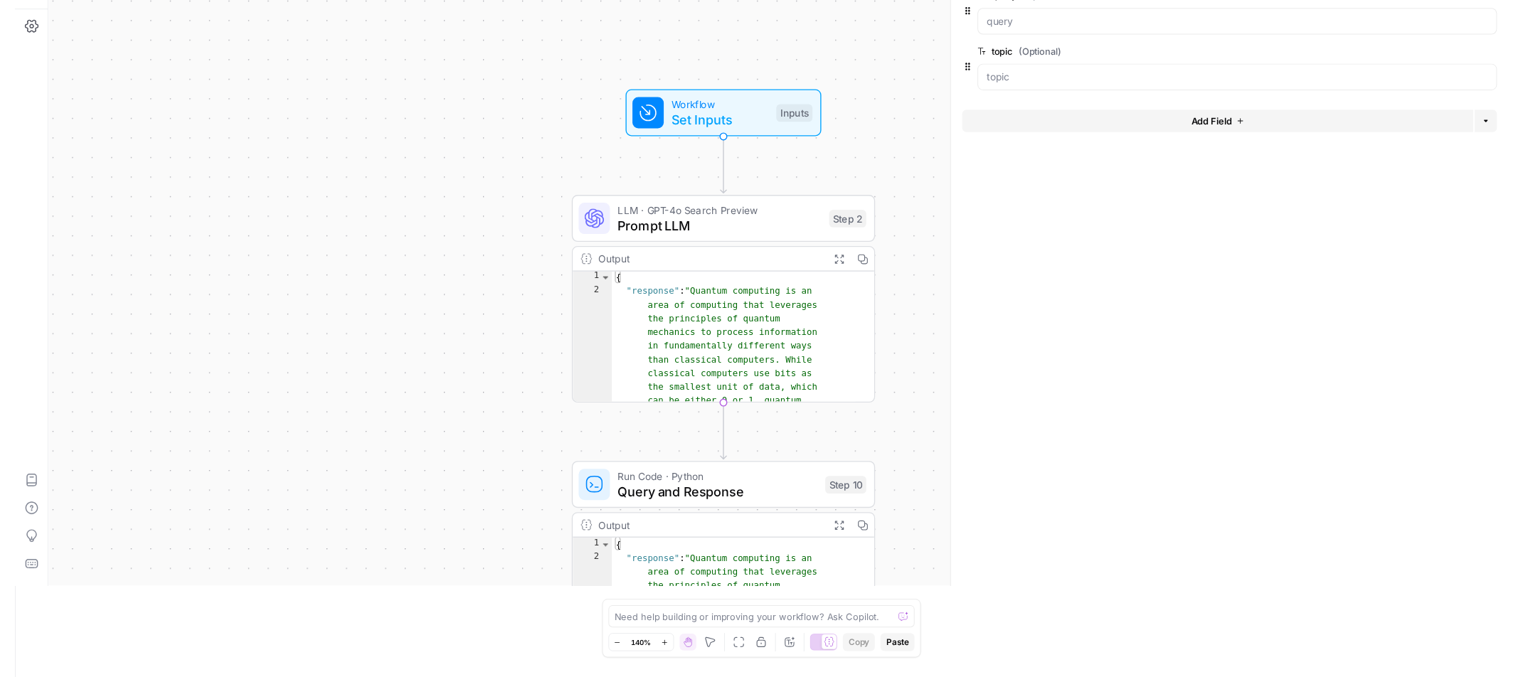
scroll to position [0, 0]
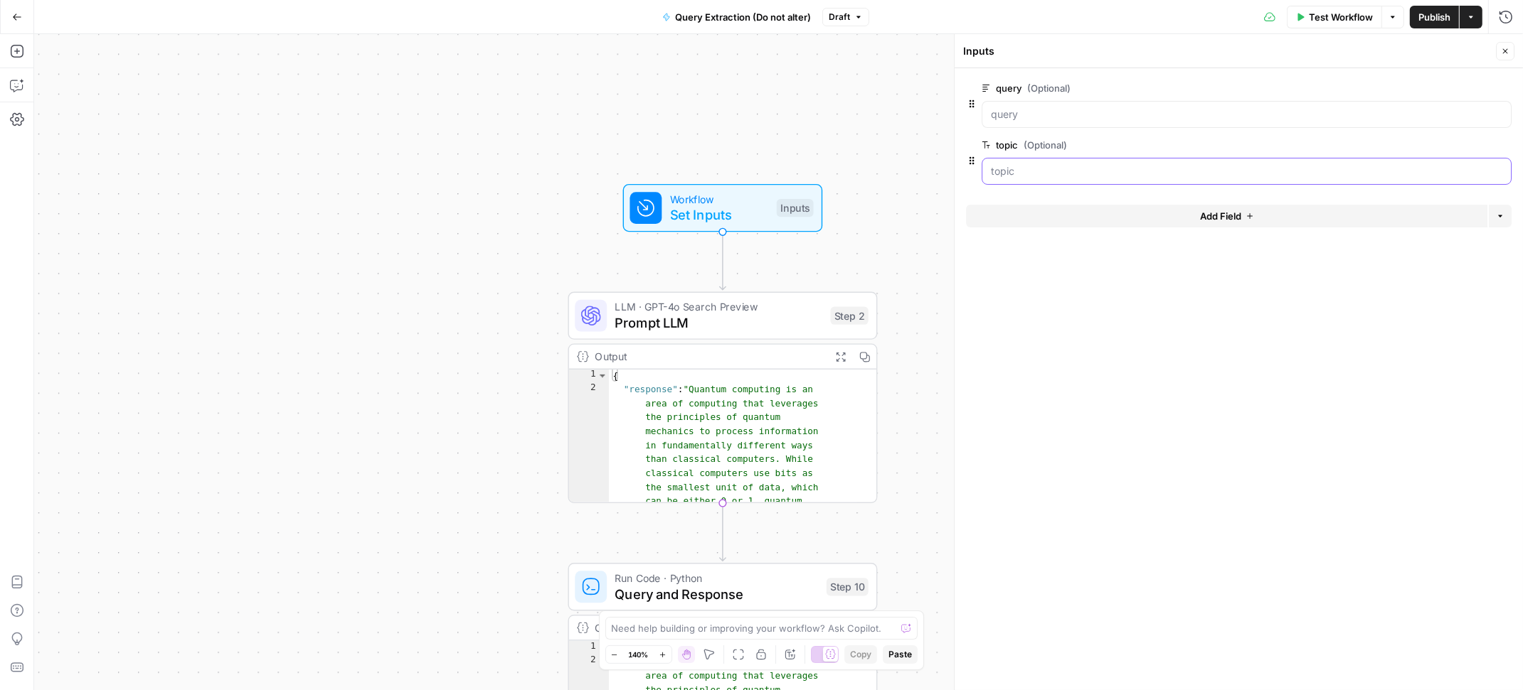
click at [1008, 169] on input "topic (Optional)" at bounding box center [1246, 171] width 511 height 14
click at [1402, 169] on input "topic (Optional)" at bounding box center [1246, 171] width 511 height 14
click at [1322, 22] on span "Test Workflow" at bounding box center [1340, 17] width 64 height 14
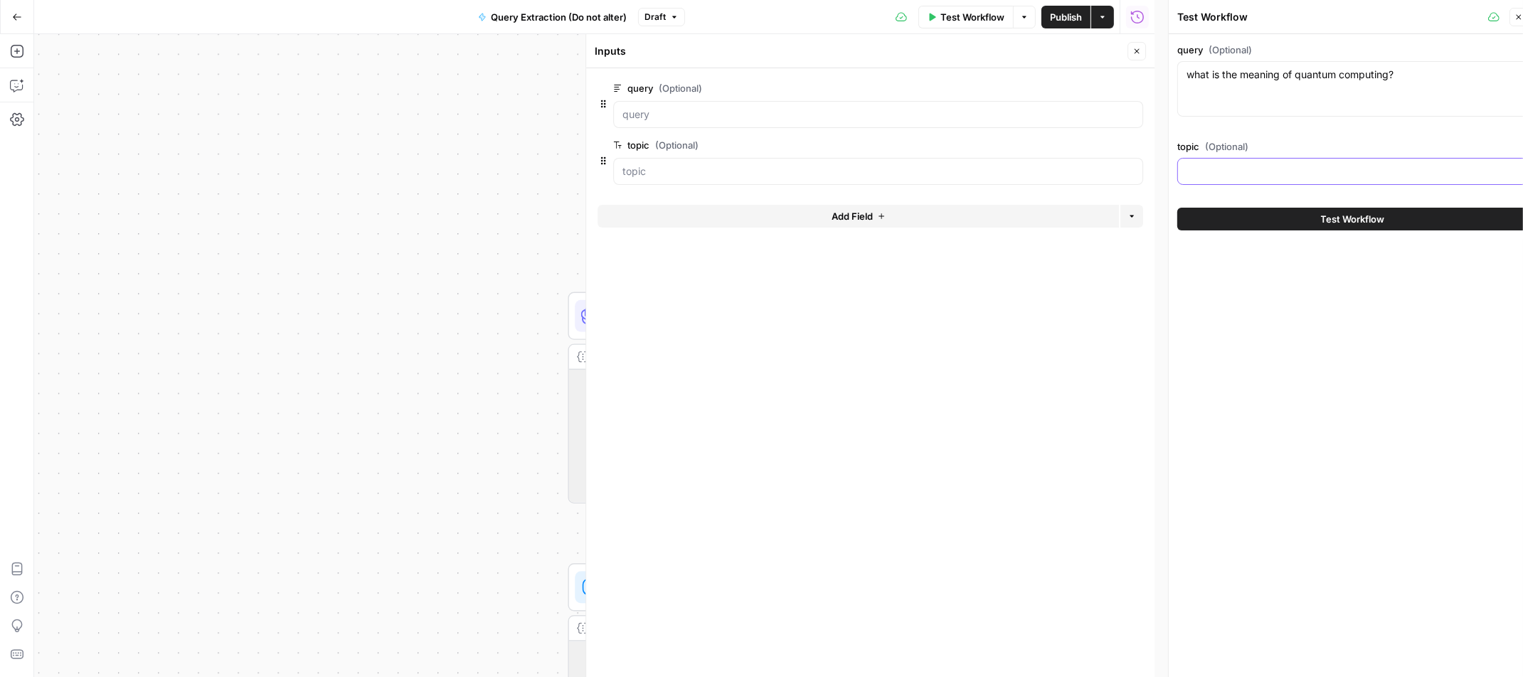
click at [1256, 166] on input "topic (Optional)" at bounding box center [1352, 171] width 332 height 14
paste input "mindfulness"
type input "mindfulness"
click at [1304, 73] on textarea "what is the meaning of quantum computing?" at bounding box center [1352, 75] width 332 height 14
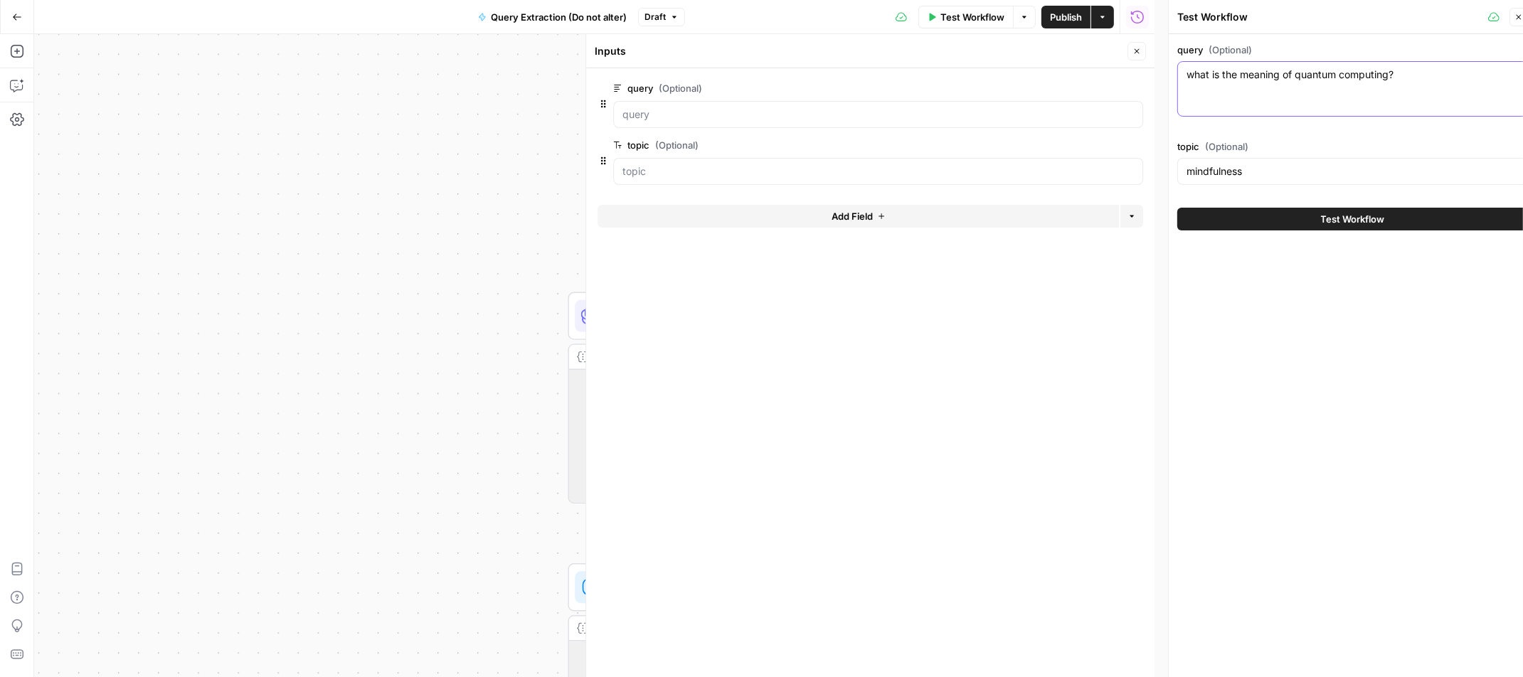
click at [1304, 73] on textarea "what is the meaning of quantum computing?" at bounding box center [1352, 75] width 332 height 14
paste textarea "What is mindfulness?"
type textarea "What is mindfulness?"
click at [1135, 55] on icon "button" at bounding box center [1136, 51] width 9 height 9
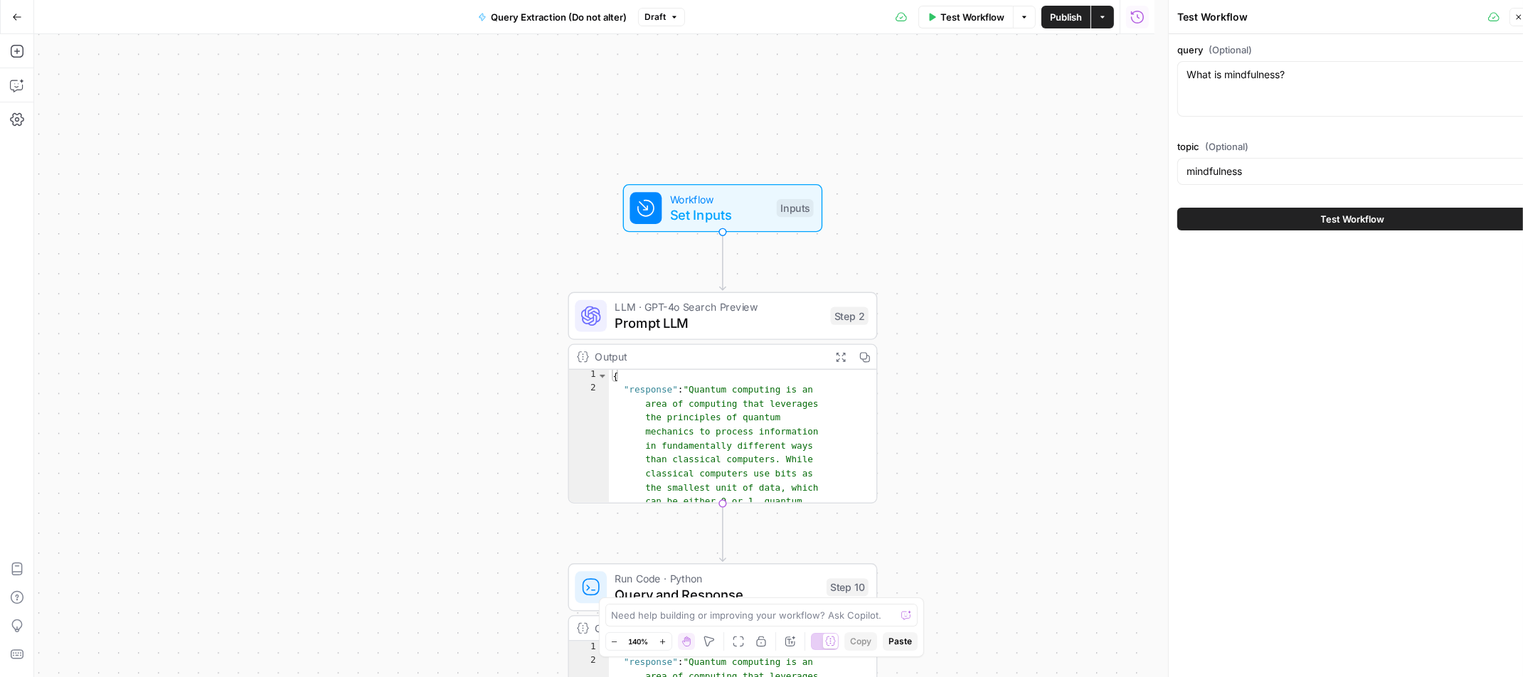
scroll to position [0, 13]
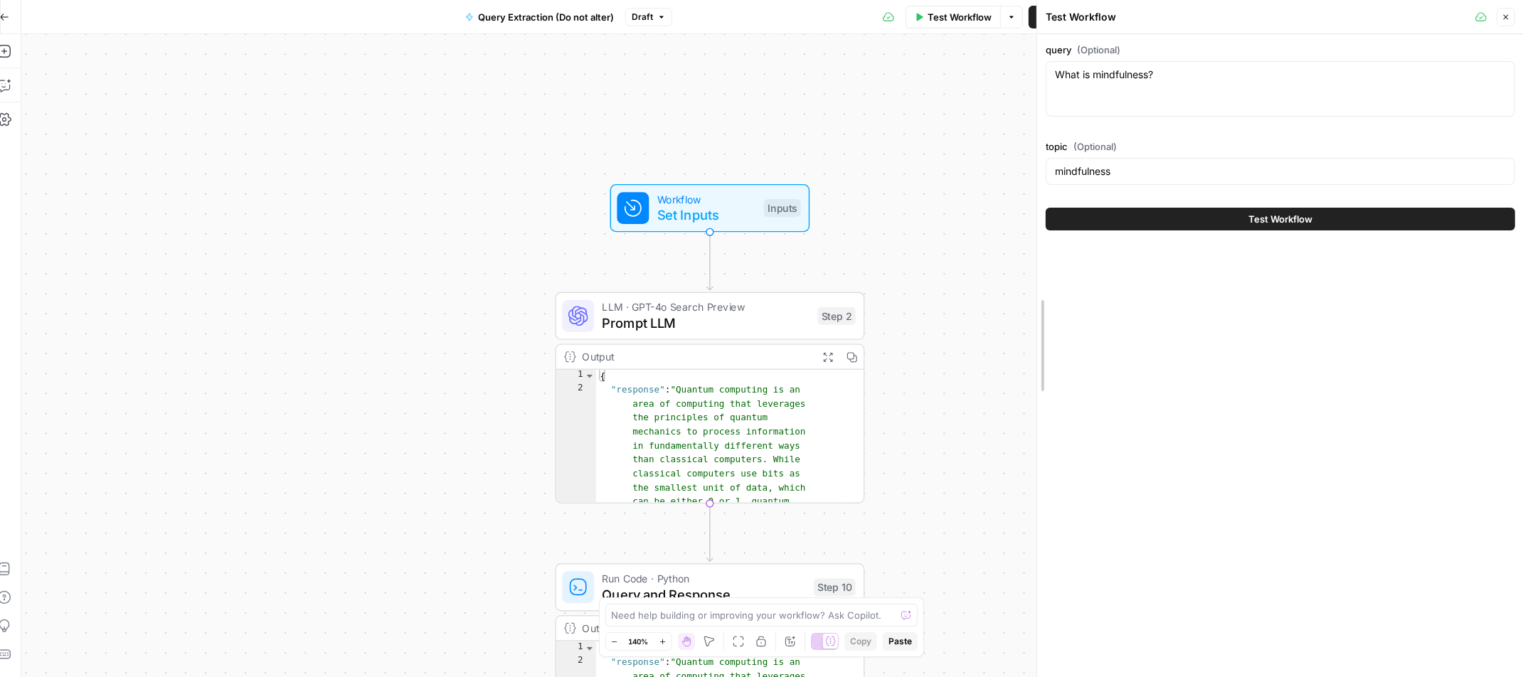
drag, startPoint x: 1155, startPoint y: 260, endPoint x: 1036, endPoint y: 256, distance: 118.8
click at [832, 281] on span "Test" at bounding box center [835, 279] width 24 height 18
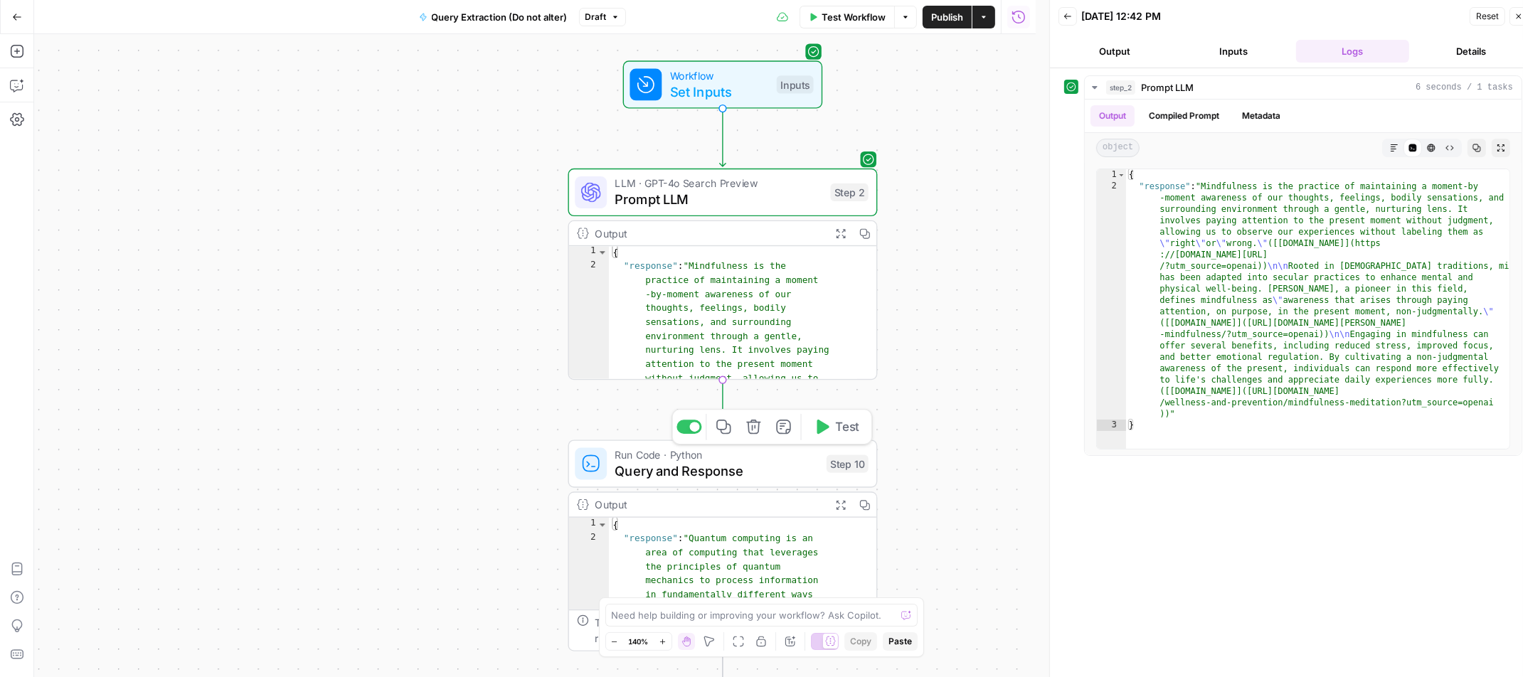
click at [840, 430] on span "Test" at bounding box center [848, 427] width 24 height 18
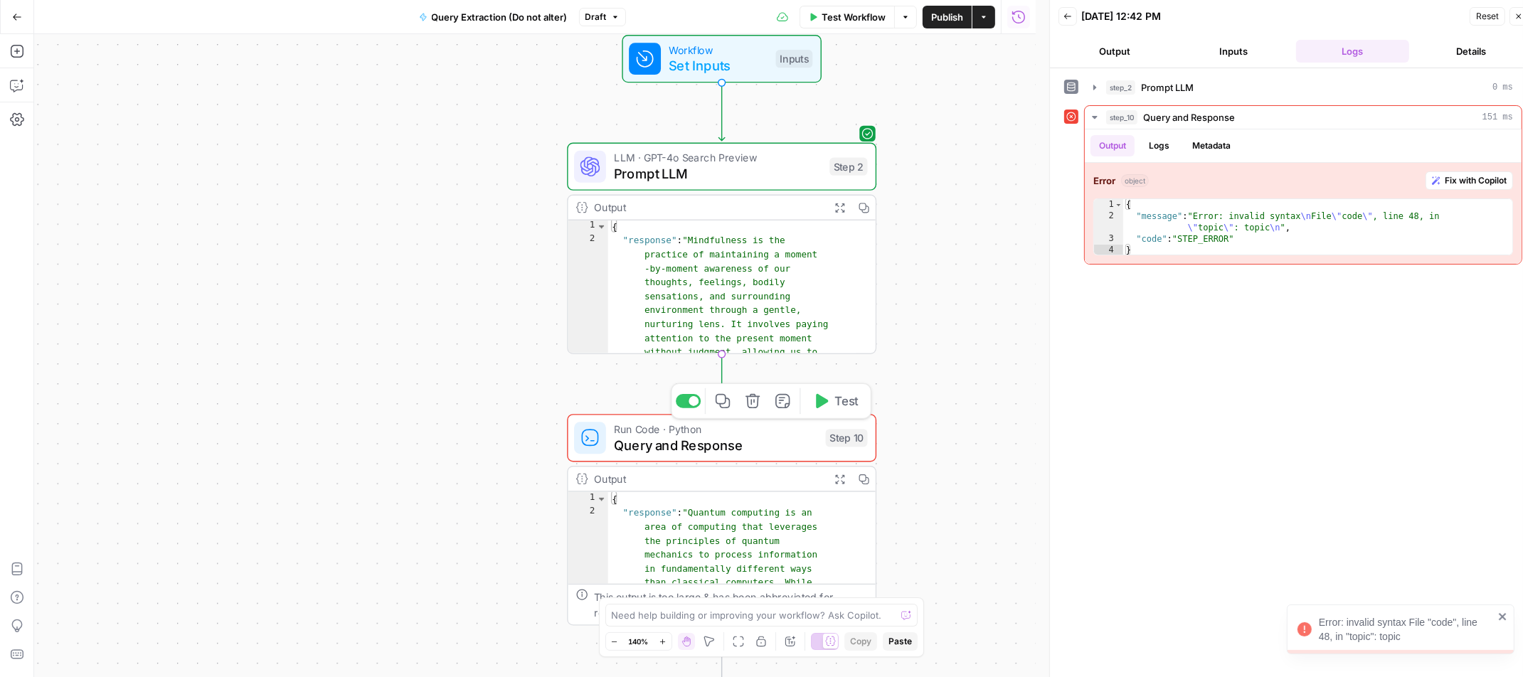
click at [826, 444] on div "Step 10" at bounding box center [847, 438] width 42 height 18
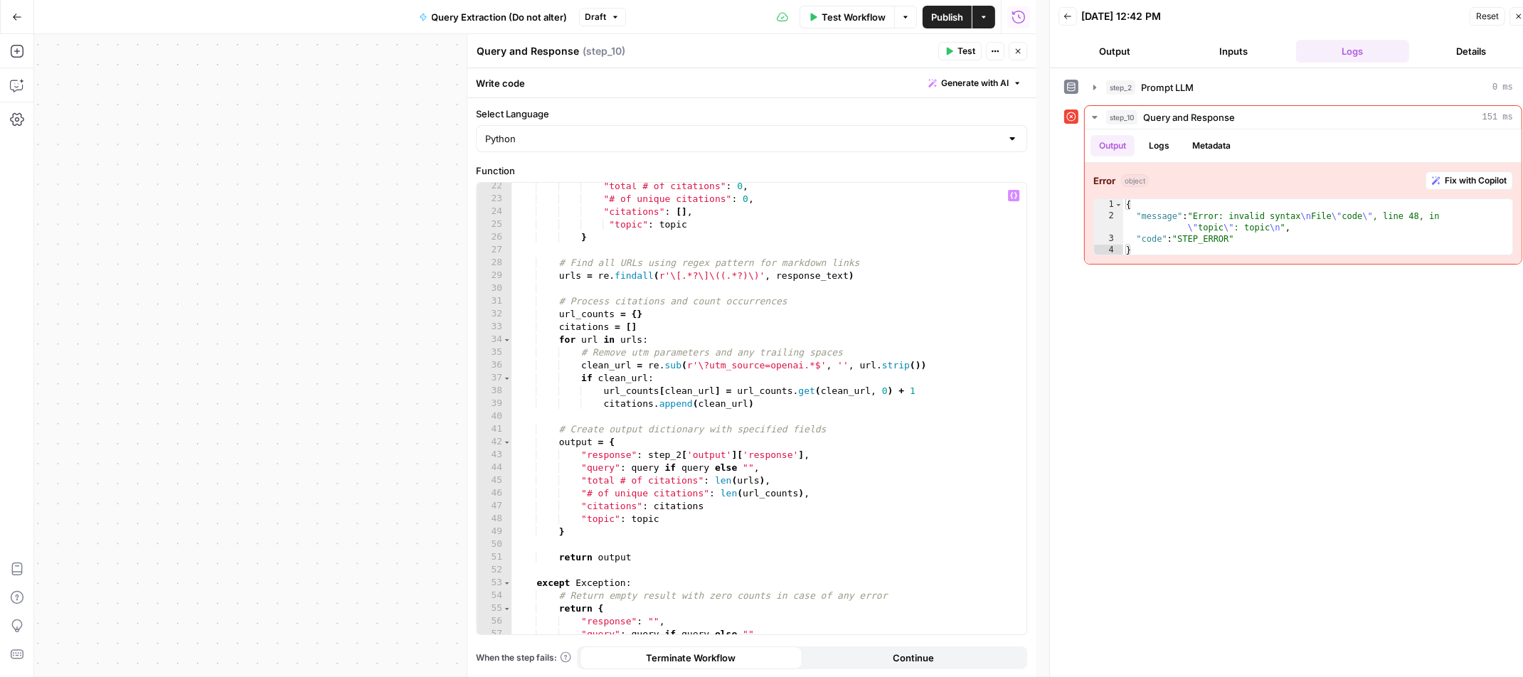
scroll to position [294, 0]
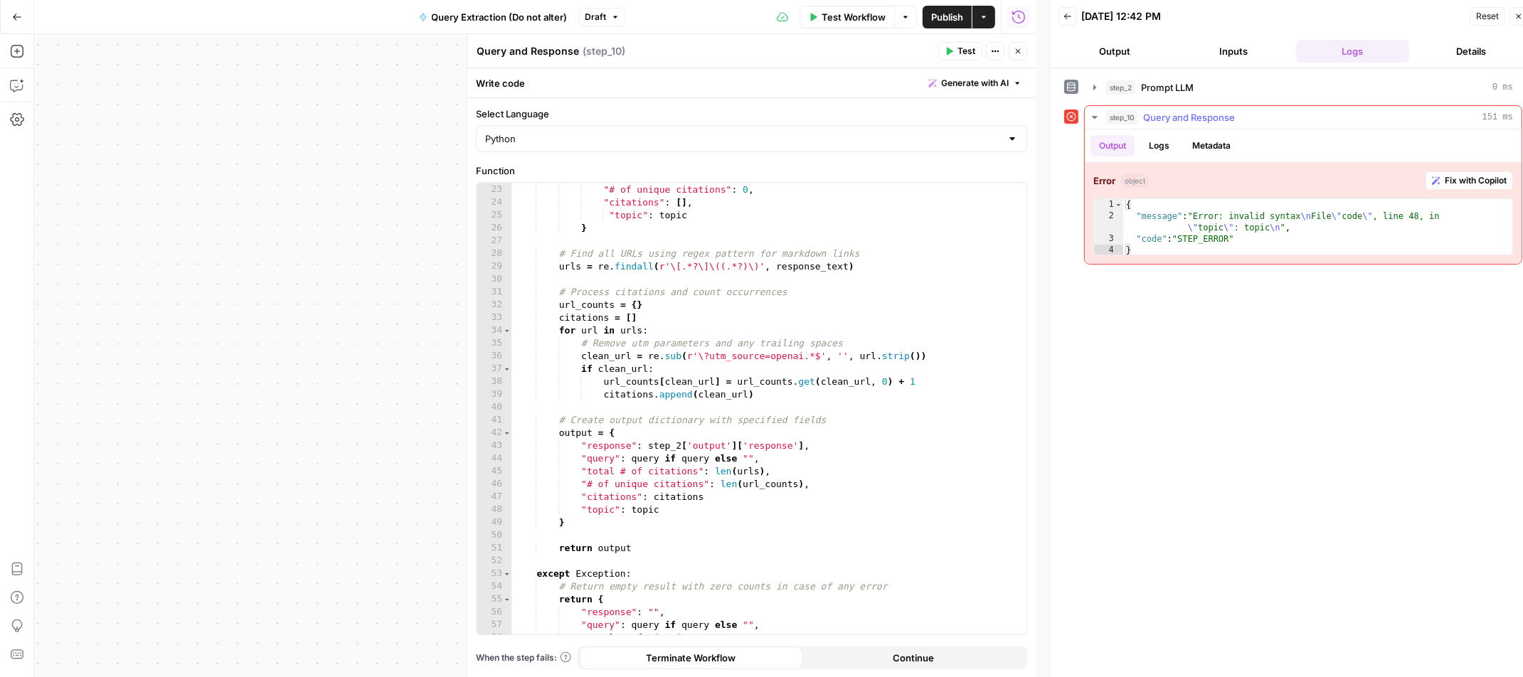
click at [1451, 180] on span "Fix with Copilot" at bounding box center [1475, 180] width 62 height 13
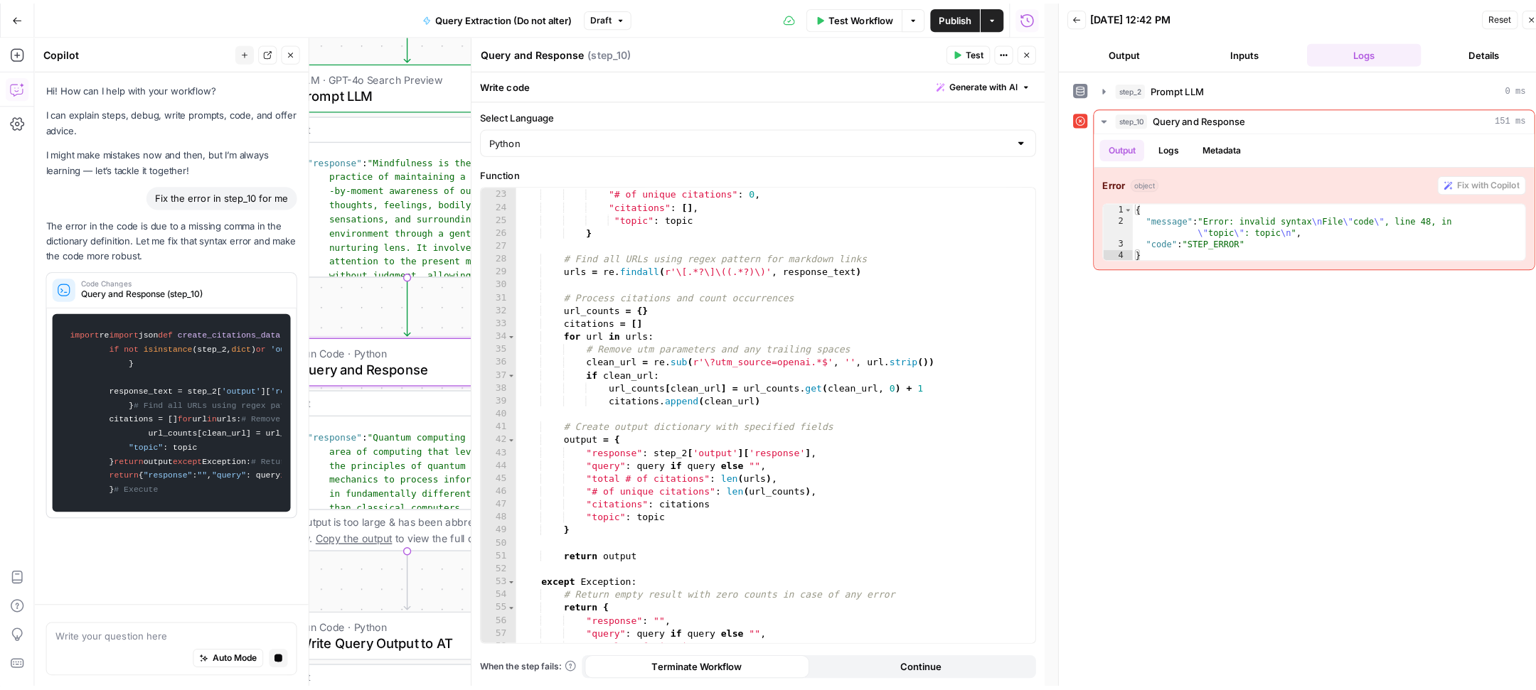
scroll to position [0, 0]
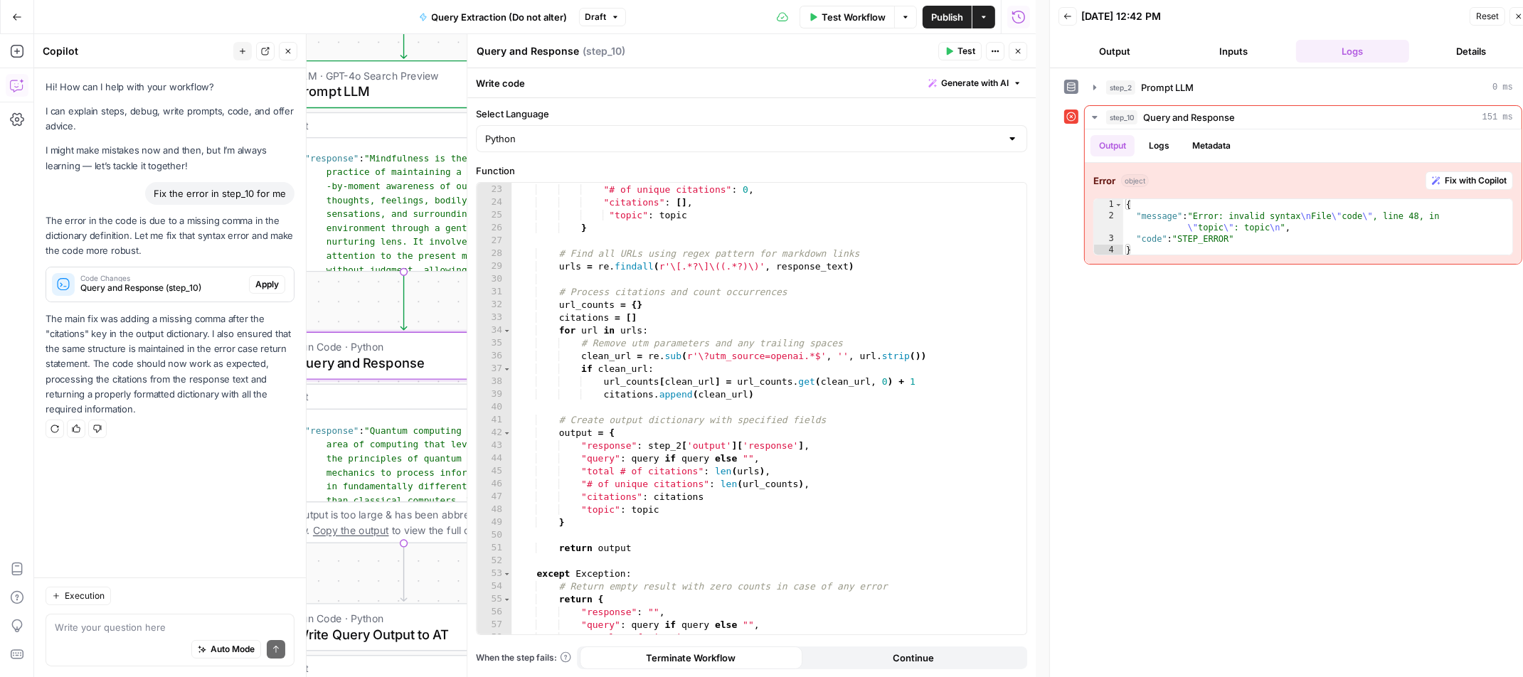
click at [261, 287] on span "Apply" at bounding box center [266, 284] width 23 height 13
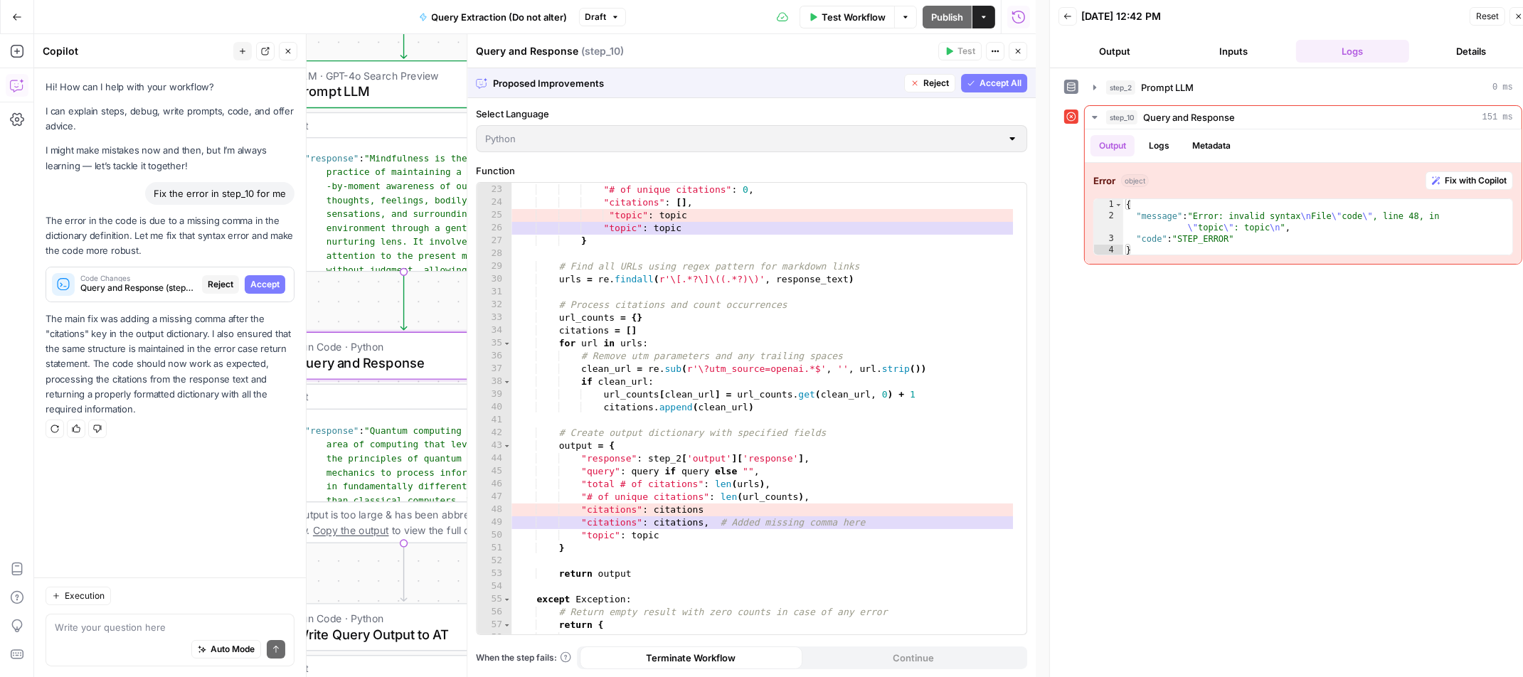
click at [261, 287] on span "Accept" at bounding box center [264, 284] width 29 height 13
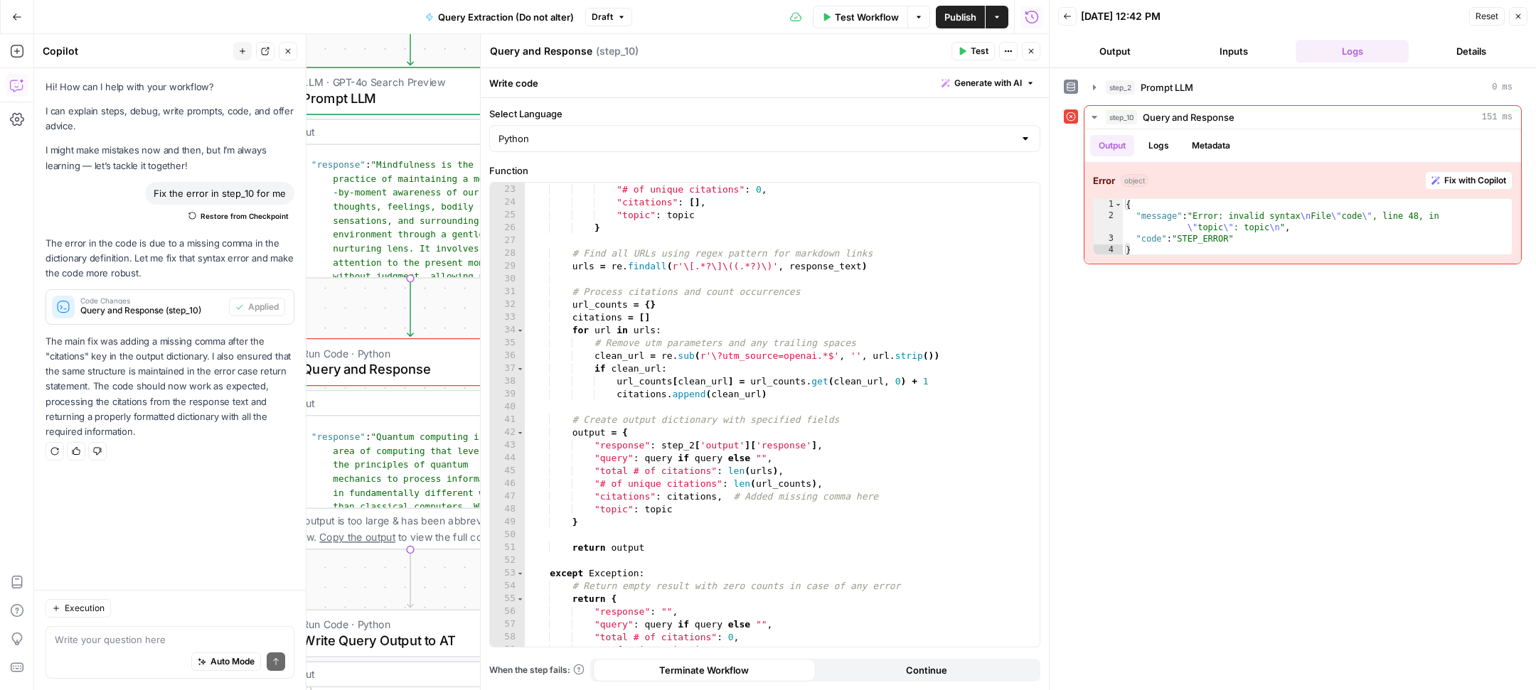
click at [971, 53] on span "Test" at bounding box center [980, 51] width 18 height 13
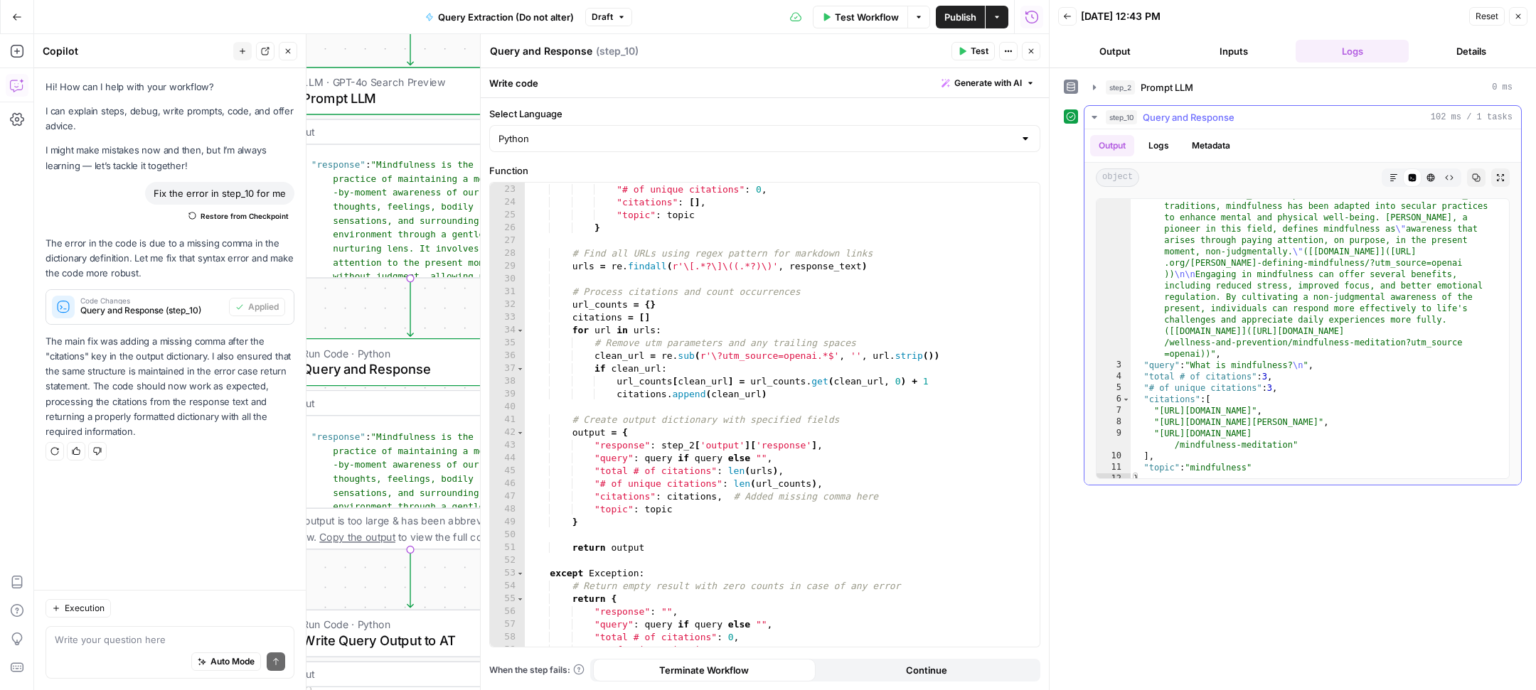
scroll to position [107, 0]
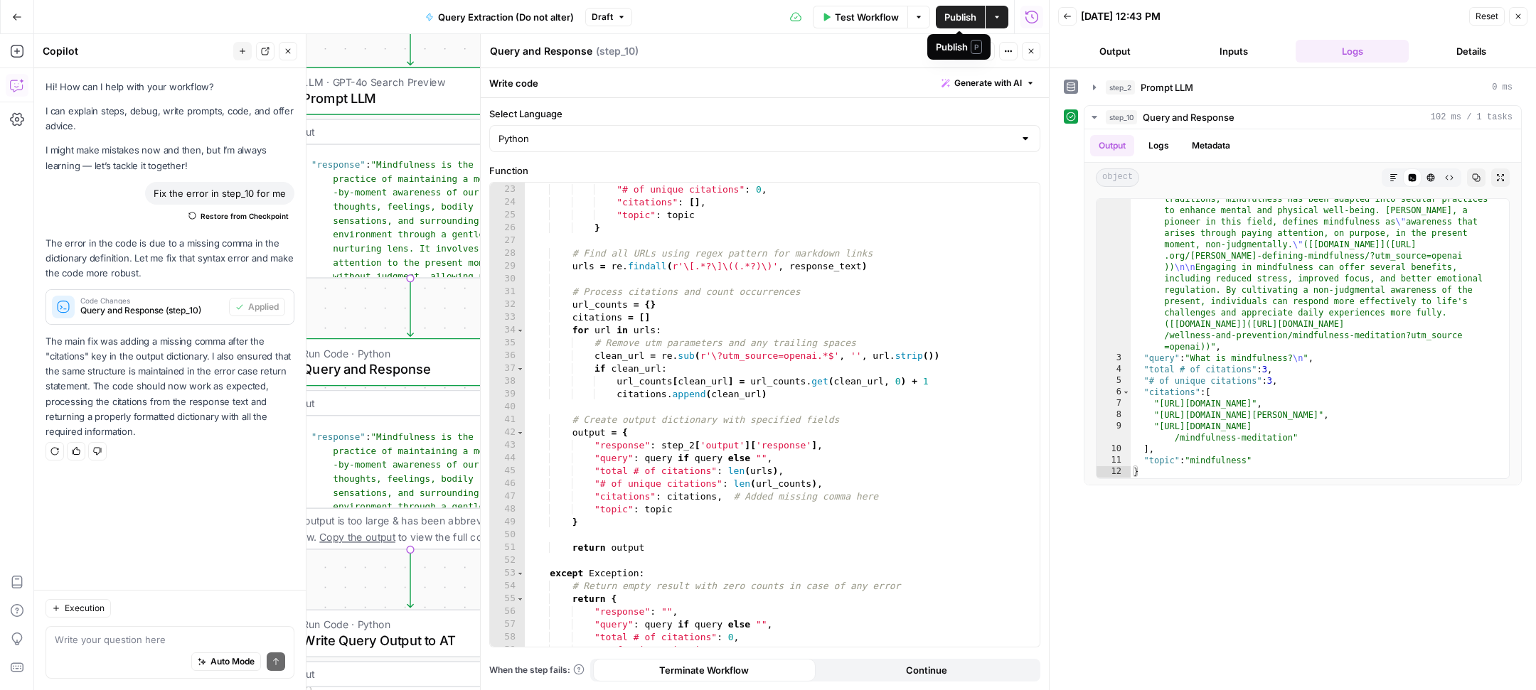
click at [955, 16] on span "Publish" at bounding box center [960, 17] width 32 height 14
click at [287, 49] on icon "button" at bounding box center [288, 51] width 9 height 9
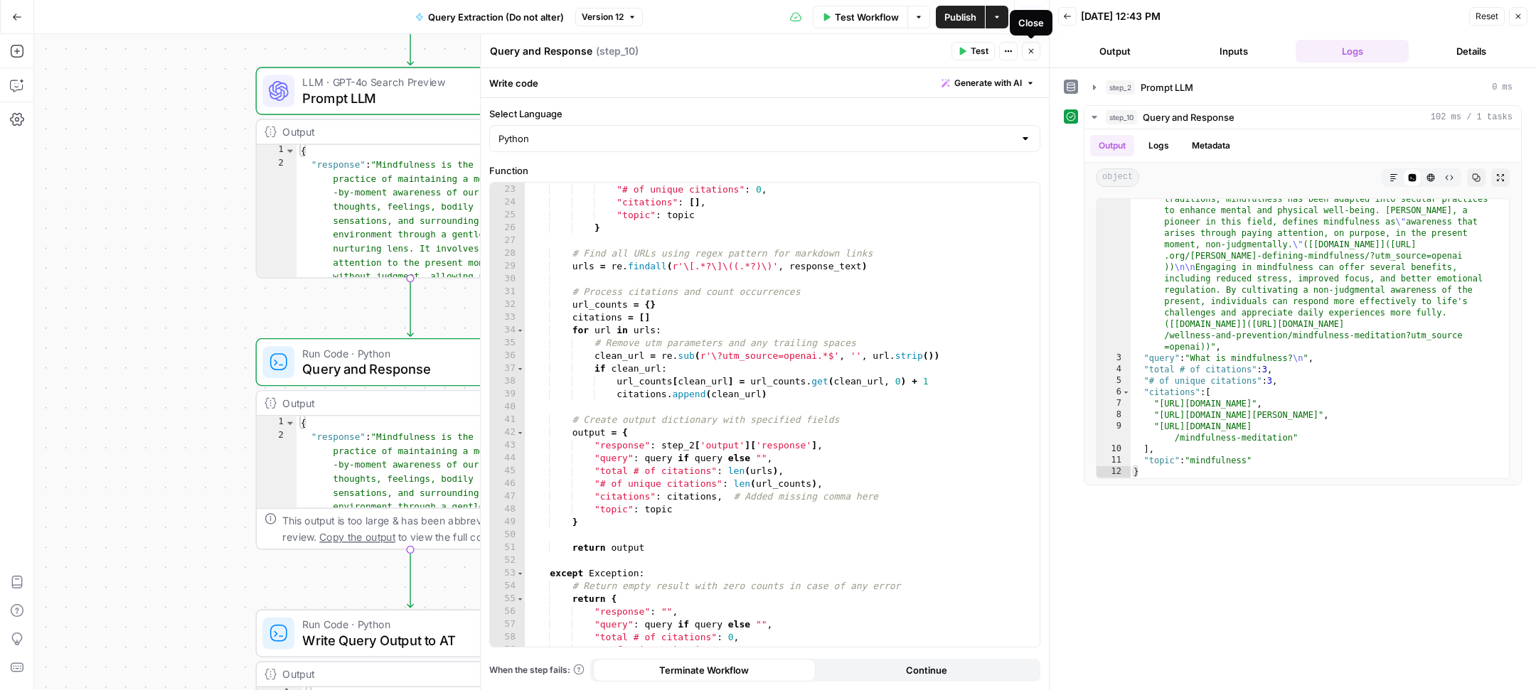
click at [1033, 51] on icon "button" at bounding box center [1031, 51] width 9 height 9
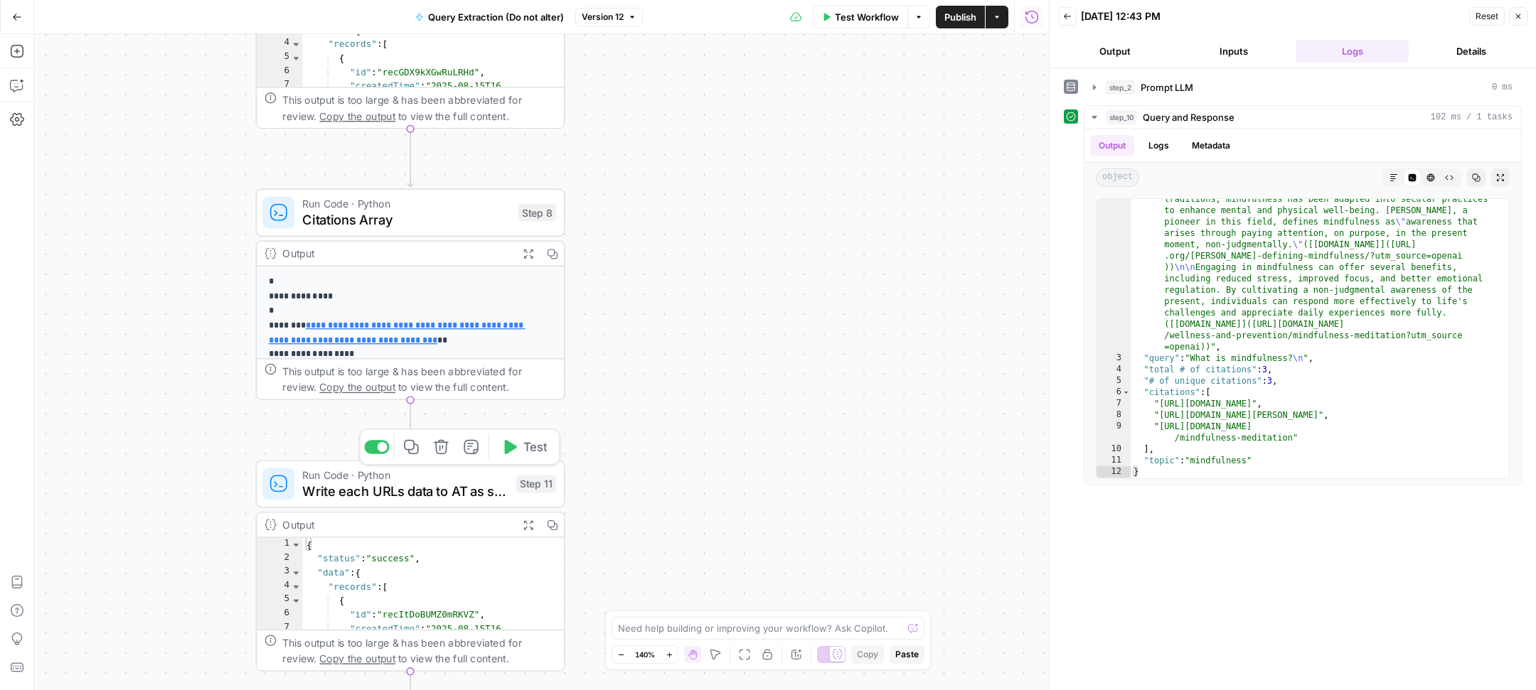
click at [494, 500] on span "Write each URLs data to AT as single records" at bounding box center [405, 491] width 206 height 20
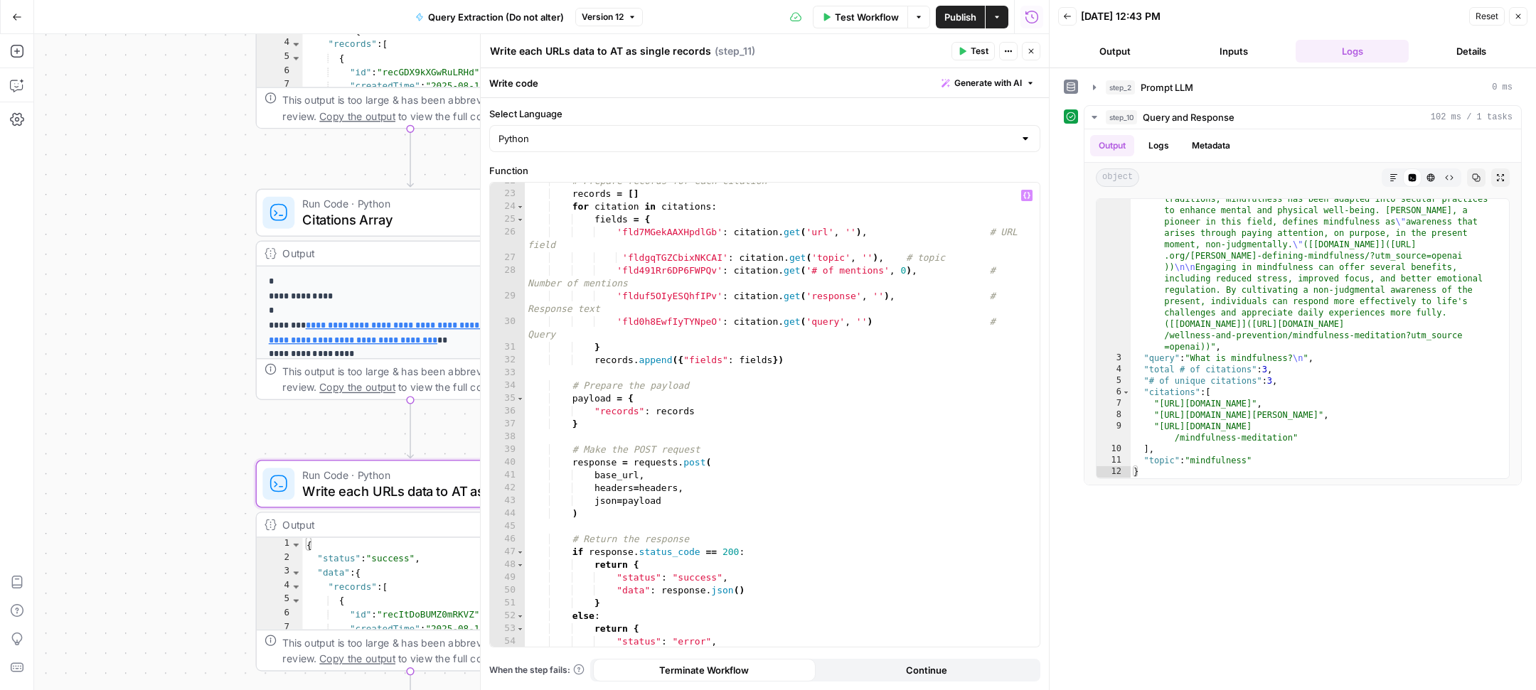
scroll to position [276, 0]
click at [668, 262] on div "# Prepare records for each citation records = [ ] for citation in citations : f…" at bounding box center [775, 420] width 501 height 489
paste textarea
type textarea "**********"
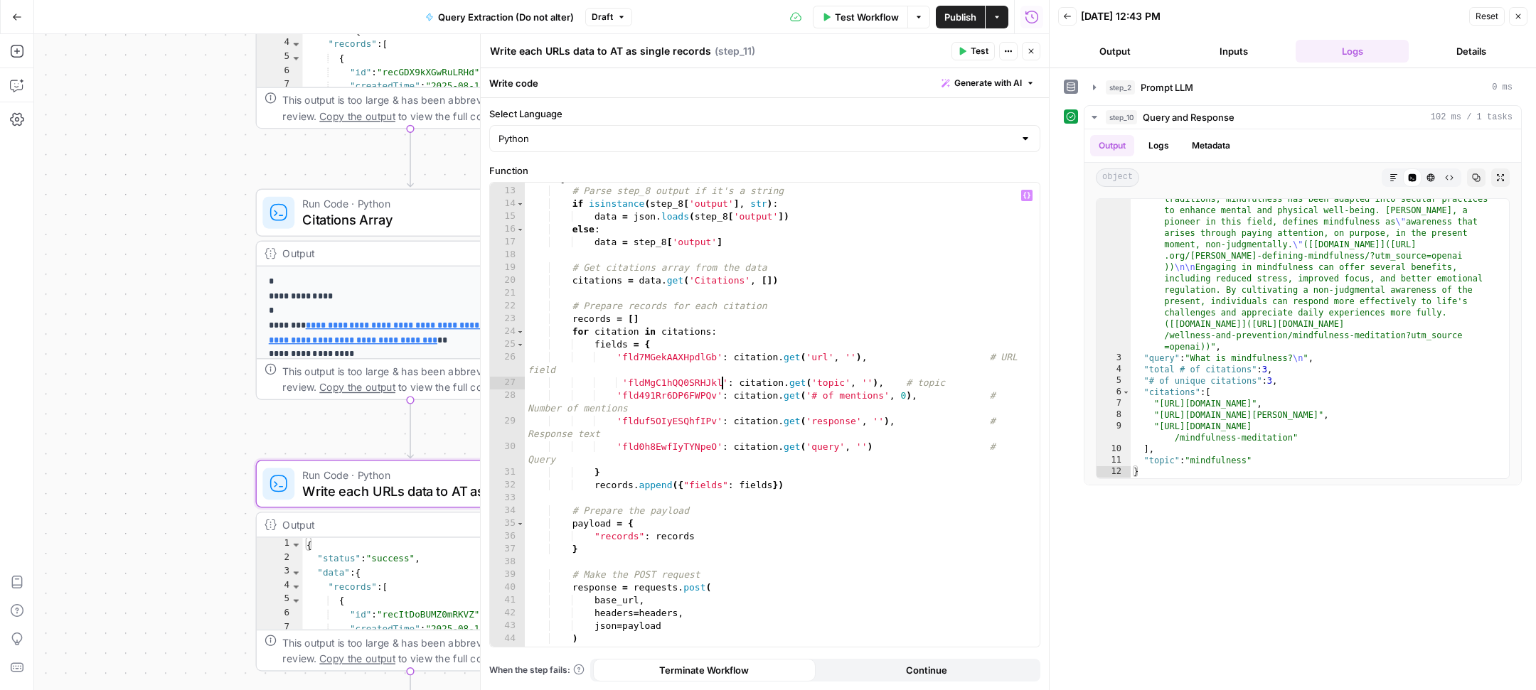
scroll to position [130, 0]
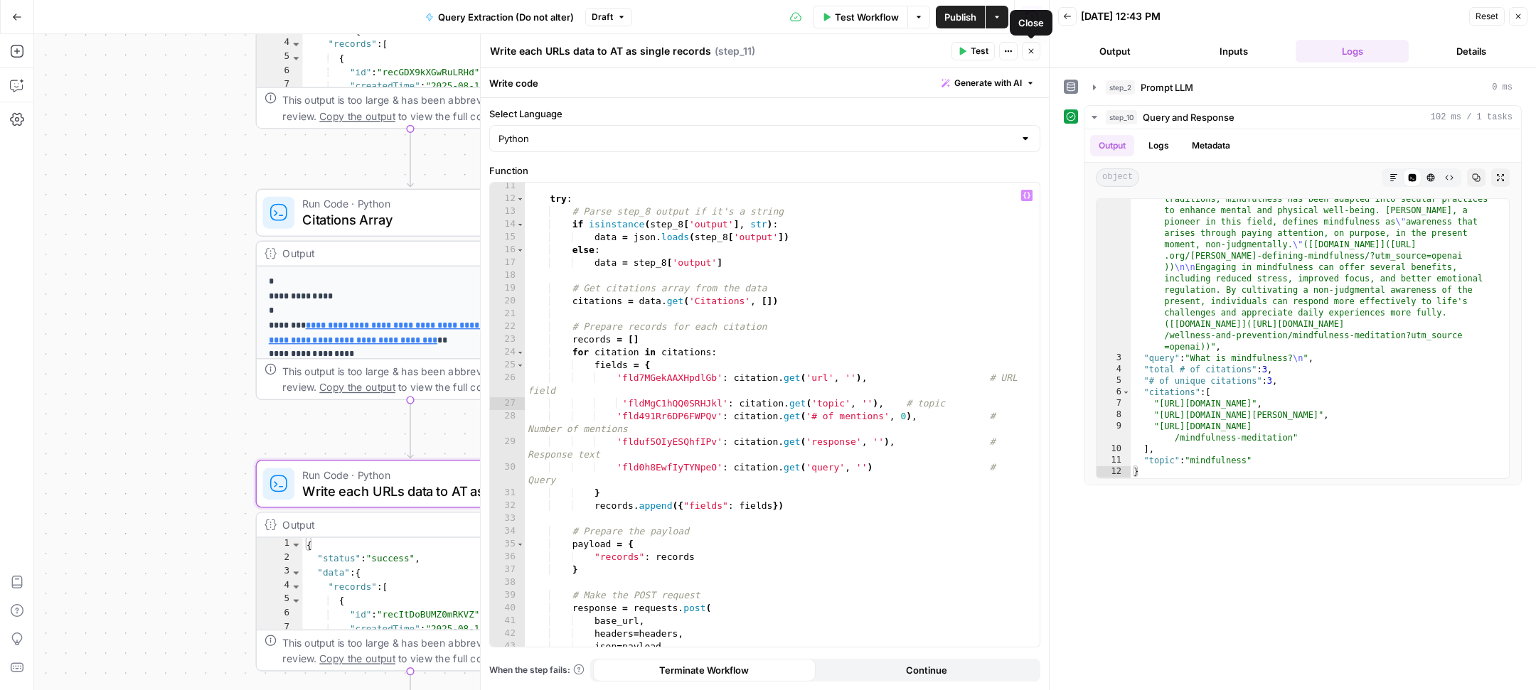
click at [1032, 50] on icon "button" at bounding box center [1031, 51] width 5 height 5
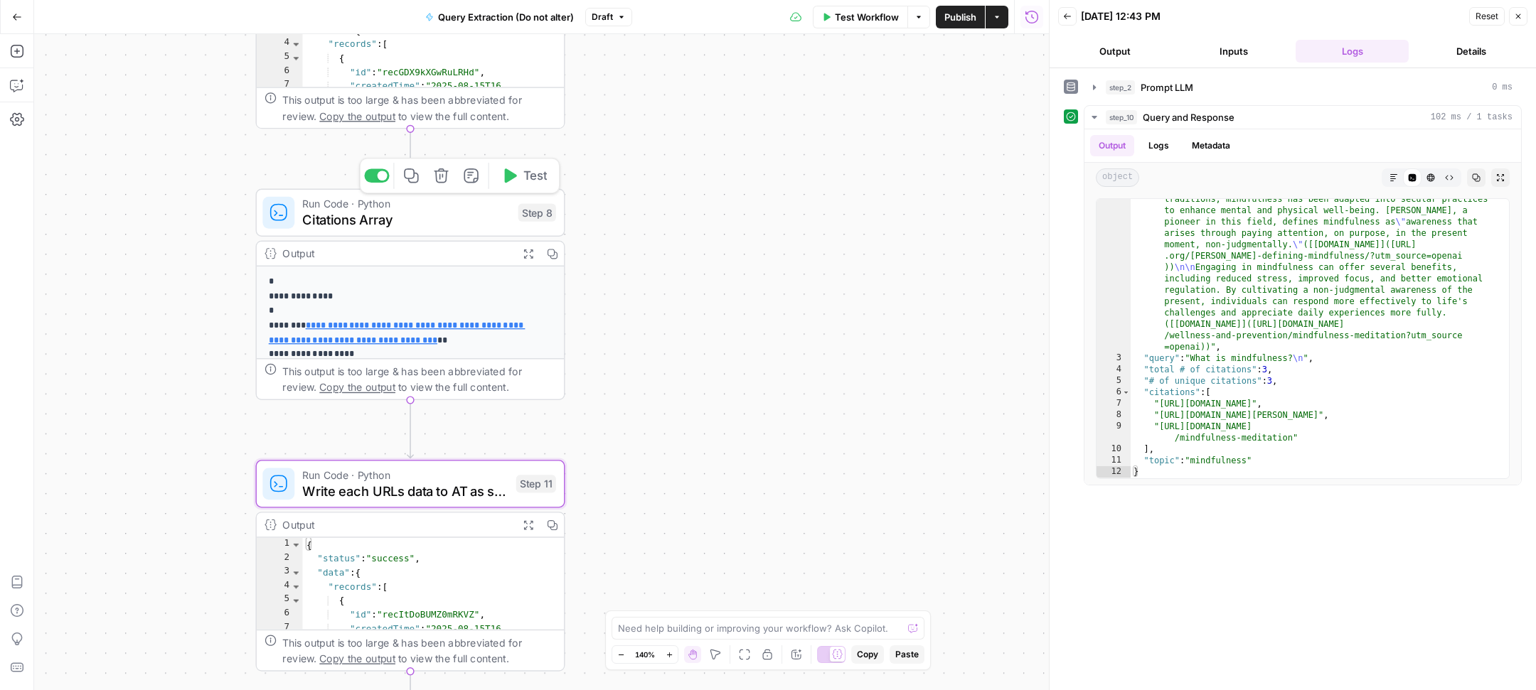
click at [537, 179] on span "Test" at bounding box center [535, 176] width 24 height 18
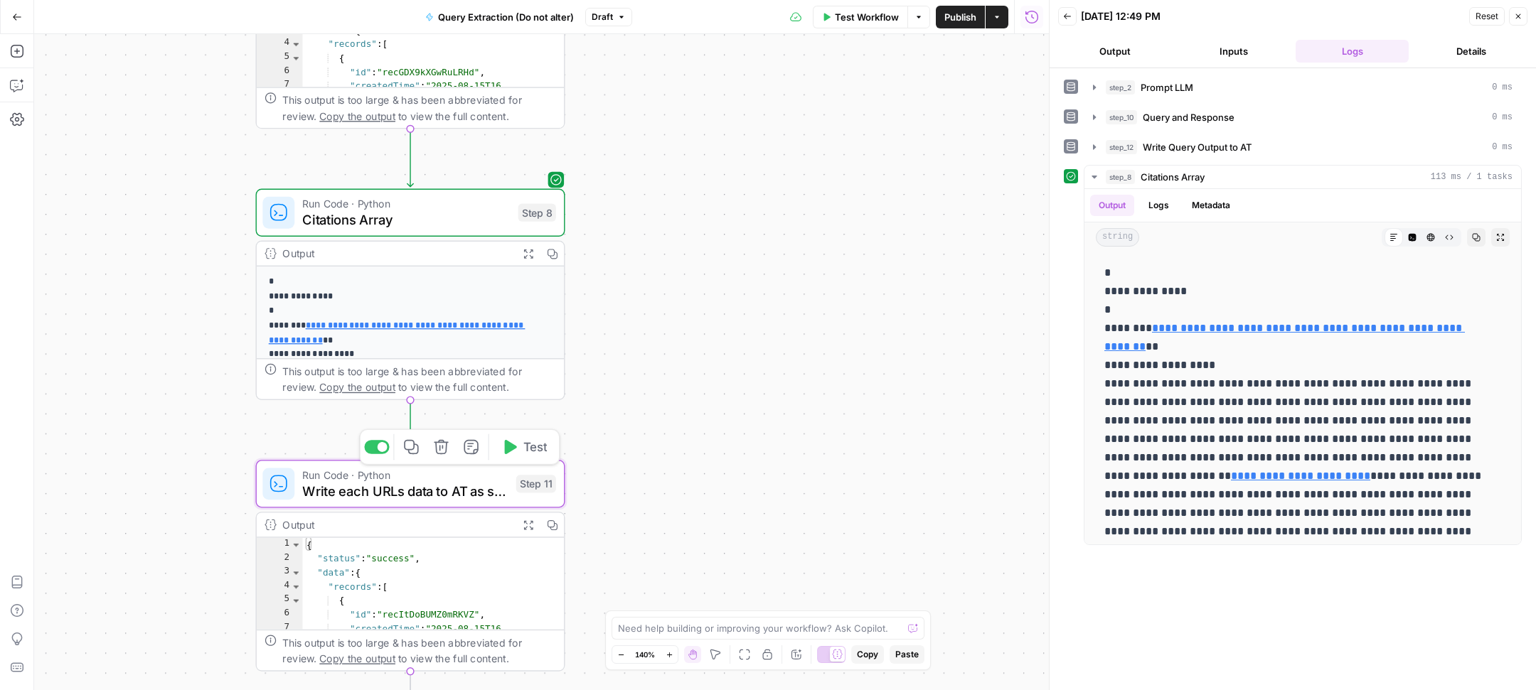
click at [527, 449] on span "Test" at bounding box center [535, 447] width 24 height 18
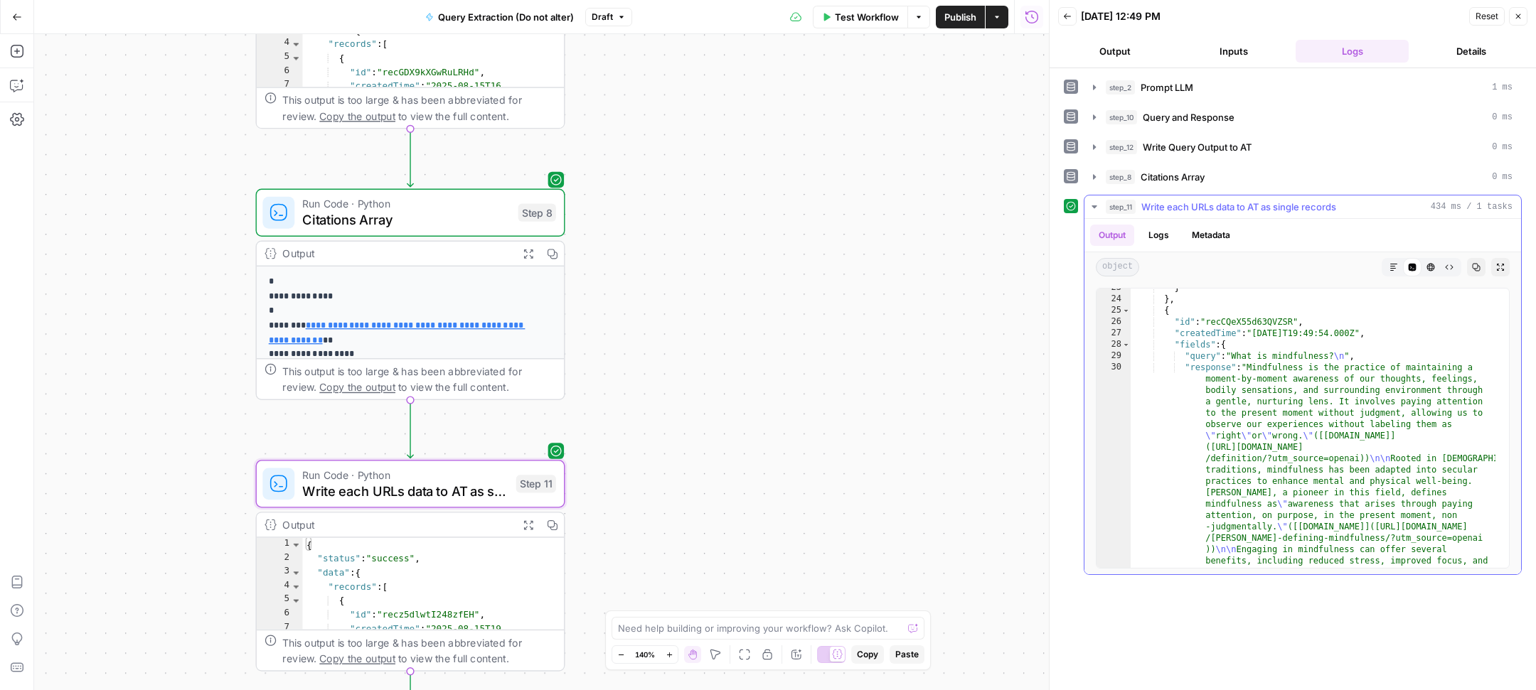
scroll to position [813, 0]
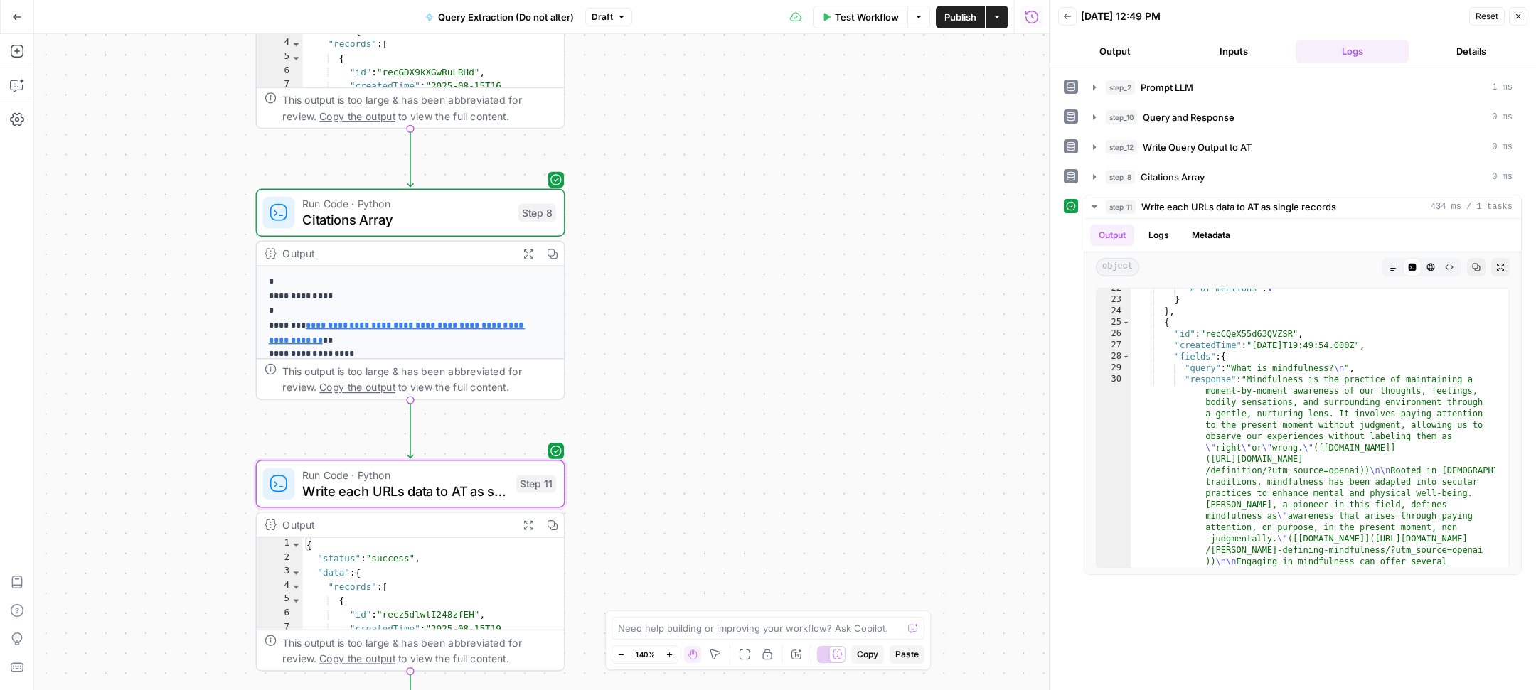
click at [374, 490] on span "Write each URLs data to AT as single records" at bounding box center [405, 491] width 206 height 20
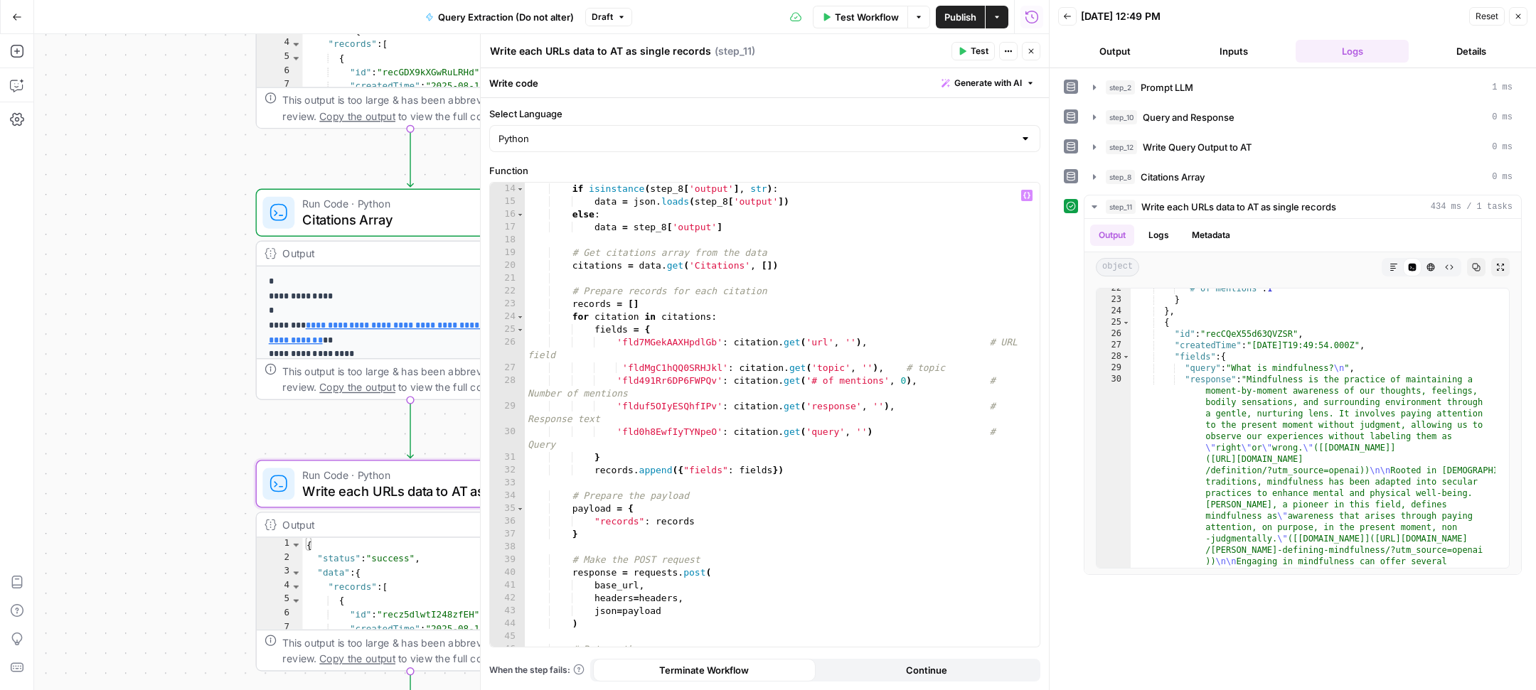
scroll to position [158, 0]
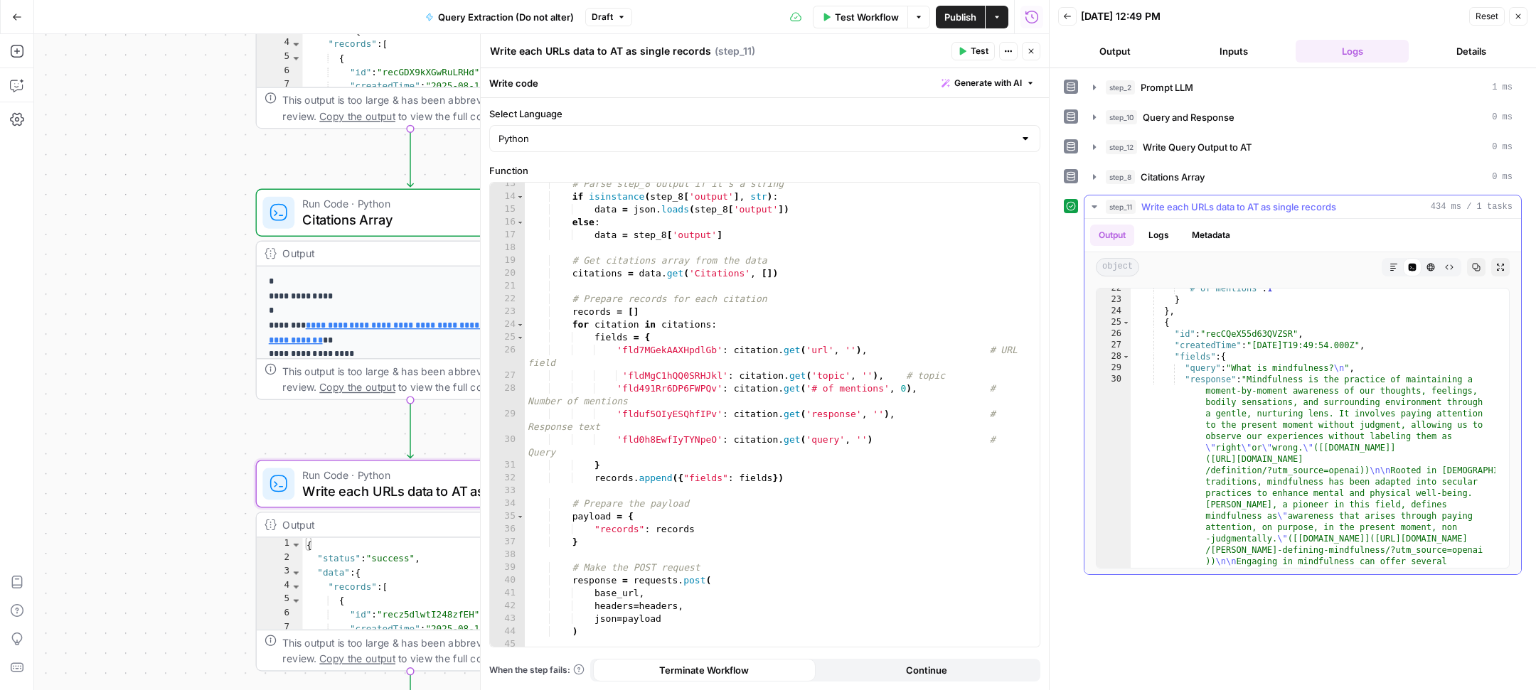
click at [1503, 269] on button "Expand Output" at bounding box center [1500, 267] width 18 height 18
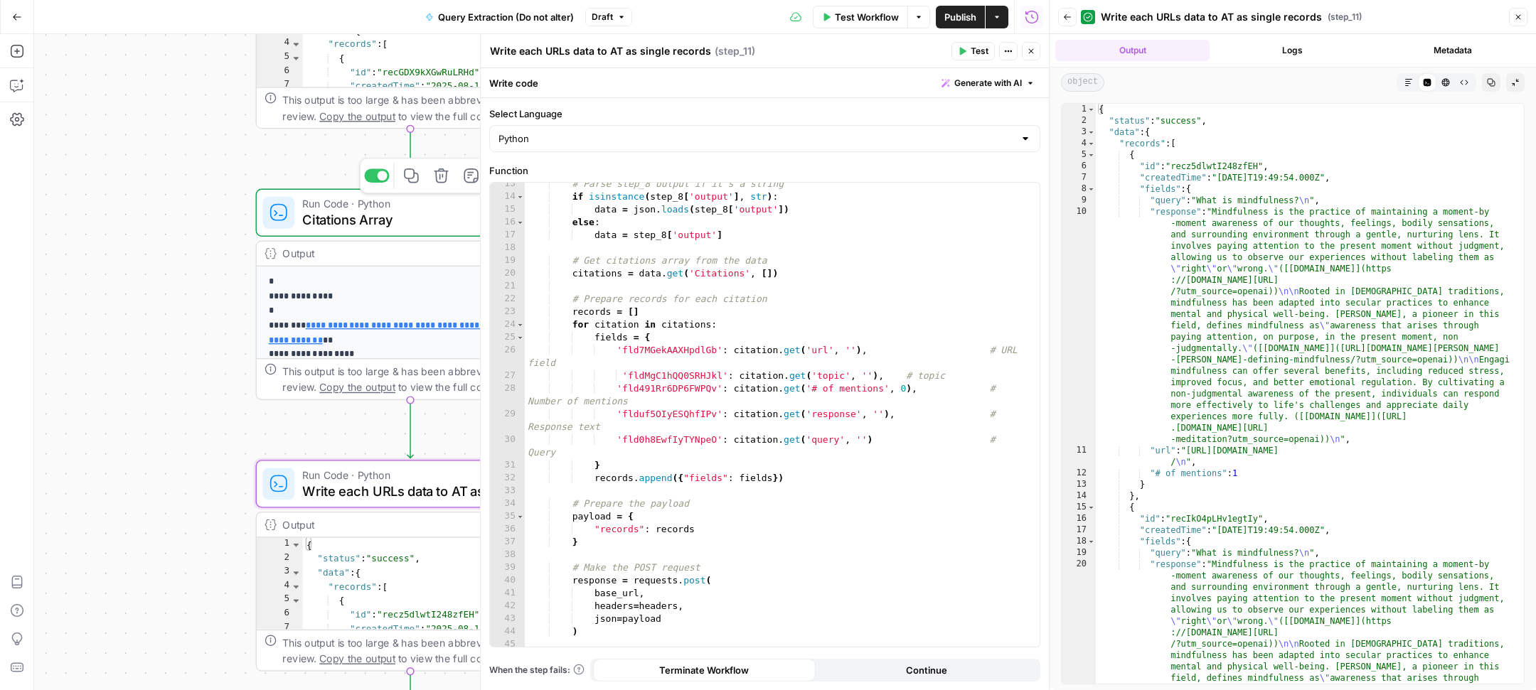
click at [374, 221] on span "Citations Array" at bounding box center [406, 220] width 208 height 20
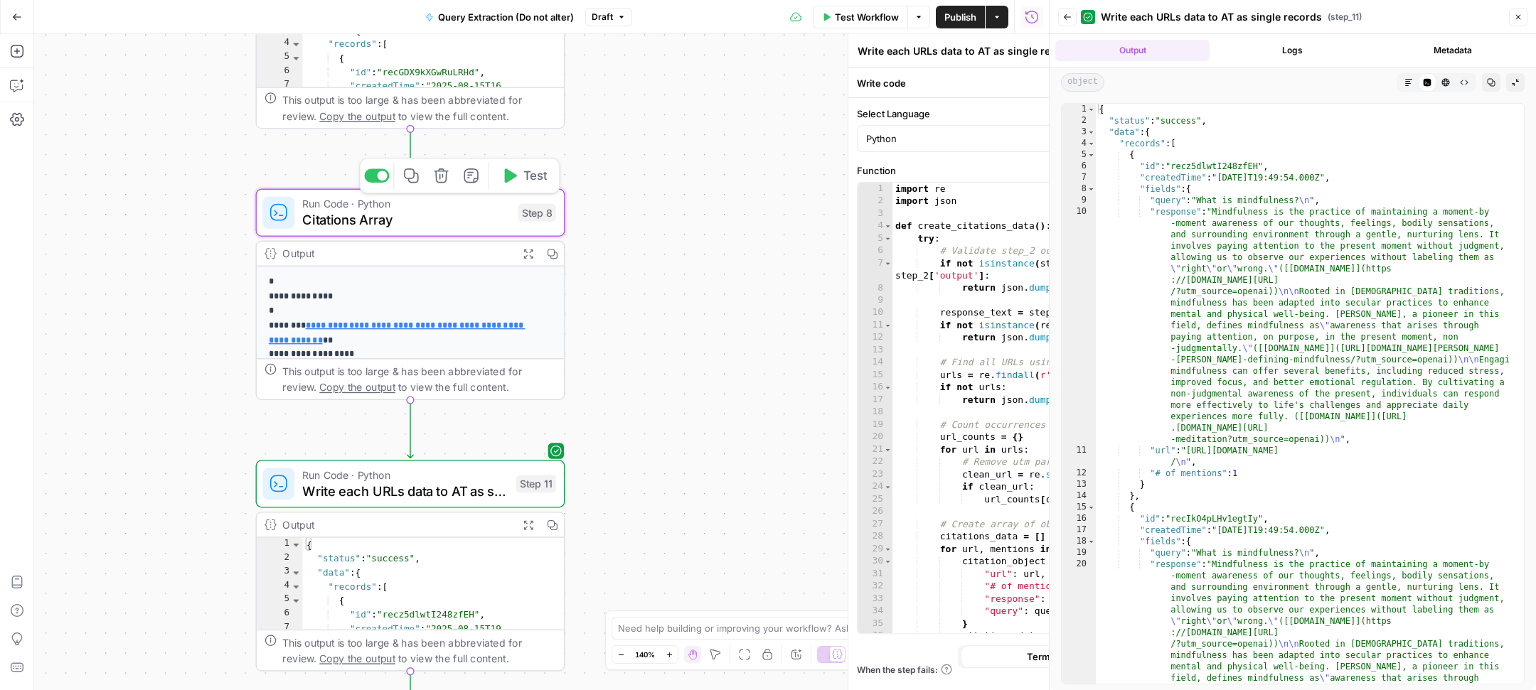
type textarea "Citations Array"
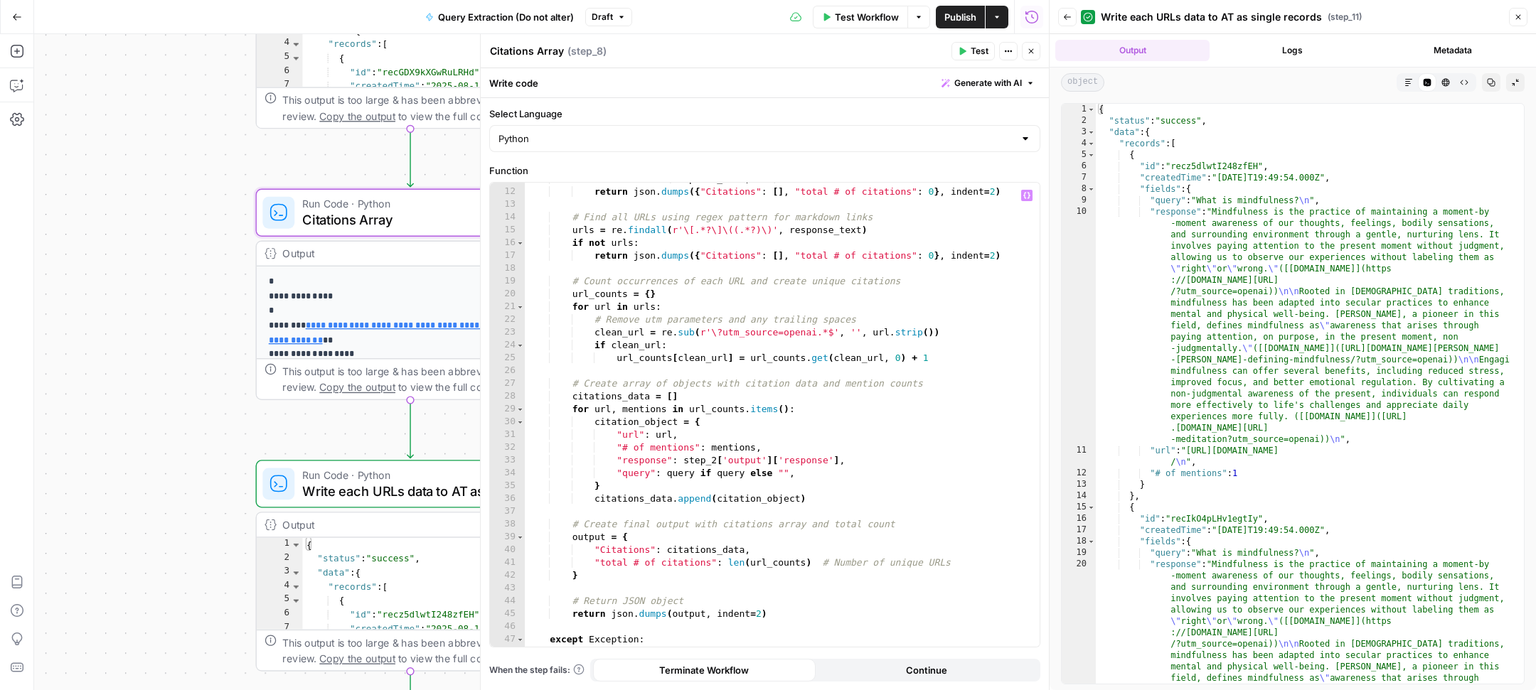
scroll to position [153, 0]
click at [815, 471] on div "if not isinstance ( response_text , str ) : return json . dumps ({ "Citations" …" at bounding box center [775, 415] width 501 height 489
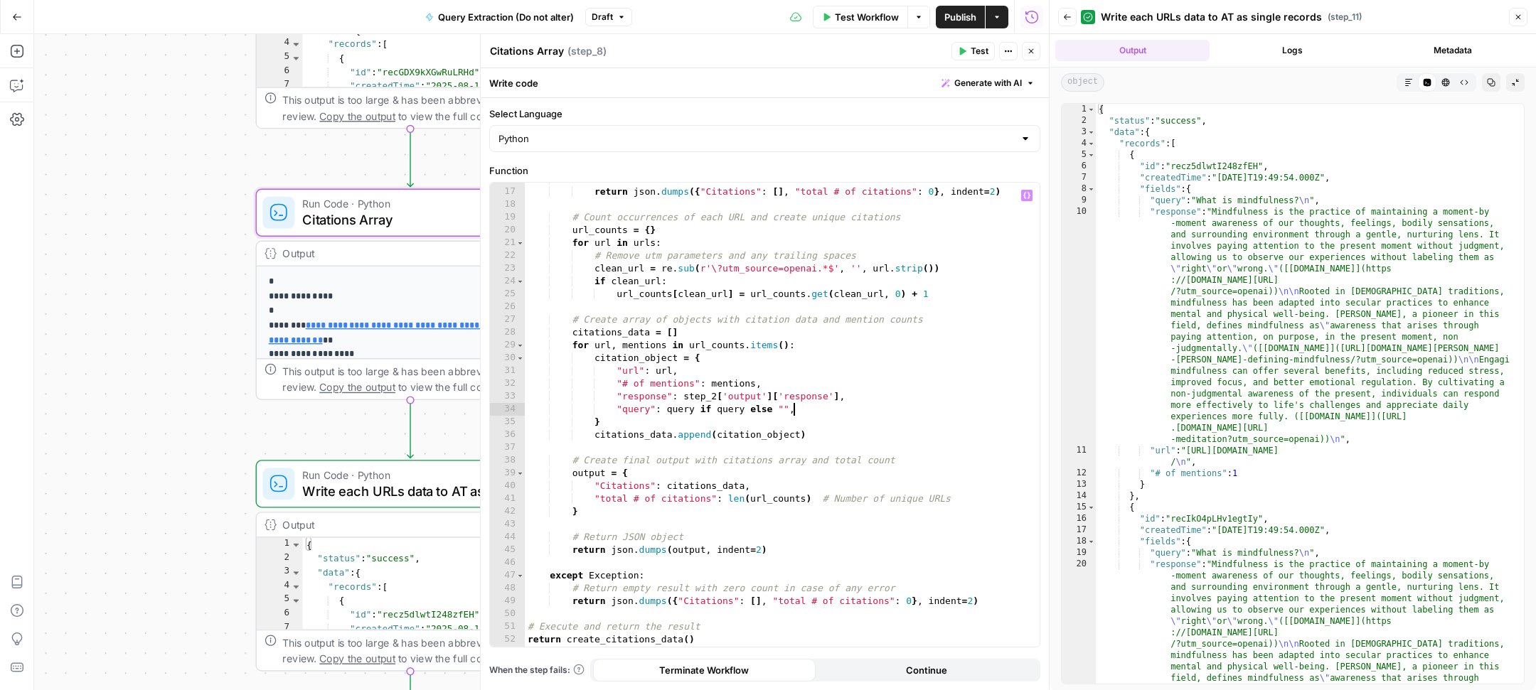
scroll to position [214, 0]
click at [782, 385] on div "if not urls : return json . dumps ({ "Citations" : [ ] , "total # of citations"…" at bounding box center [775, 417] width 501 height 489
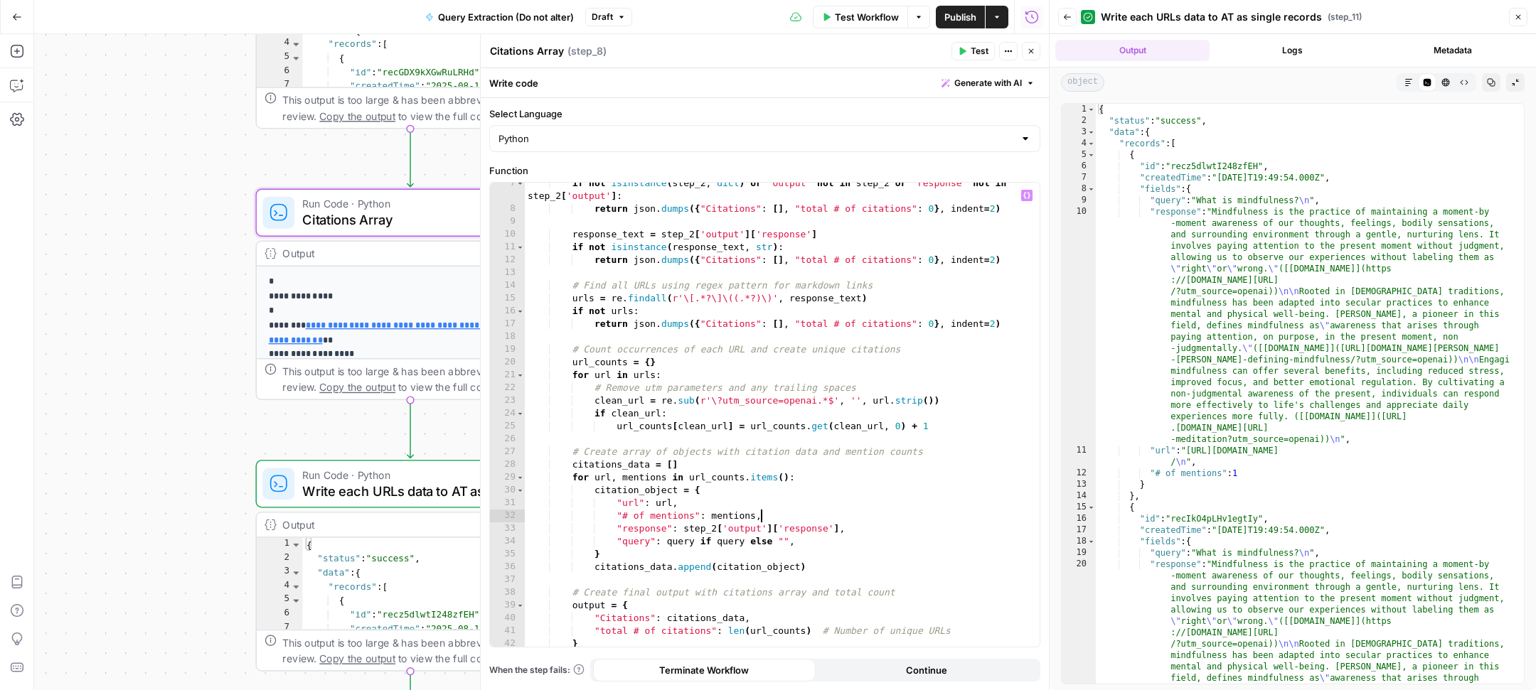
scroll to position [139, 0]
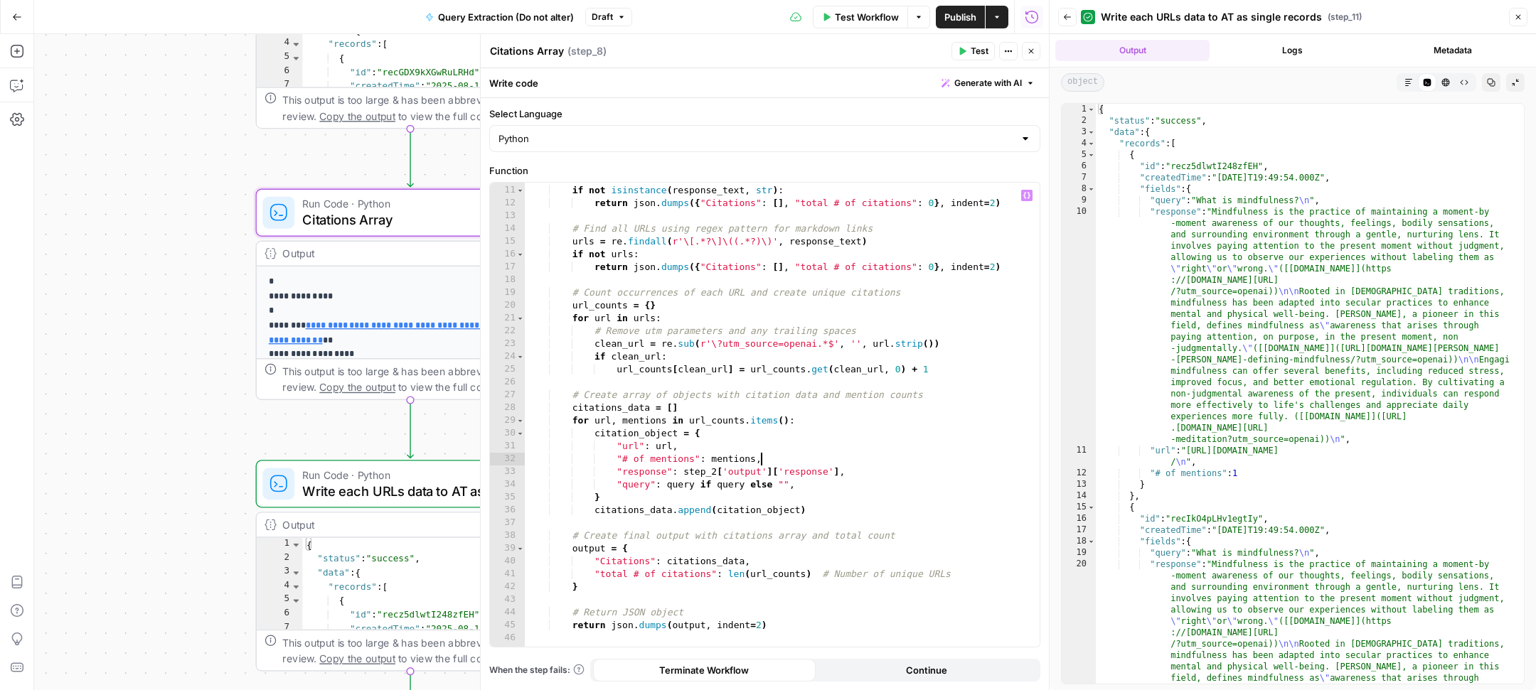
click at [878, 475] on div "response_text = step_2 [ 'output' ] [ 'response' ] if not isinstance ( response…" at bounding box center [775, 415] width 501 height 489
click at [818, 488] on div "response_text = step_2 [ 'output' ] [ 'response' ] if not isinstance ( response…" at bounding box center [775, 415] width 501 height 489
type textarea "**********"
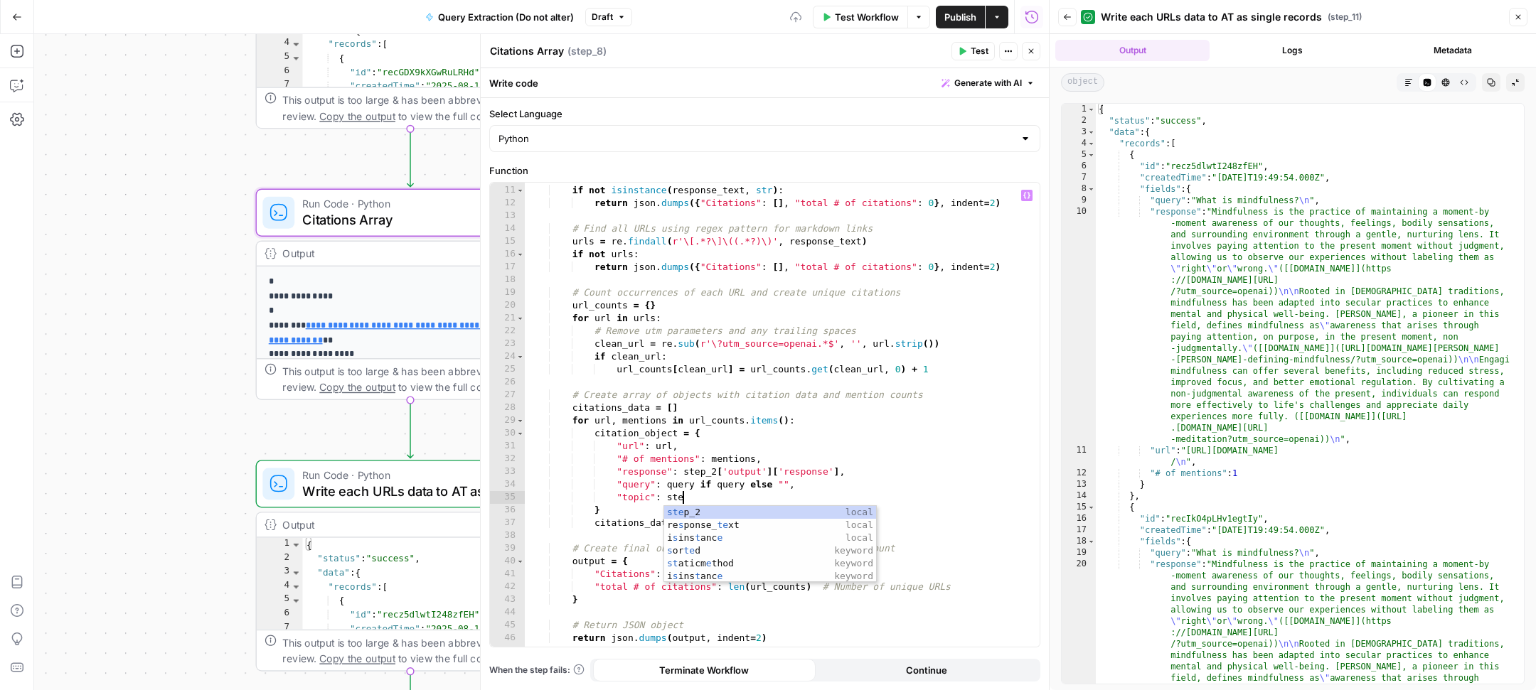
scroll to position [0, 122]
click at [801, 508] on div "step _2 local" at bounding box center [770, 525] width 212 height 38
click at [826, 496] on div "response_text = step_2 [ 'output' ] [ 'response' ] if not isinstance ( response…" at bounding box center [775, 415] width 501 height 489
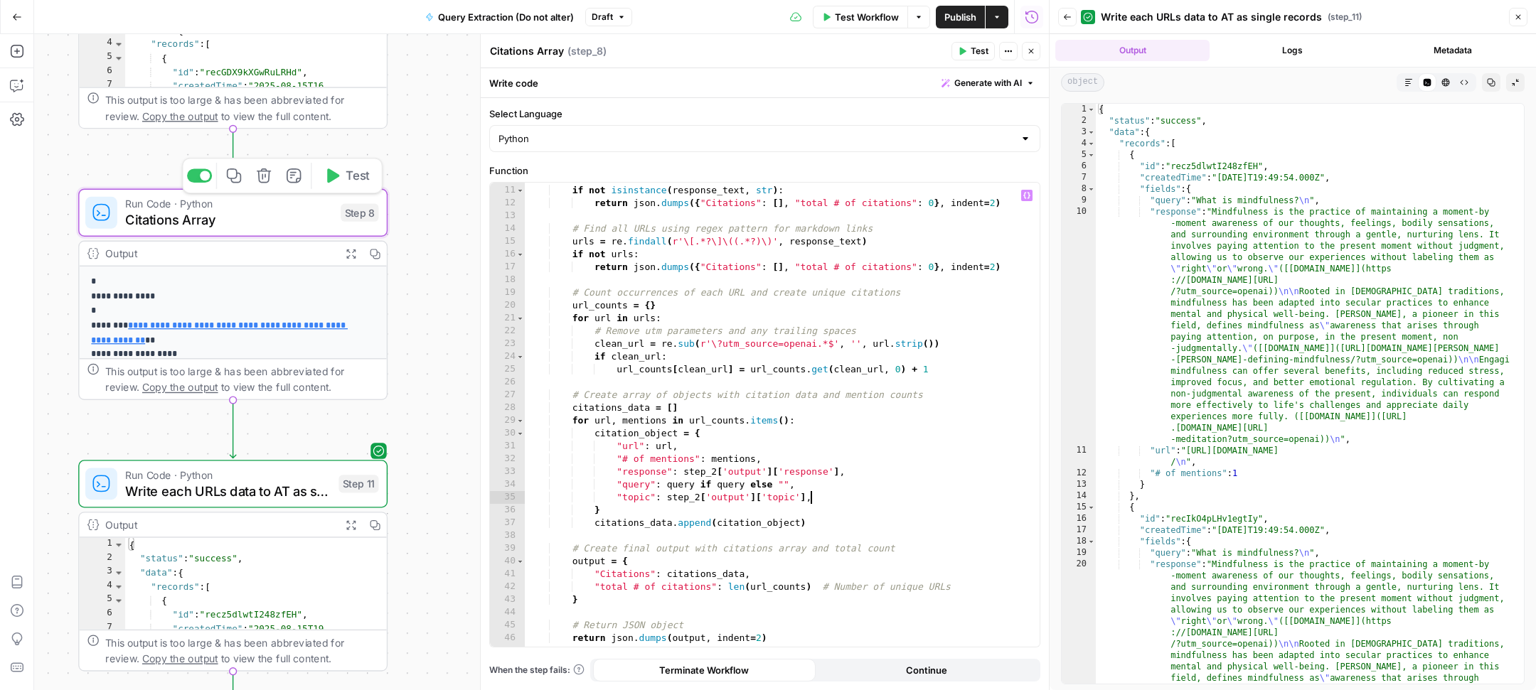
click at [346, 182] on span "Test" at bounding box center [358, 176] width 24 height 18
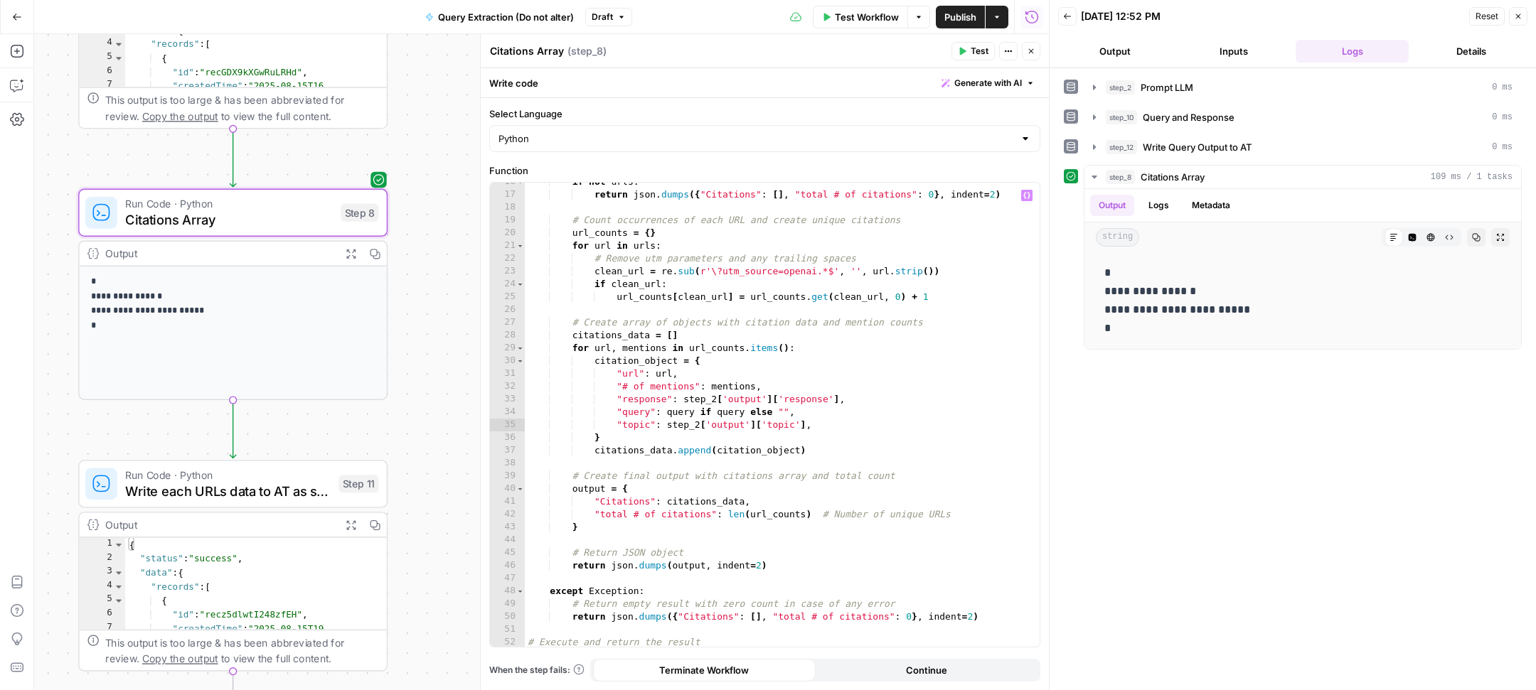
scroll to position [210, 0]
click at [812, 425] on div "if not urls : return json . dumps ({ "Citations" : [ ] , "total # of citations"…" at bounding box center [775, 422] width 501 height 489
drag, startPoint x: 836, startPoint y: 435, endPoint x: 610, endPoint y: 430, distance: 226.2
click at [610, 430] on div "if not urls : return json . dumps ({ "Citations" : [ ] , "total # of citations"…" at bounding box center [775, 421] width 501 height 489
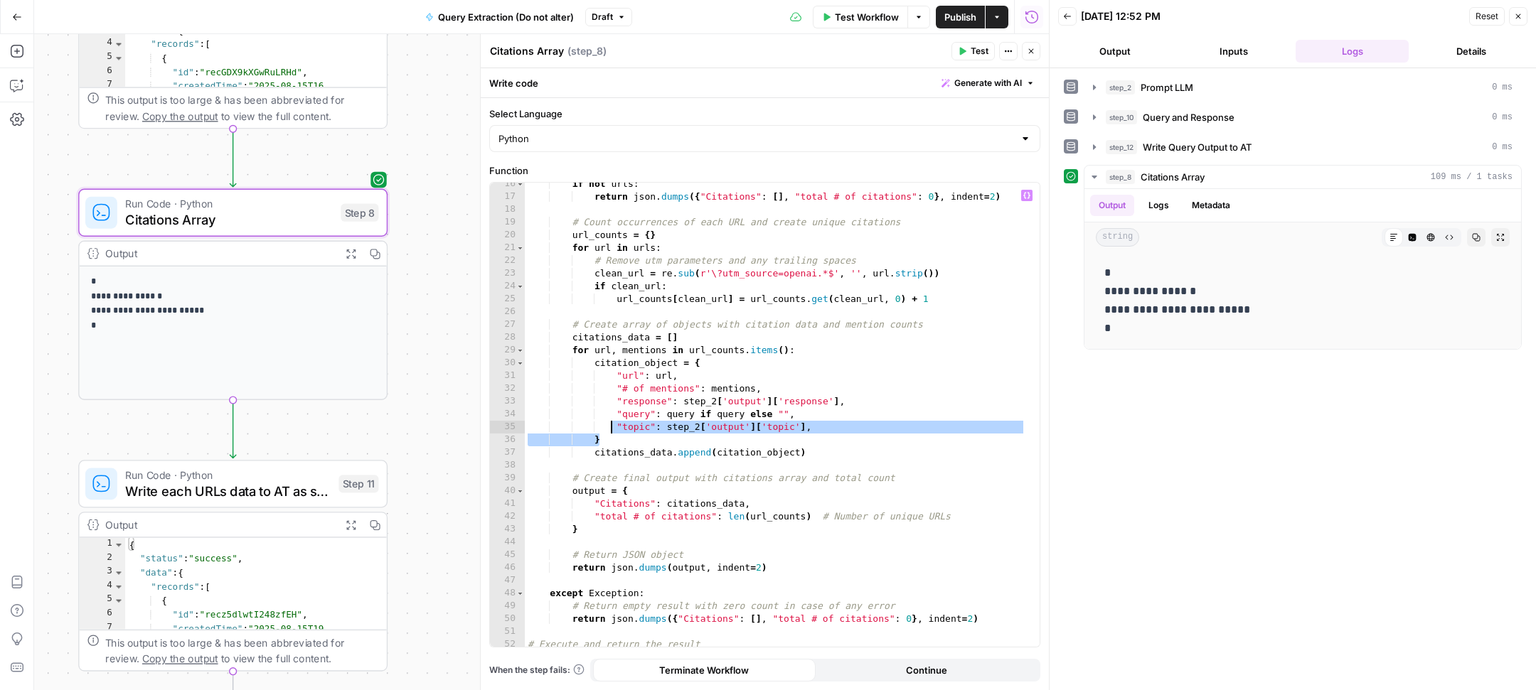
click at [611, 430] on div "if not urls : return json . dumps ({ "Citations" : [ ] , "total # of citations"…" at bounding box center [775, 422] width 501 height 489
type textarea "**********"
drag, startPoint x: 609, startPoint y: 427, endPoint x: 811, endPoint y: 427, distance: 202.7
click at [811, 427] on div "if not urls : return json . dumps ({ "Citations" : [ ] , "total # of citations"…" at bounding box center [775, 424] width 501 height 489
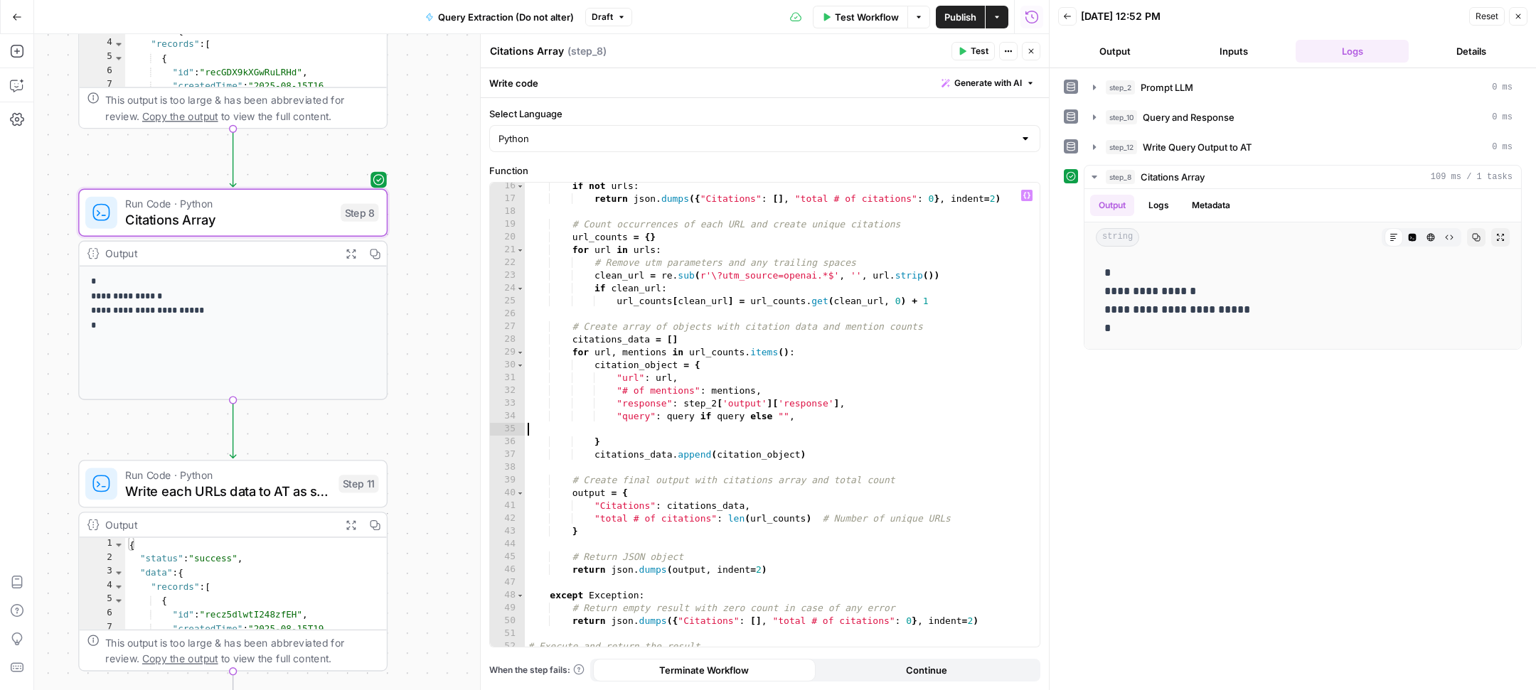
type textarea "**********"
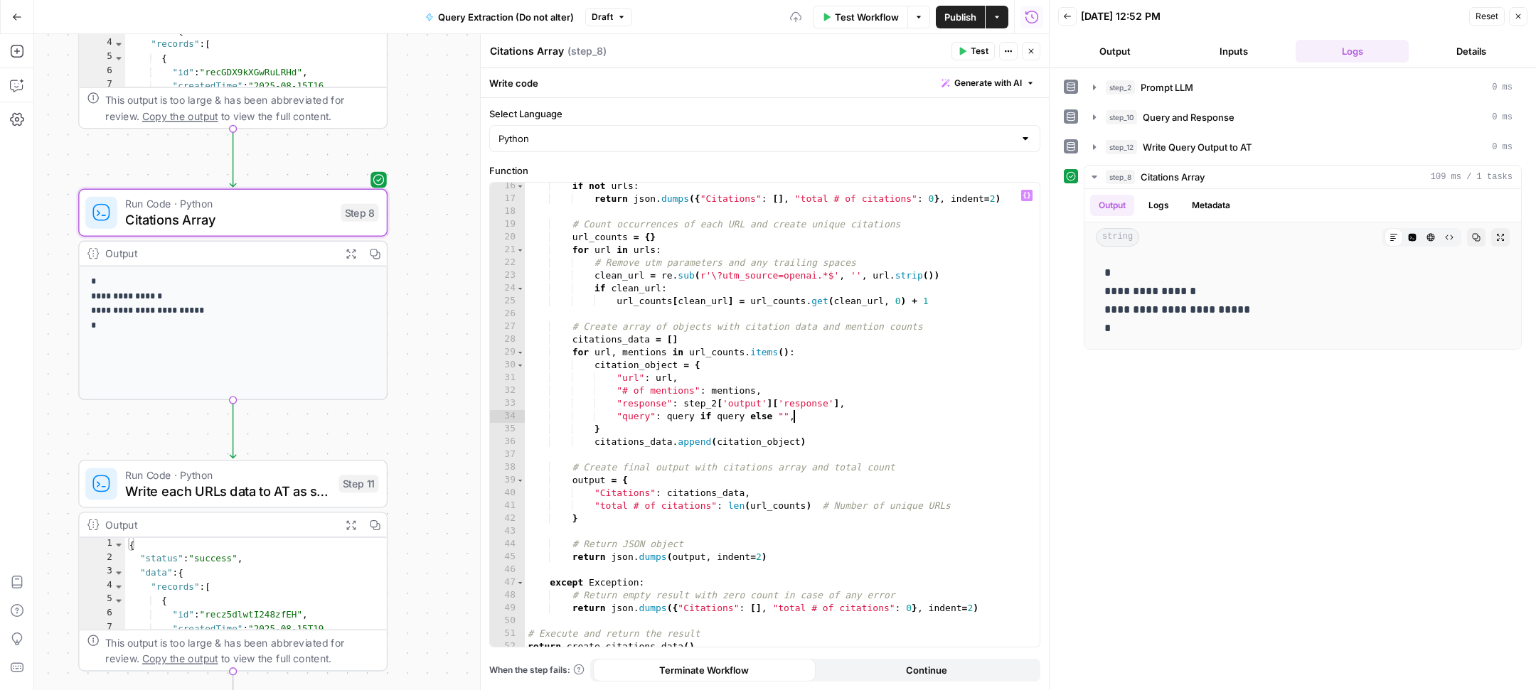
scroll to position [213, 0]
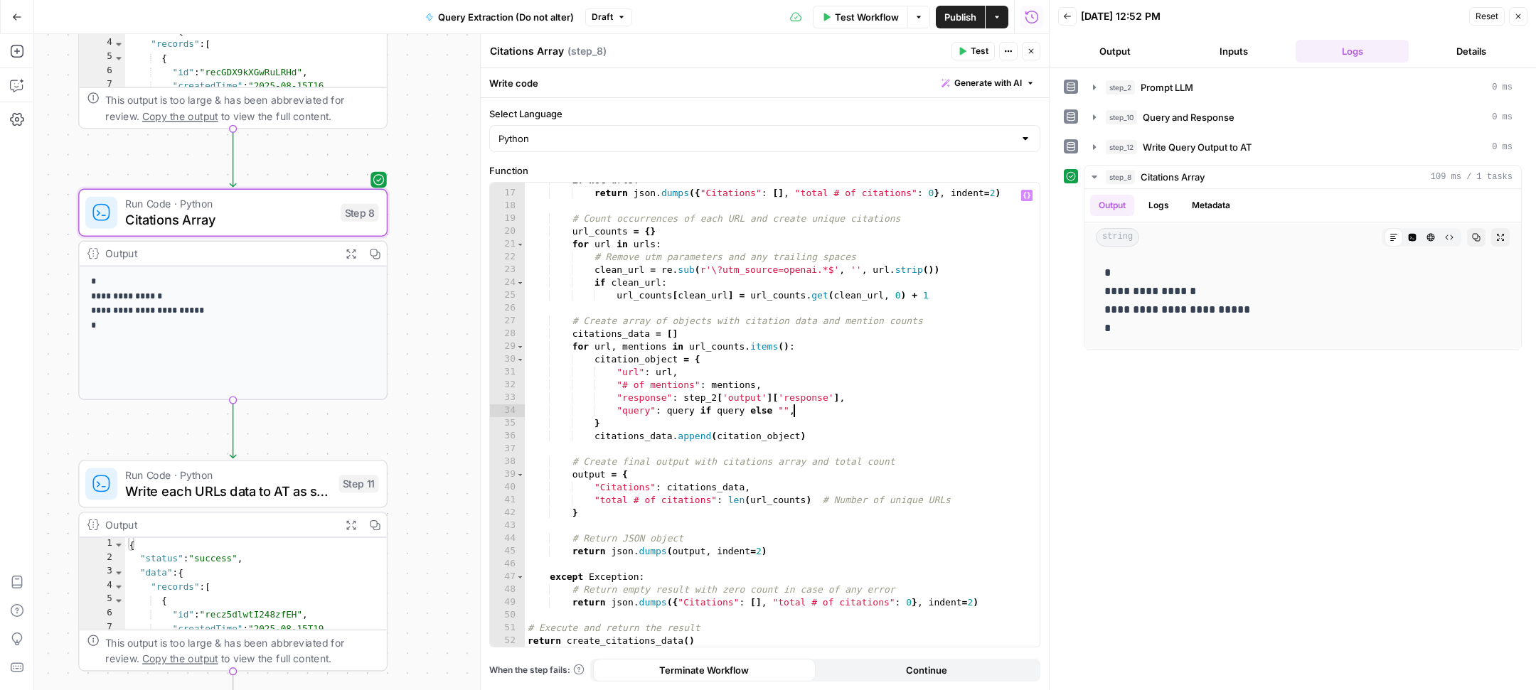
click at [973, 50] on span "Test" at bounding box center [980, 51] width 18 height 13
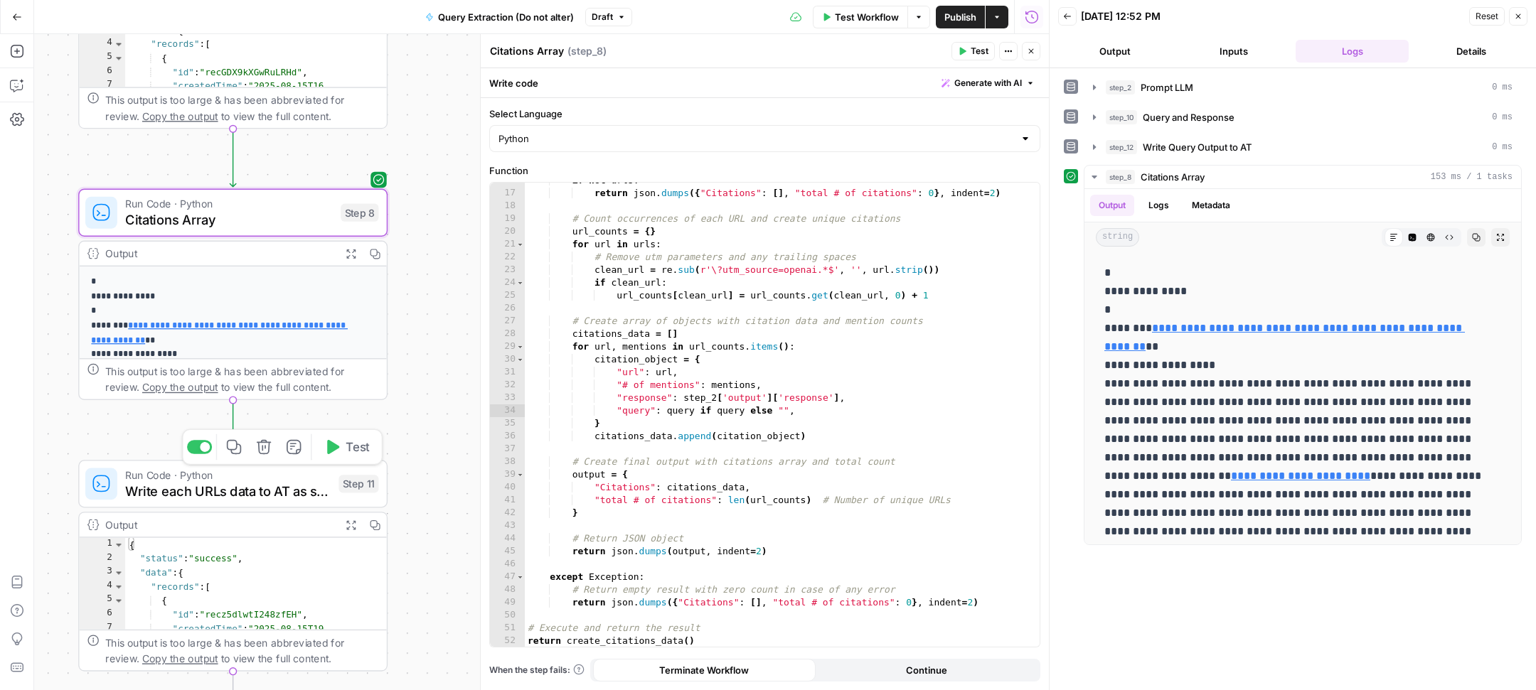
click at [280, 486] on span "Write each URLs data to AT as single records" at bounding box center [228, 491] width 206 height 20
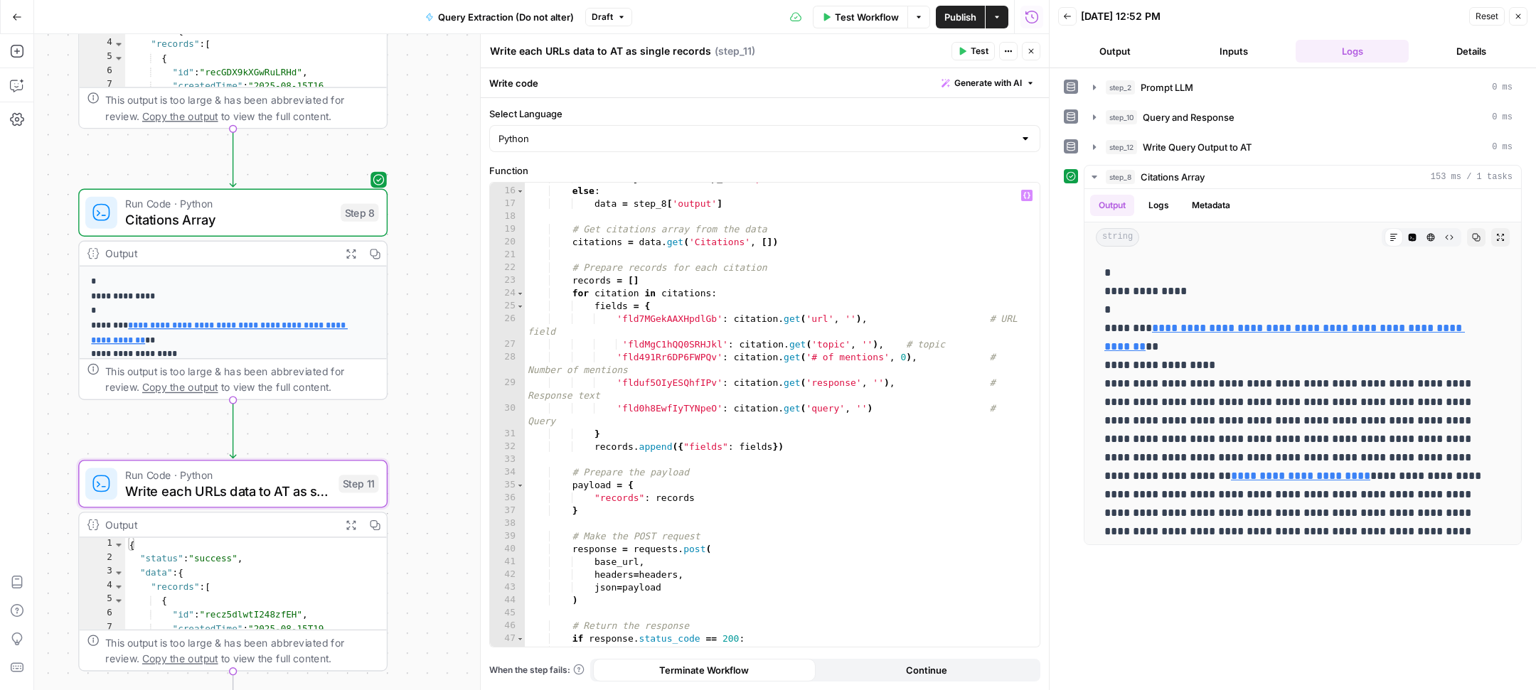
scroll to position [151, 0]
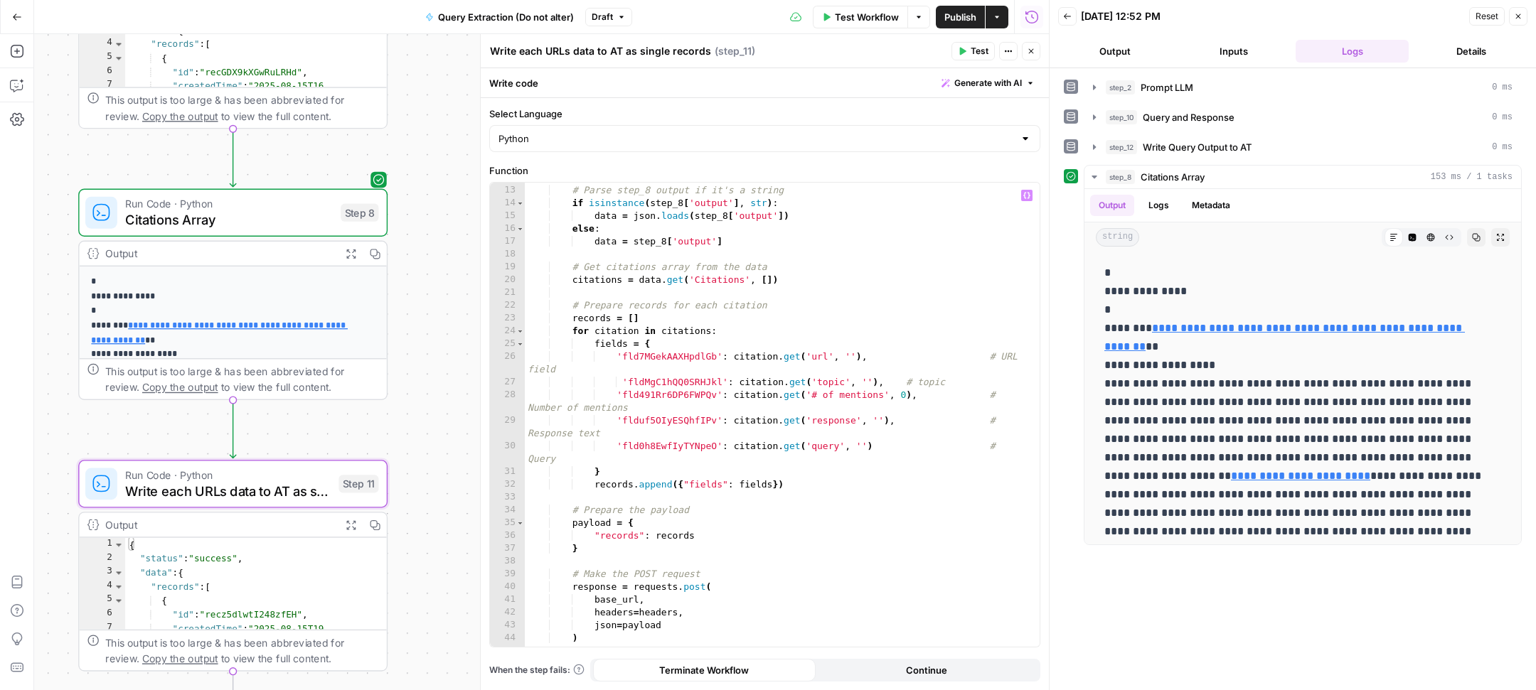
type textarea "**********"
drag, startPoint x: 944, startPoint y: 381, endPoint x: 535, endPoint y: 383, distance: 408.9
click at [535, 383] on div "try : # Parse step_8 output if it's a string if isinstance ( step_8 [ 'output' …" at bounding box center [775, 415] width 501 height 489
type textarea "**********"
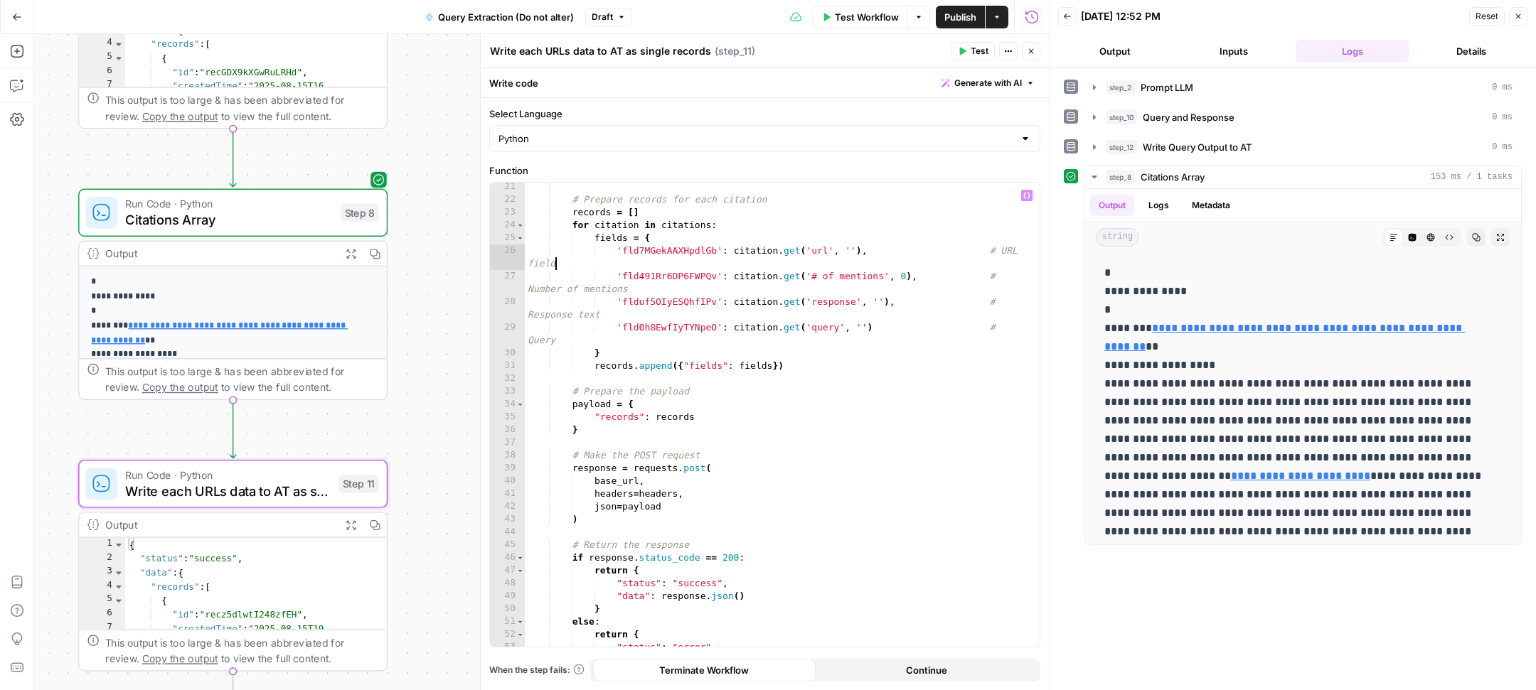
scroll to position [420, 0]
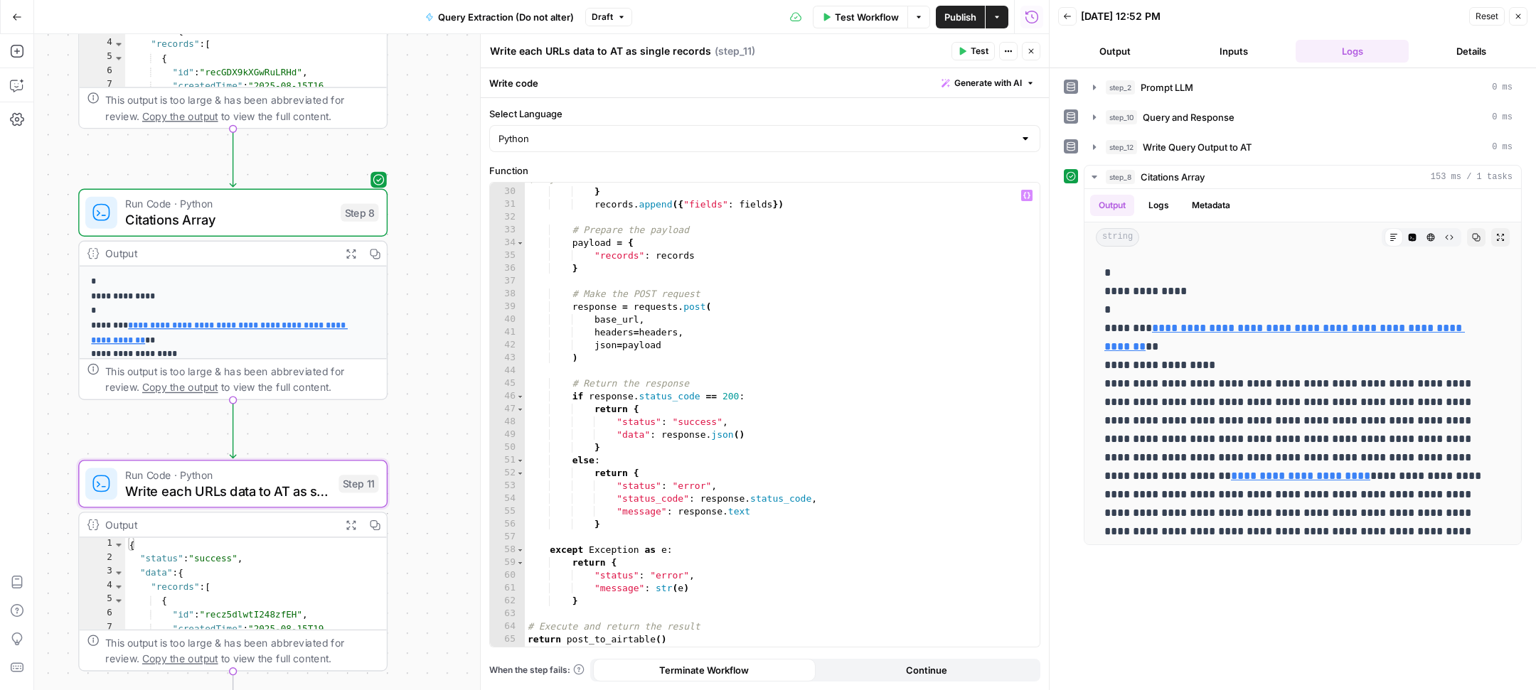
click at [948, 19] on span "Publish" at bounding box center [960, 17] width 32 height 14
